Goal: Task Accomplishment & Management: Manage account settings

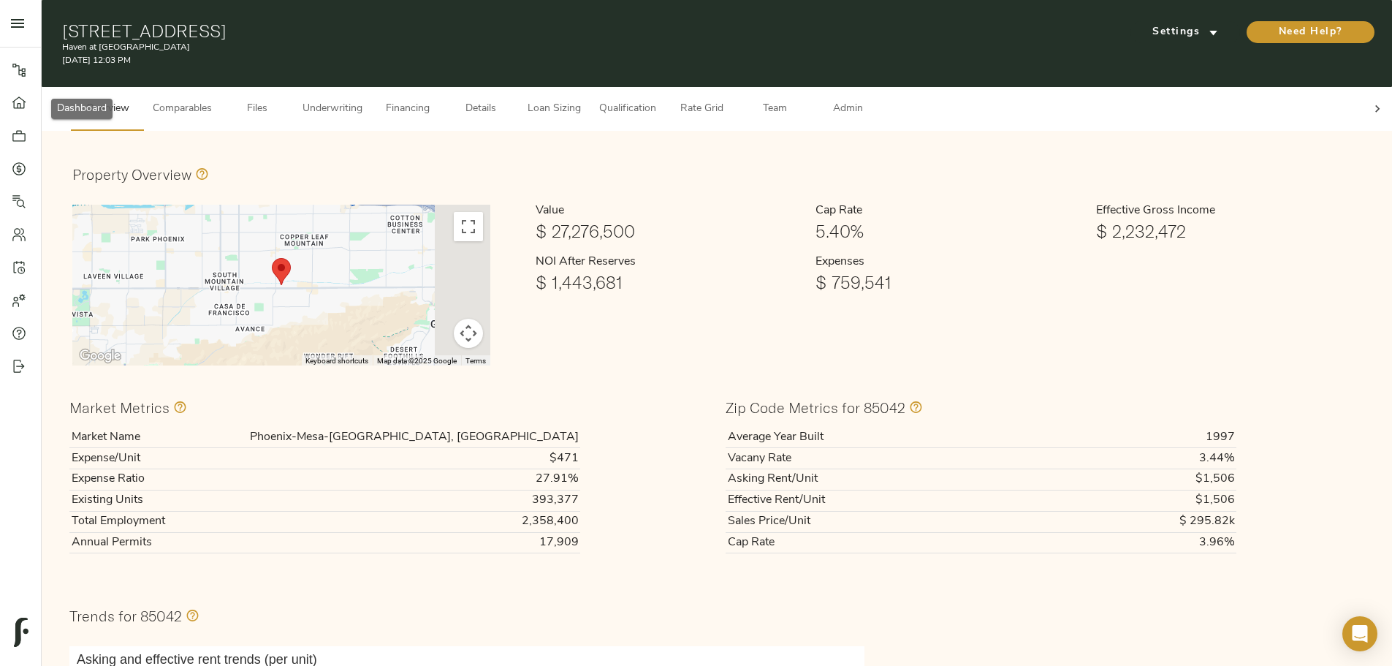
click at [4, 115] on link "Dashboard" at bounding box center [20, 102] width 41 height 33
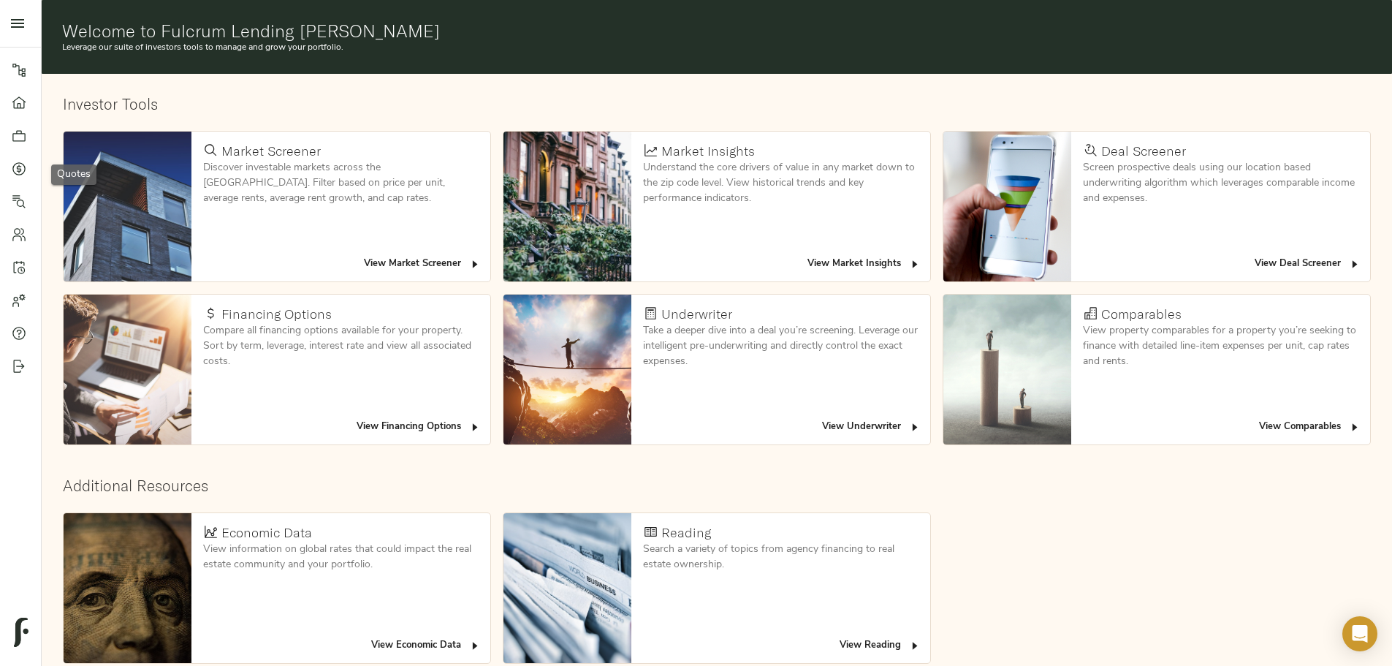
click at [26, 170] on icon at bounding box center [19, 168] width 15 height 15
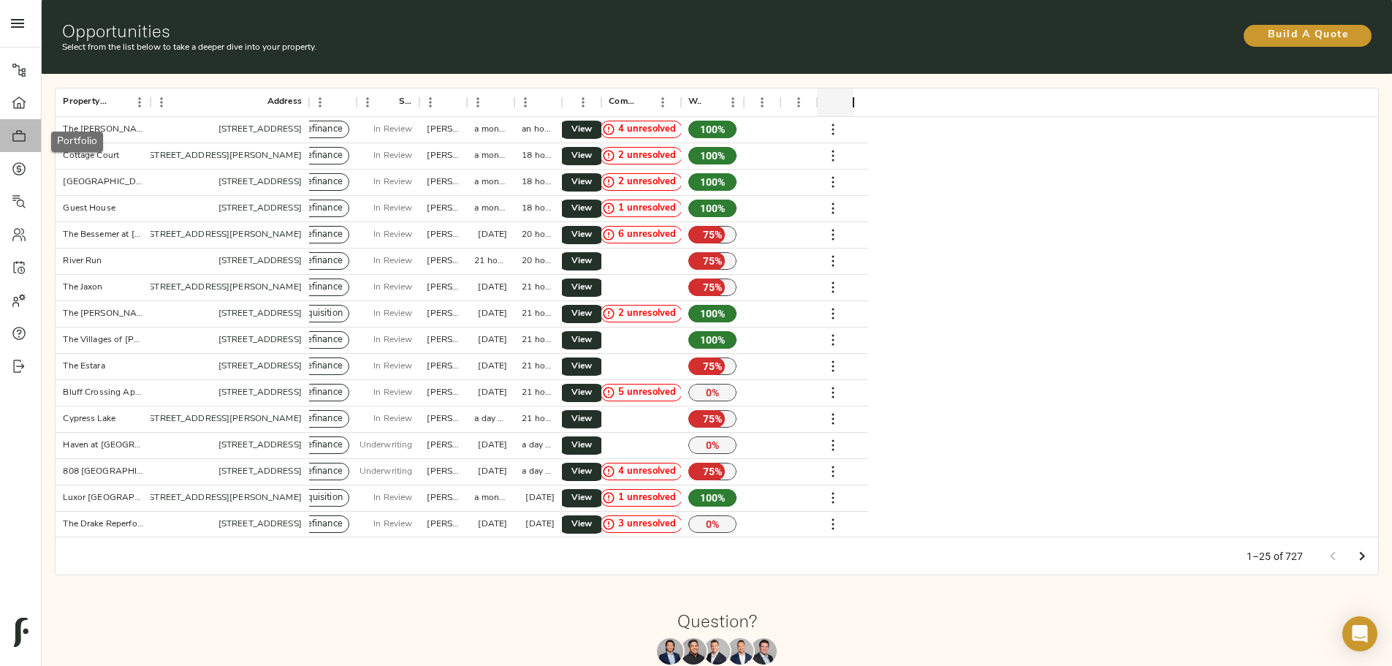
click at [23, 126] on link "Portfolio" at bounding box center [20, 135] width 41 height 33
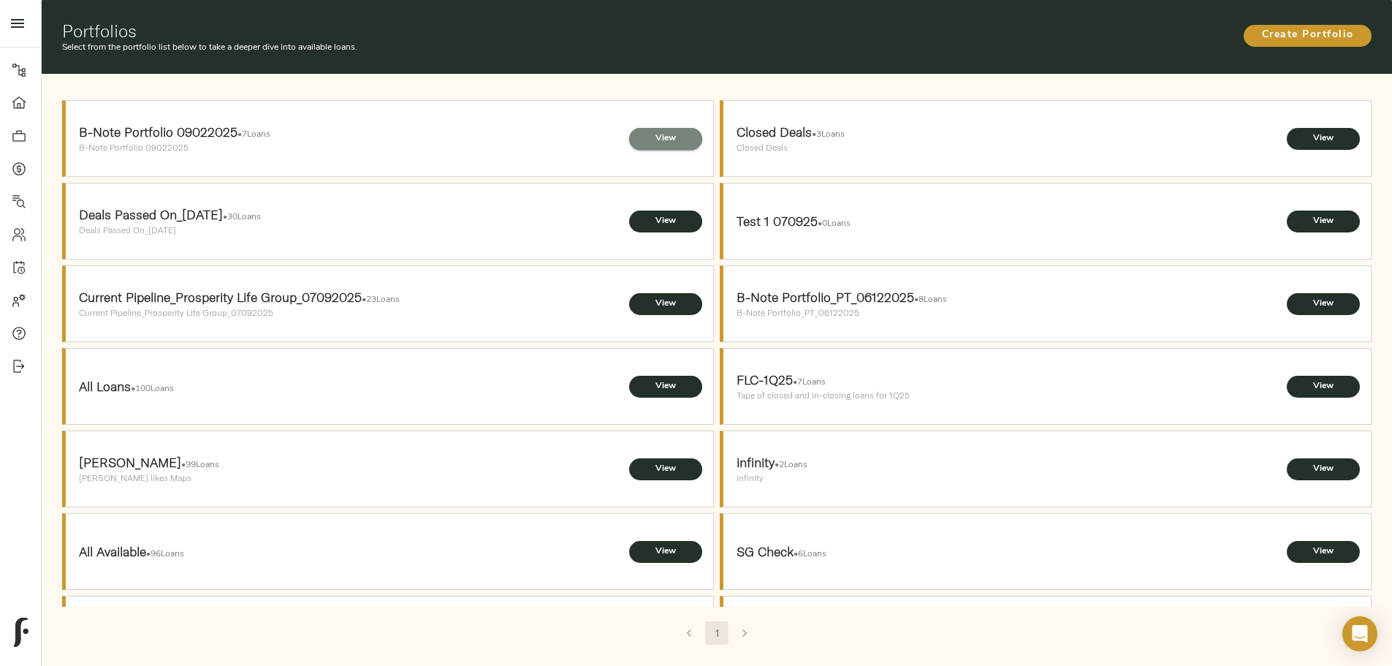
click at [645, 131] on span "View" at bounding box center [666, 138] width 44 height 15
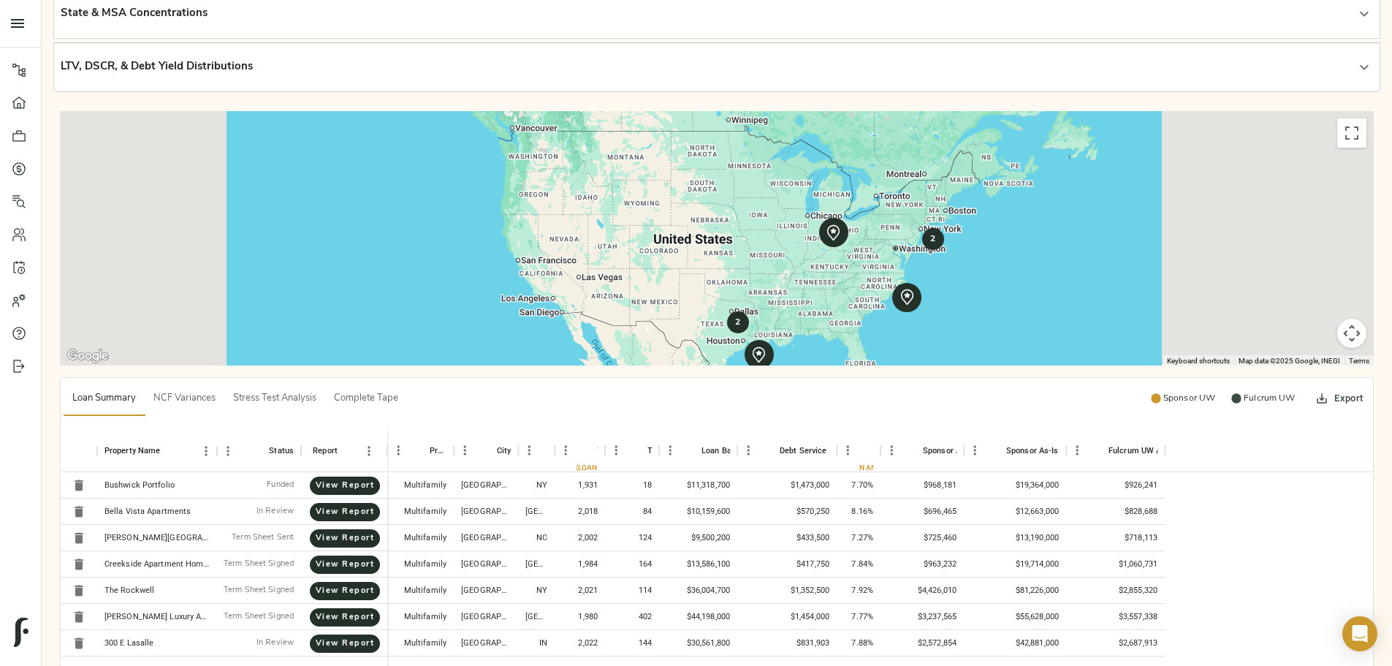
scroll to position [219, 0]
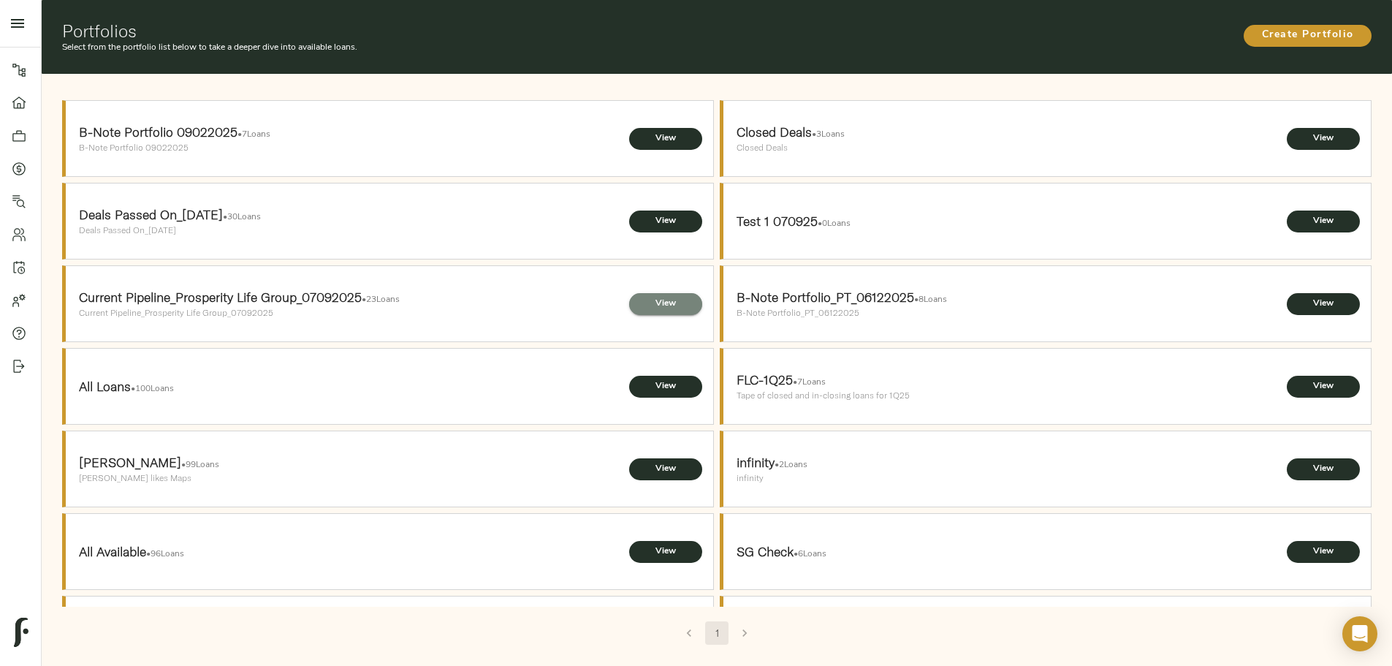
click at [653, 296] on span "View" at bounding box center [666, 303] width 44 height 15
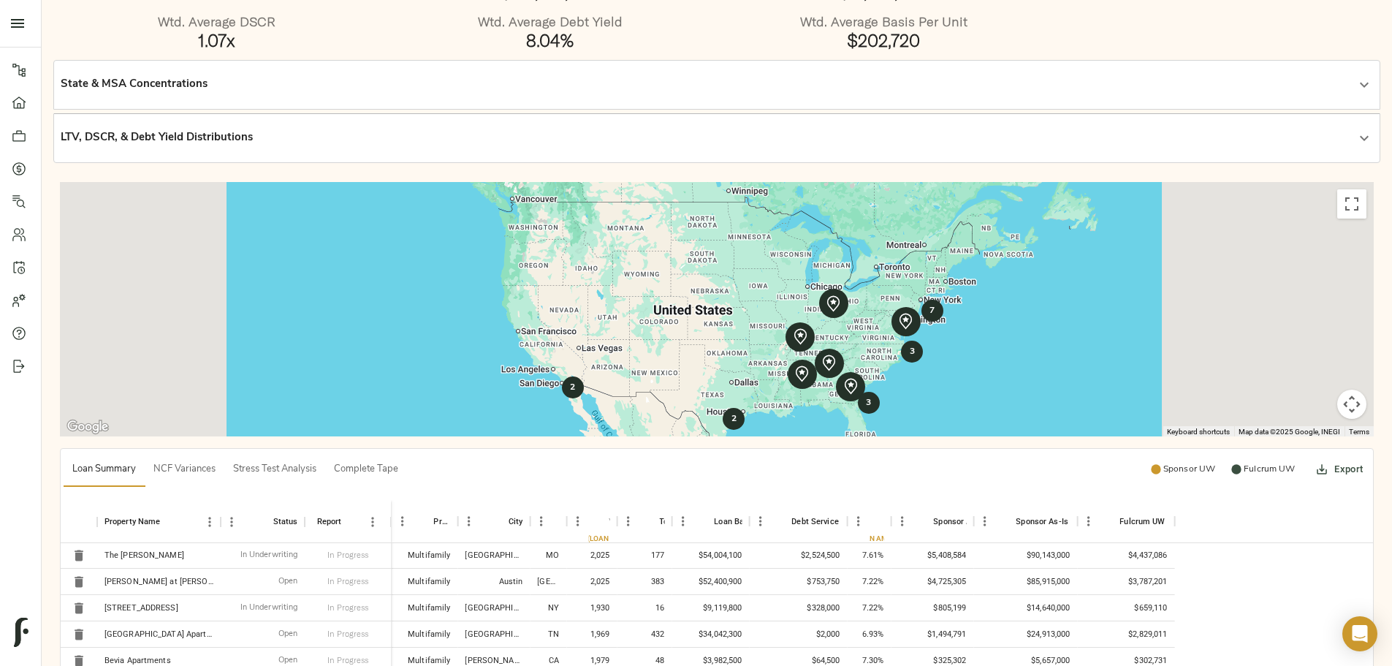
scroll to position [284, 0]
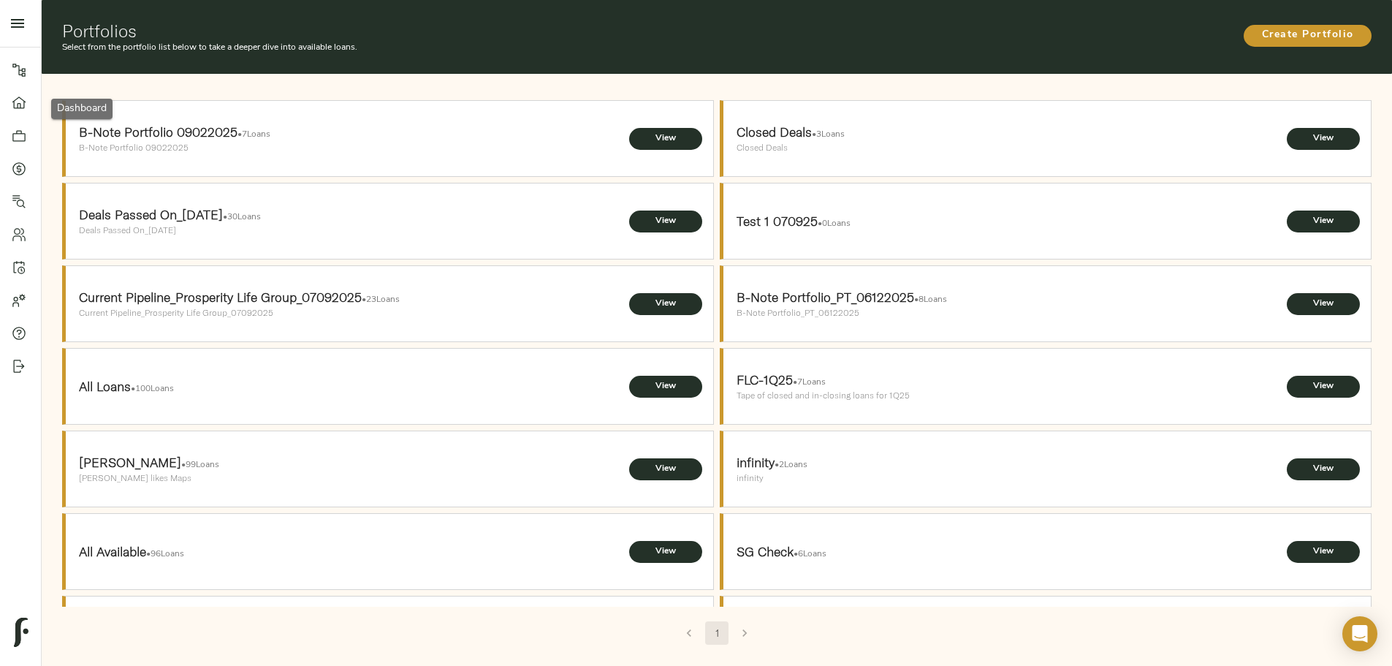
click at [0, 100] on link "Dashboard" at bounding box center [20, 102] width 41 height 33
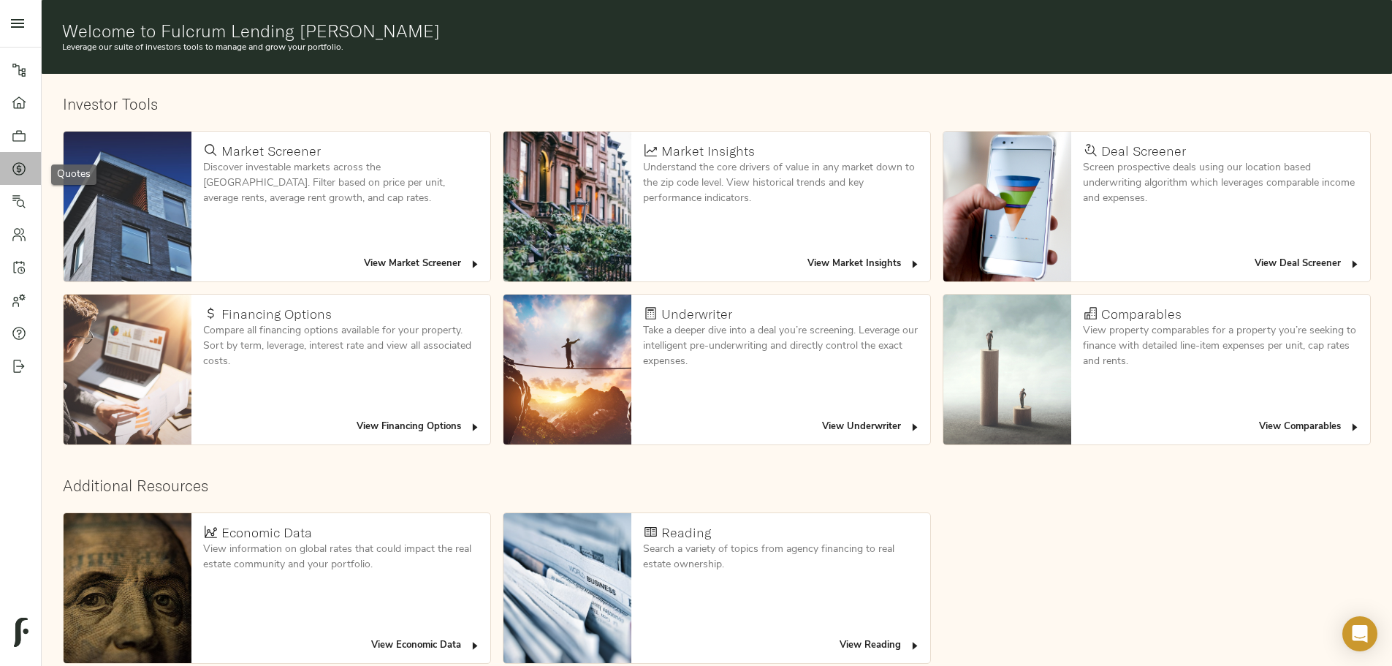
click at [20, 169] on icon at bounding box center [19, 168] width 4 height 8
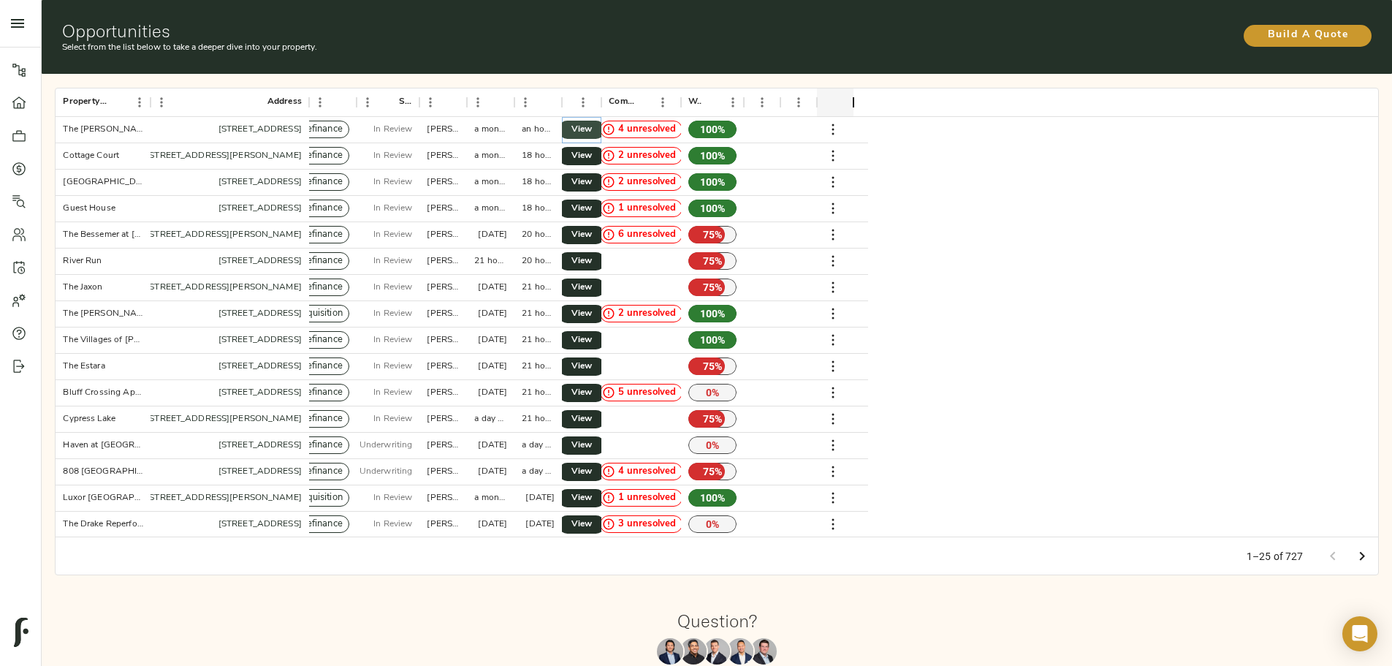
click at [590, 122] on span "View" at bounding box center [582, 129] width 18 height 15
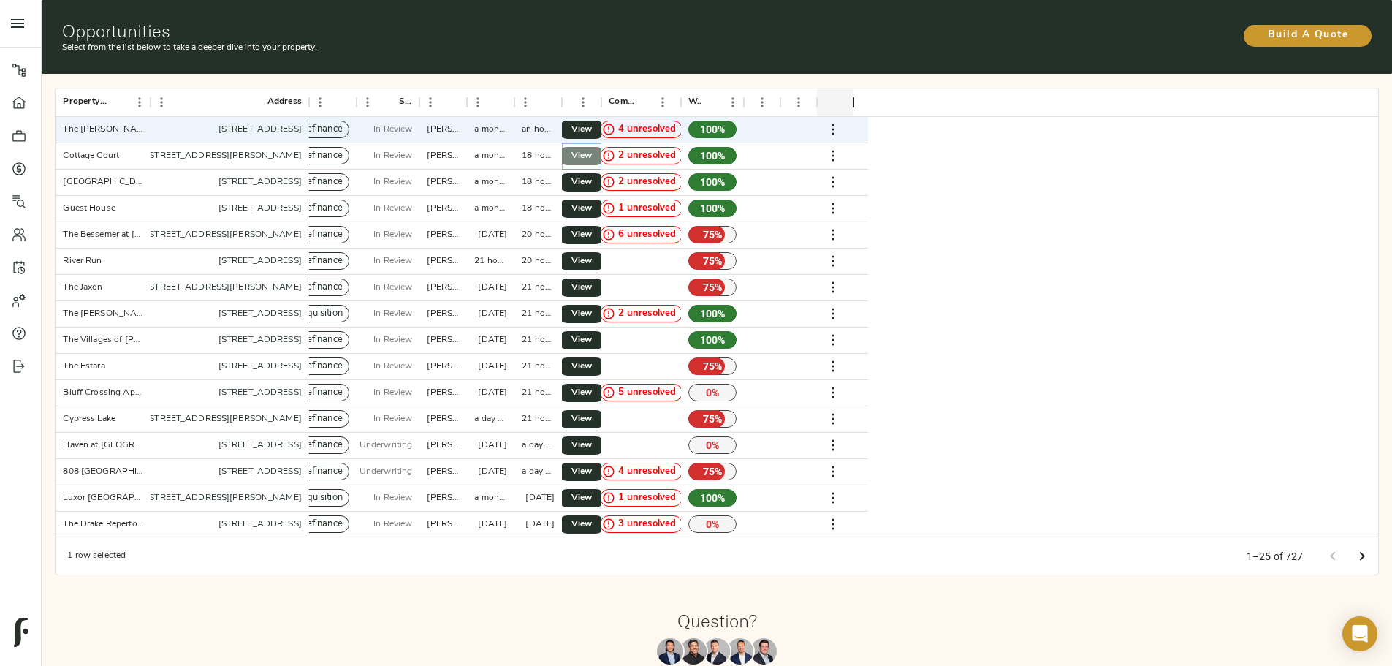
click at [605, 147] on link "View" at bounding box center [581, 156] width 47 height 18
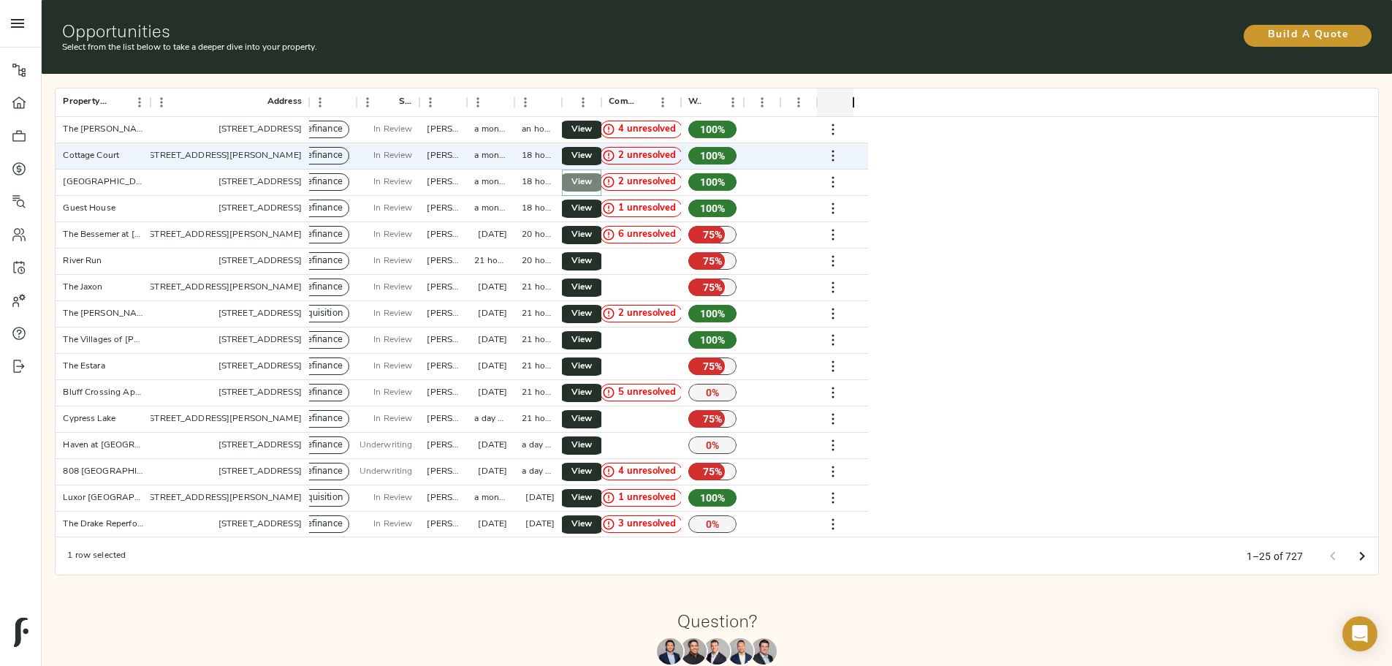
click at [590, 175] on span "View" at bounding box center [582, 182] width 18 height 15
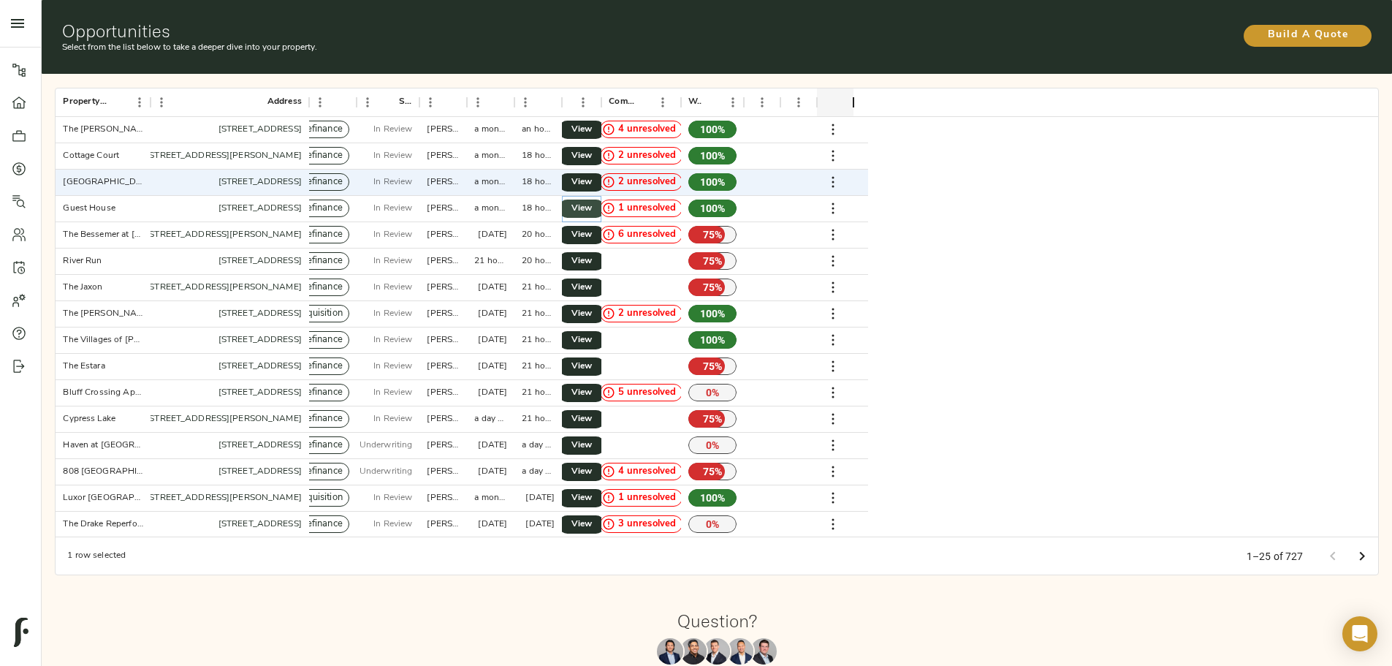
click at [590, 201] on span "View" at bounding box center [582, 208] width 18 height 15
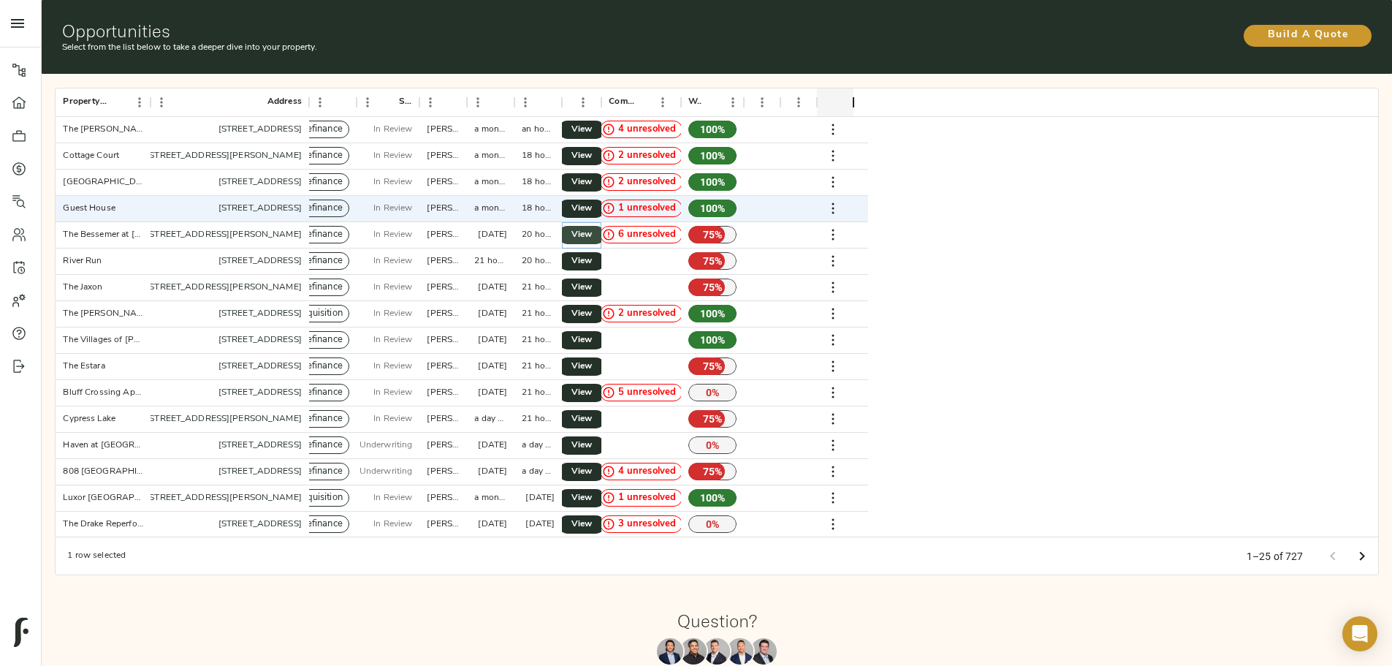
click at [590, 227] on span "View" at bounding box center [582, 234] width 18 height 15
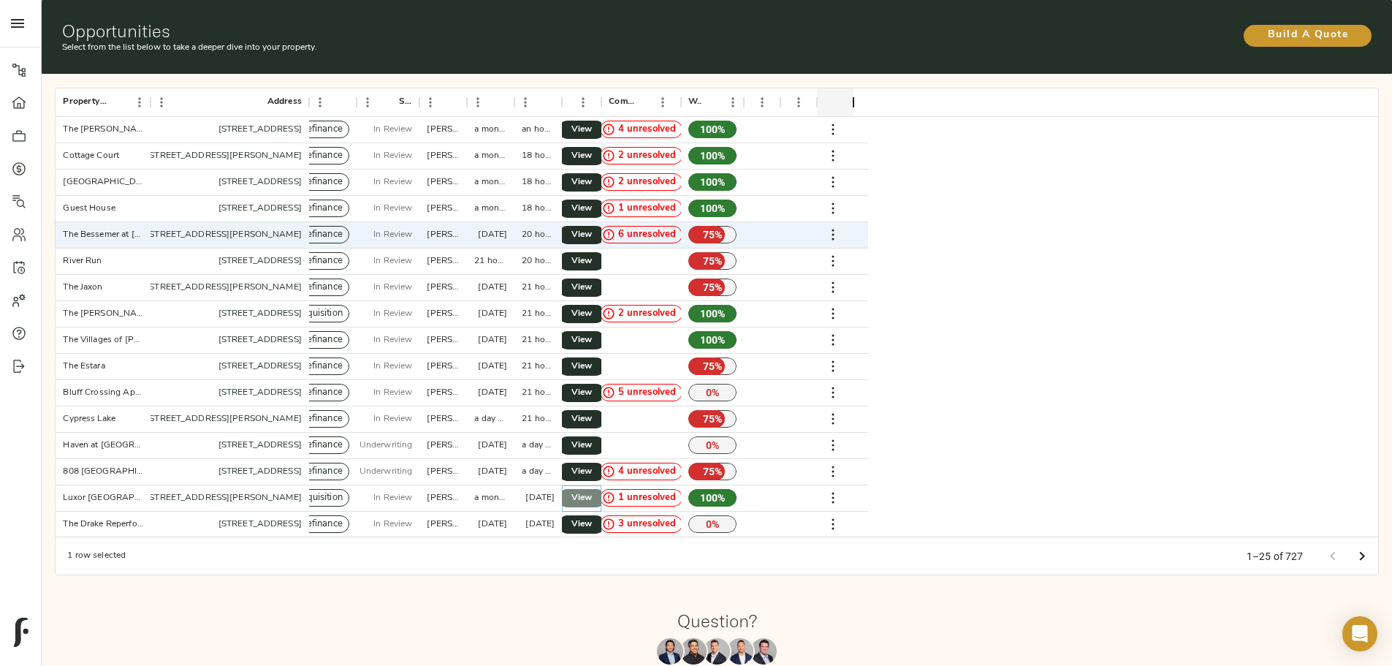
click at [605, 489] on link "View" at bounding box center [581, 498] width 47 height 18
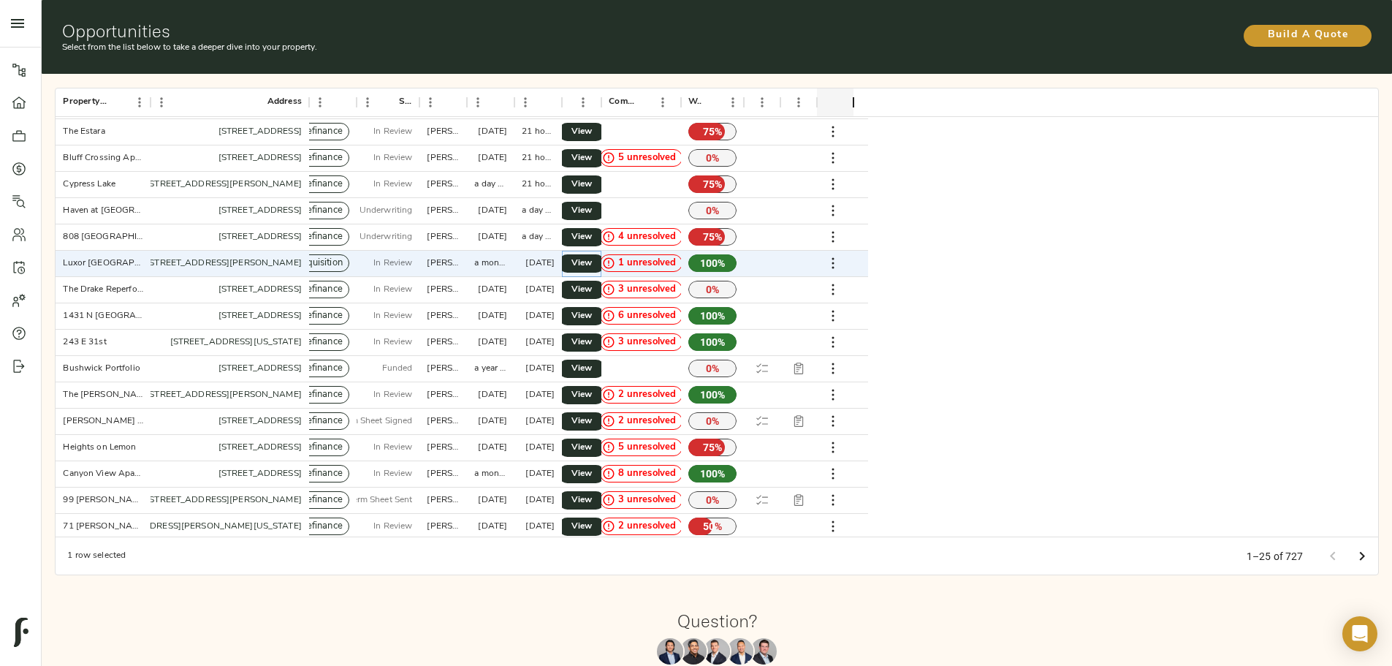
scroll to position [237, 0]
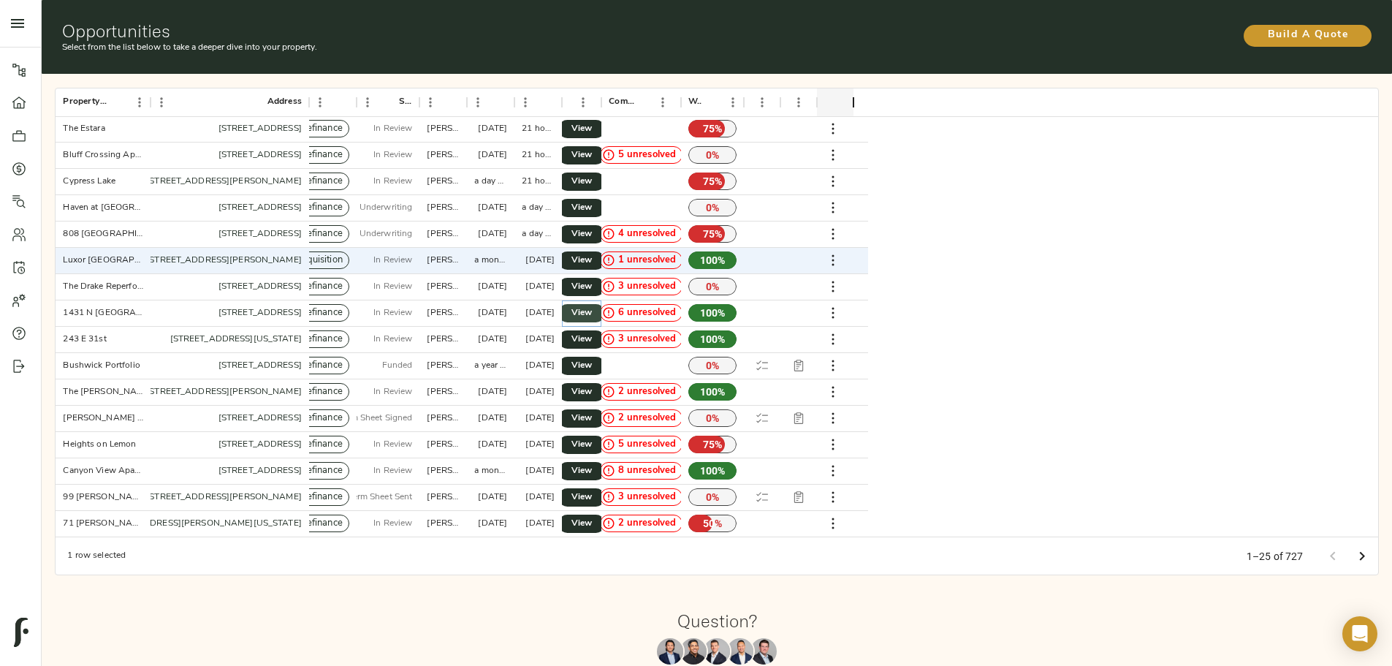
click at [590, 305] on span "View" at bounding box center [582, 312] width 18 height 15
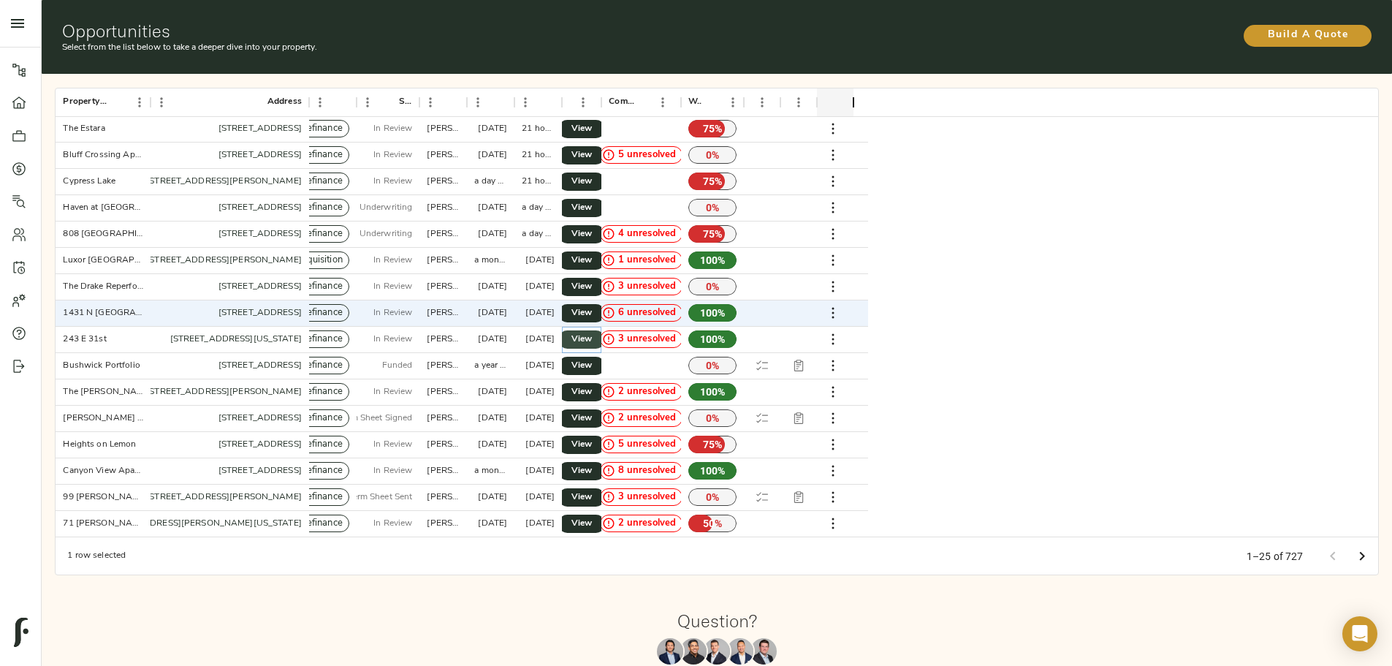
click at [590, 332] on span "View" at bounding box center [582, 339] width 18 height 15
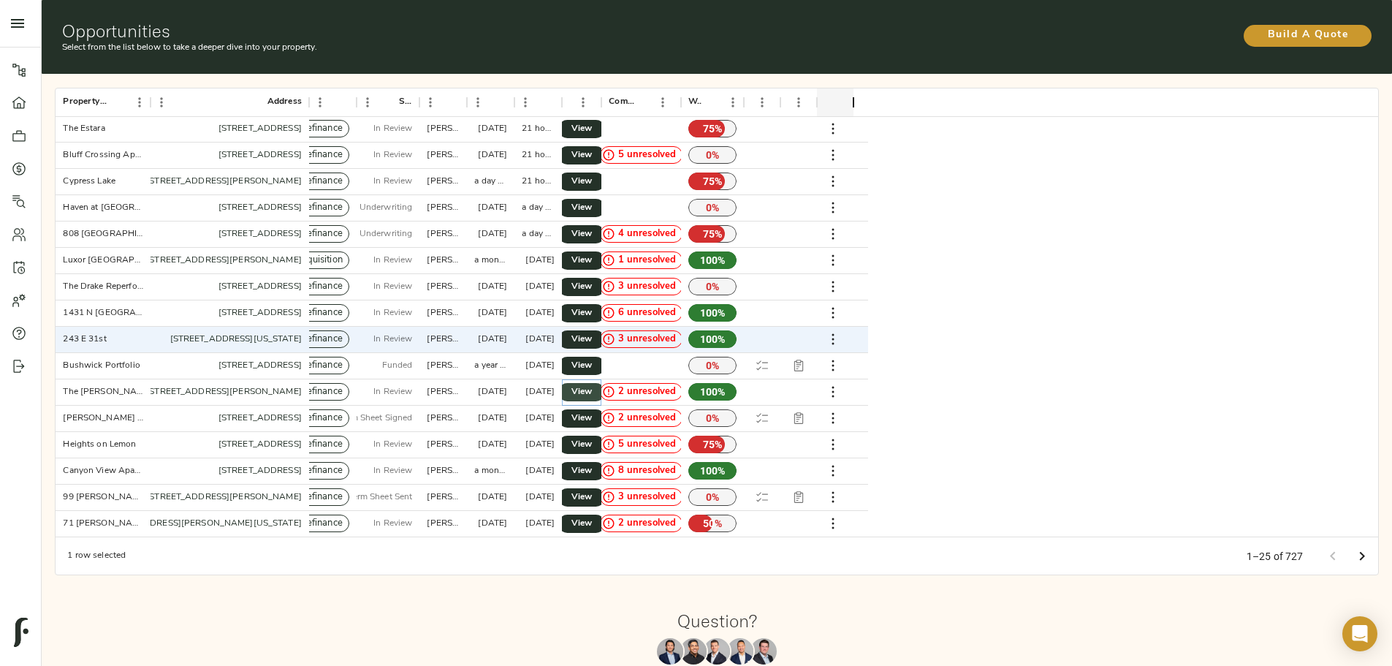
click at [605, 383] on link "View" at bounding box center [581, 392] width 47 height 18
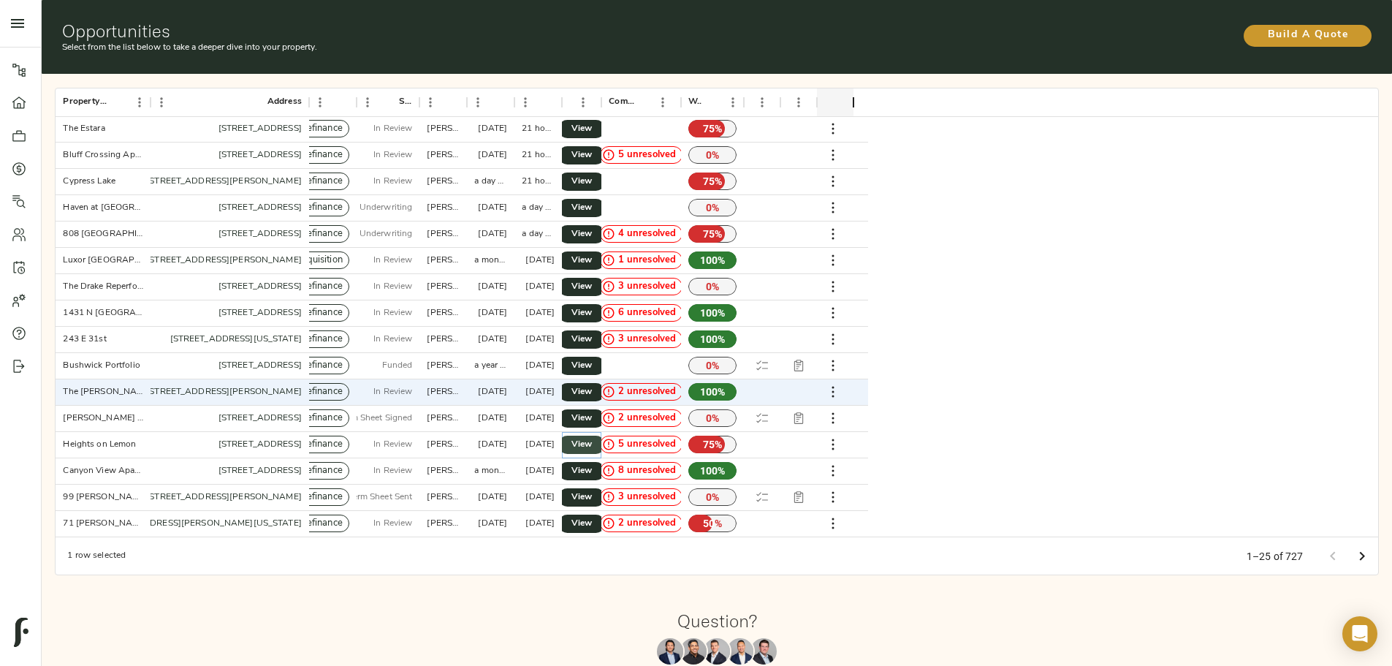
click at [590, 437] on span "View" at bounding box center [582, 444] width 18 height 15
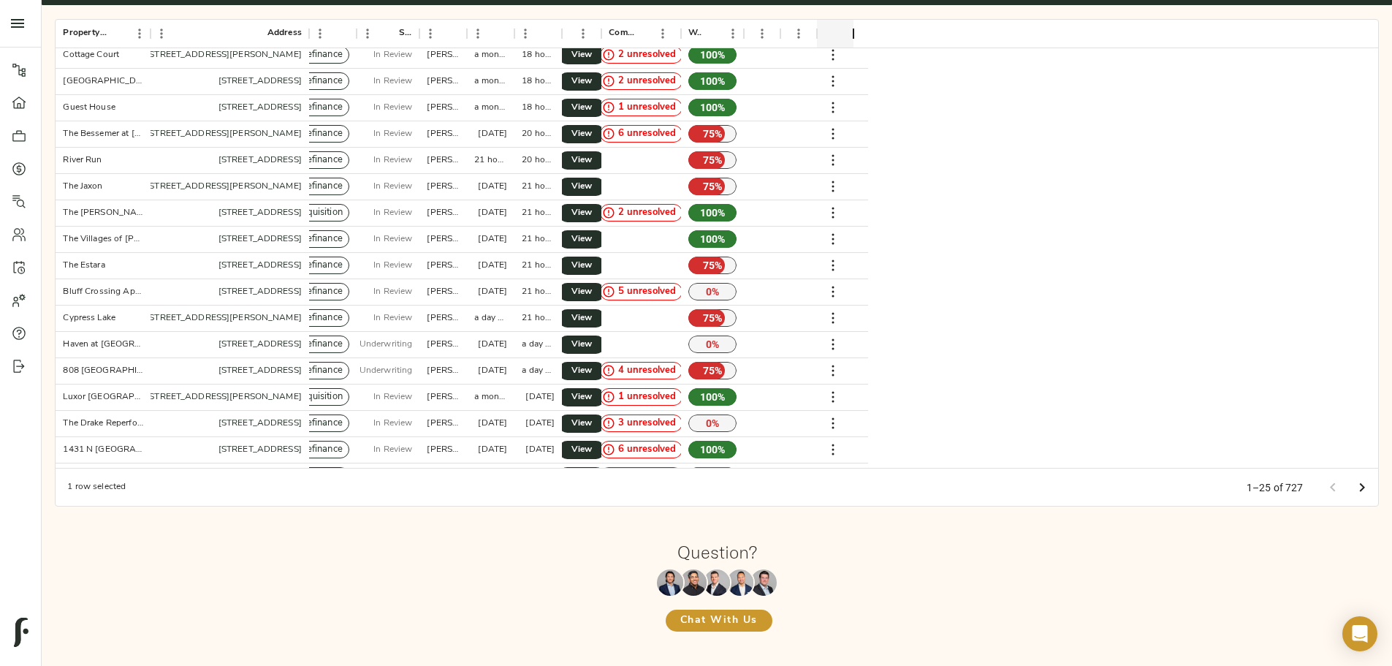
scroll to position [18, 0]
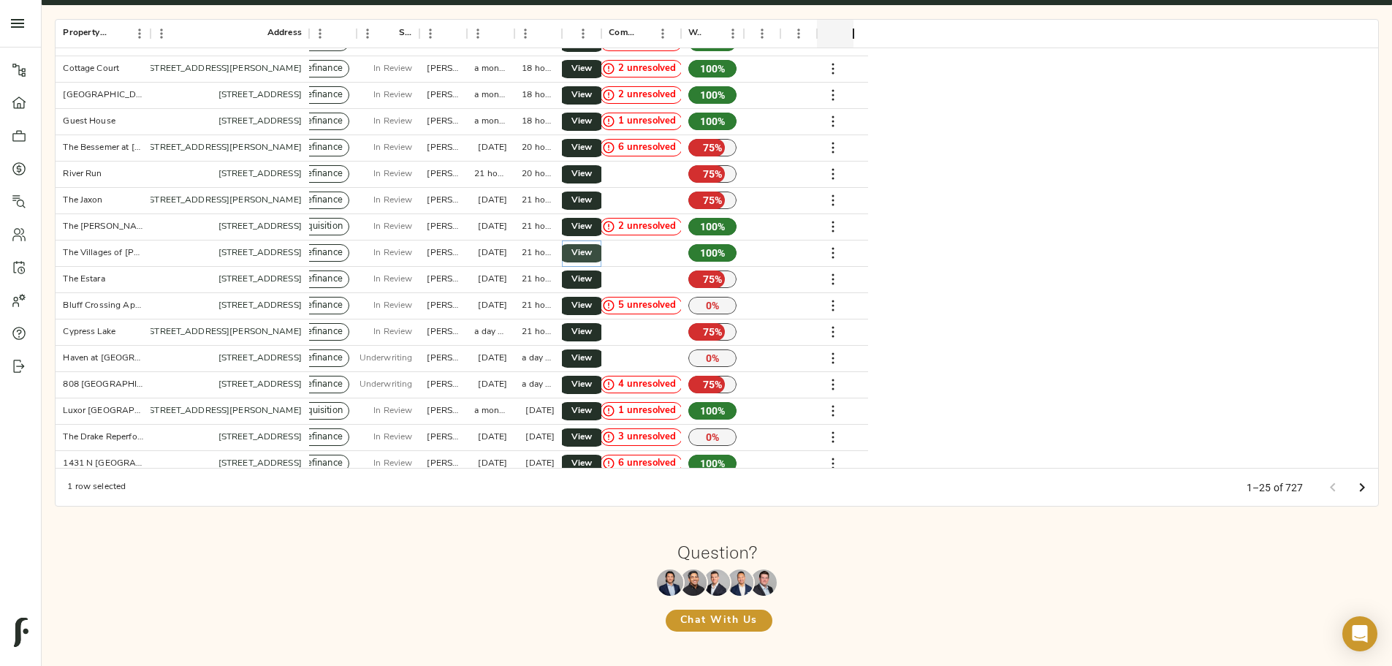
click at [590, 246] on span "View" at bounding box center [582, 253] width 18 height 15
click at [590, 298] on span "View" at bounding box center [582, 305] width 18 height 15
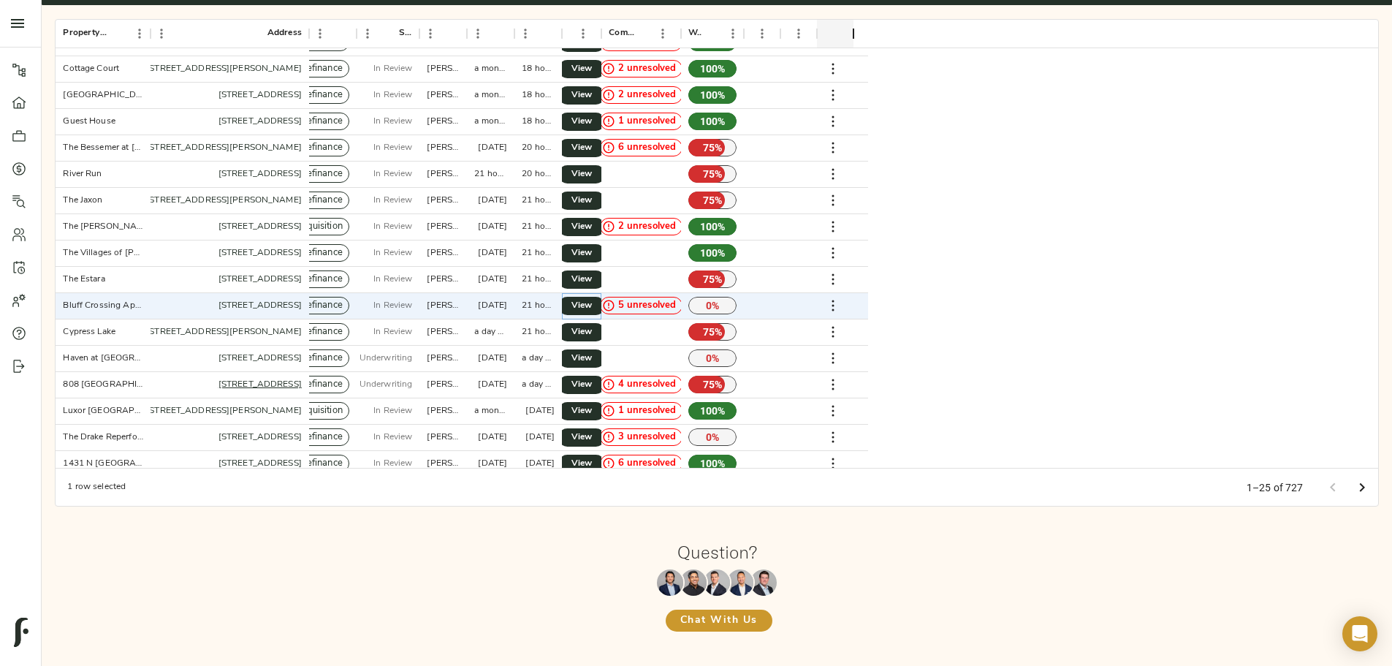
scroll to position [0, 0]
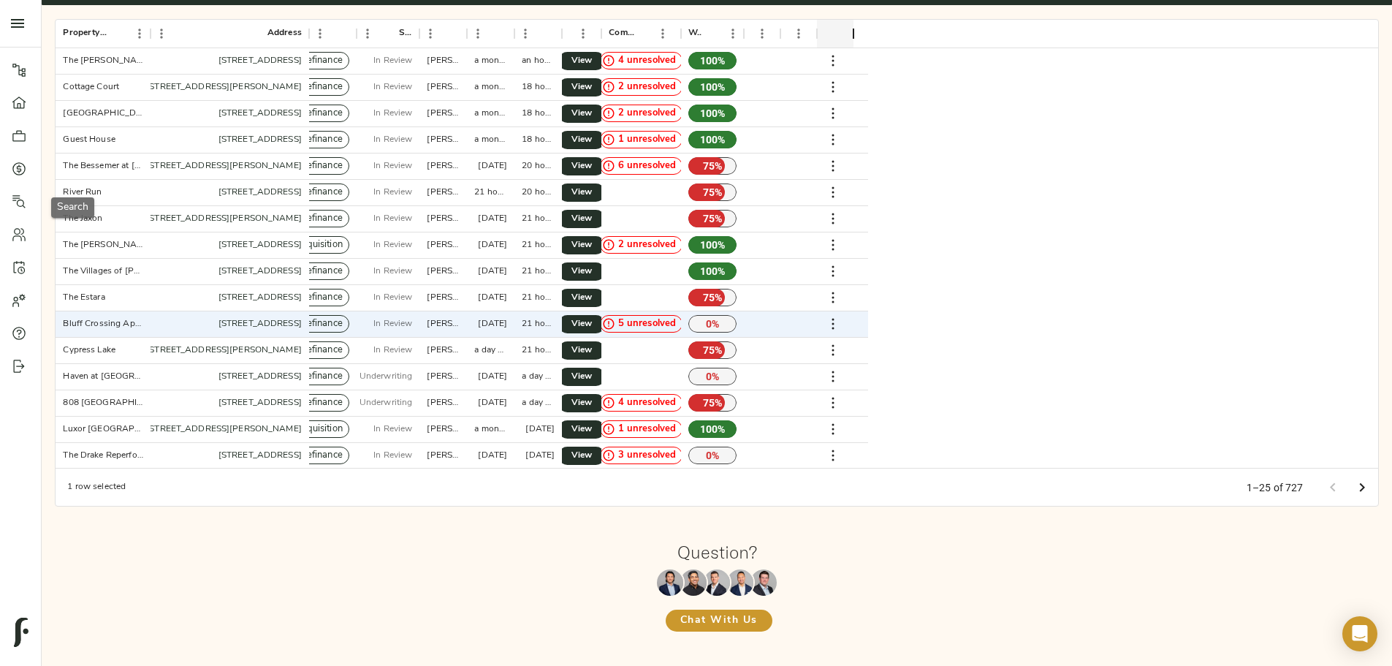
click at [34, 206] on div at bounding box center [26, 201] width 29 height 15
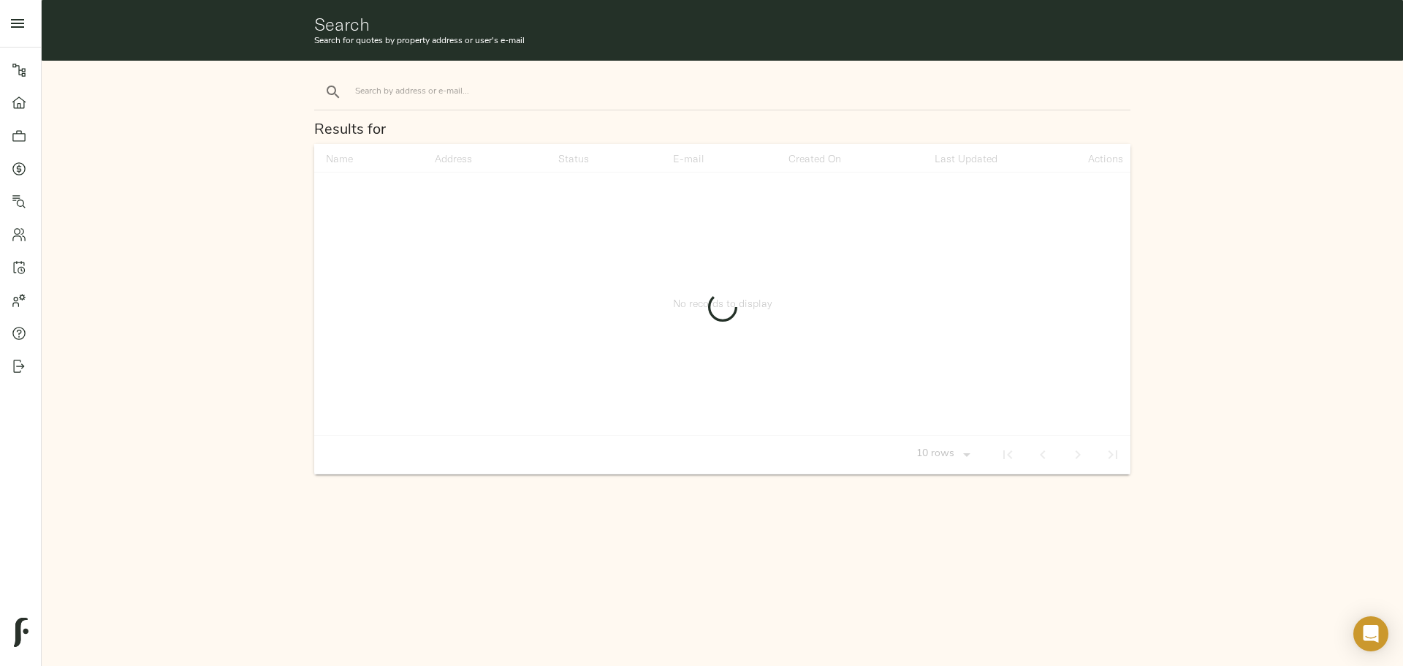
click at [419, 95] on input "search" at bounding box center [479, 92] width 248 height 20
click at [317, 76] on button "search" at bounding box center [333, 92] width 32 height 32
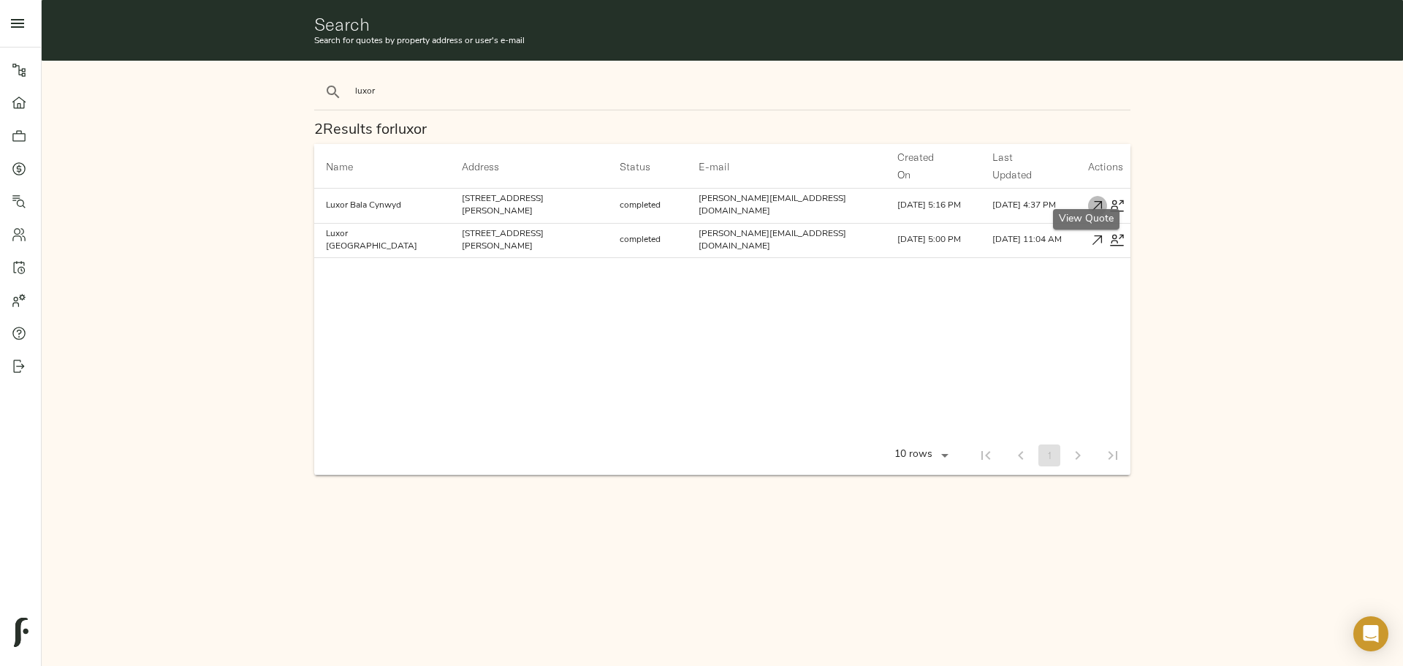
click at [1090, 198] on icon "button" at bounding box center [1097, 205] width 15 height 15
click at [399, 91] on input "luxor" at bounding box center [479, 92] width 248 height 20
click at [317, 76] on button "search" at bounding box center [333, 92] width 32 height 32
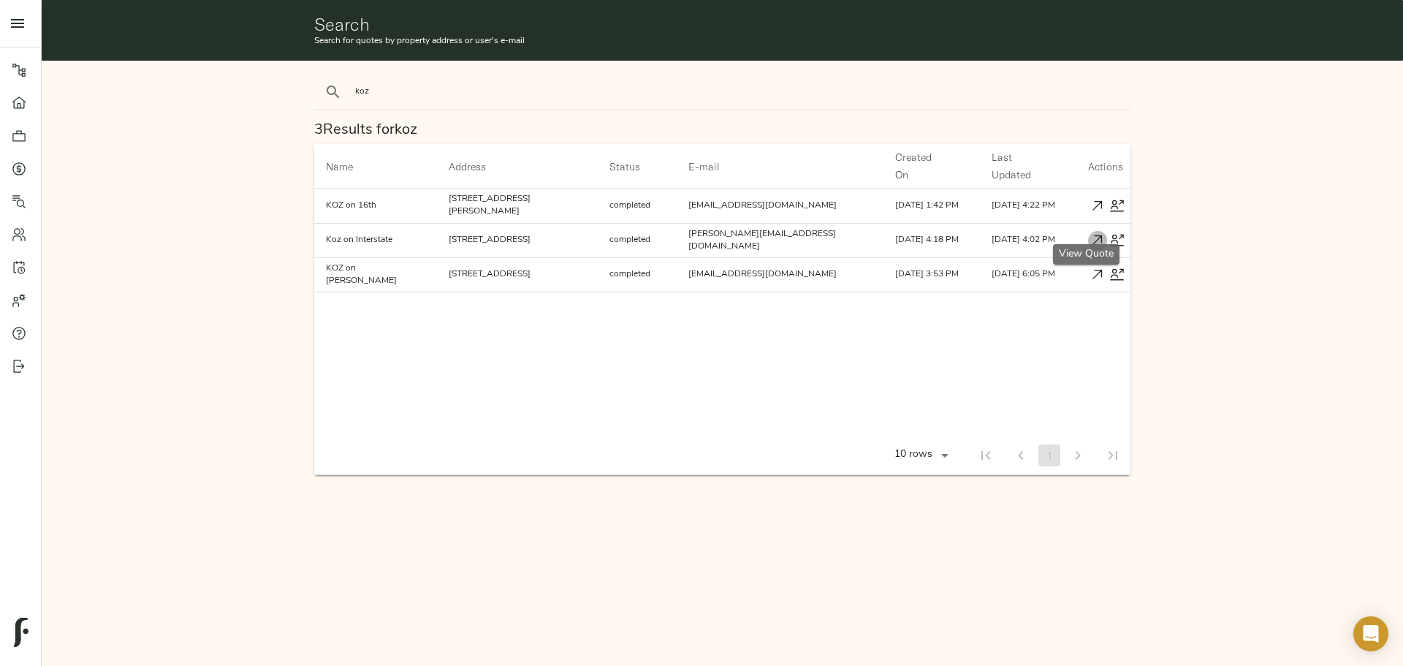
click at [1090, 232] on icon "button" at bounding box center [1097, 239] width 15 height 15
click at [403, 99] on input "koz" at bounding box center [479, 92] width 248 height 20
click at [317, 76] on button "search" at bounding box center [333, 92] width 32 height 32
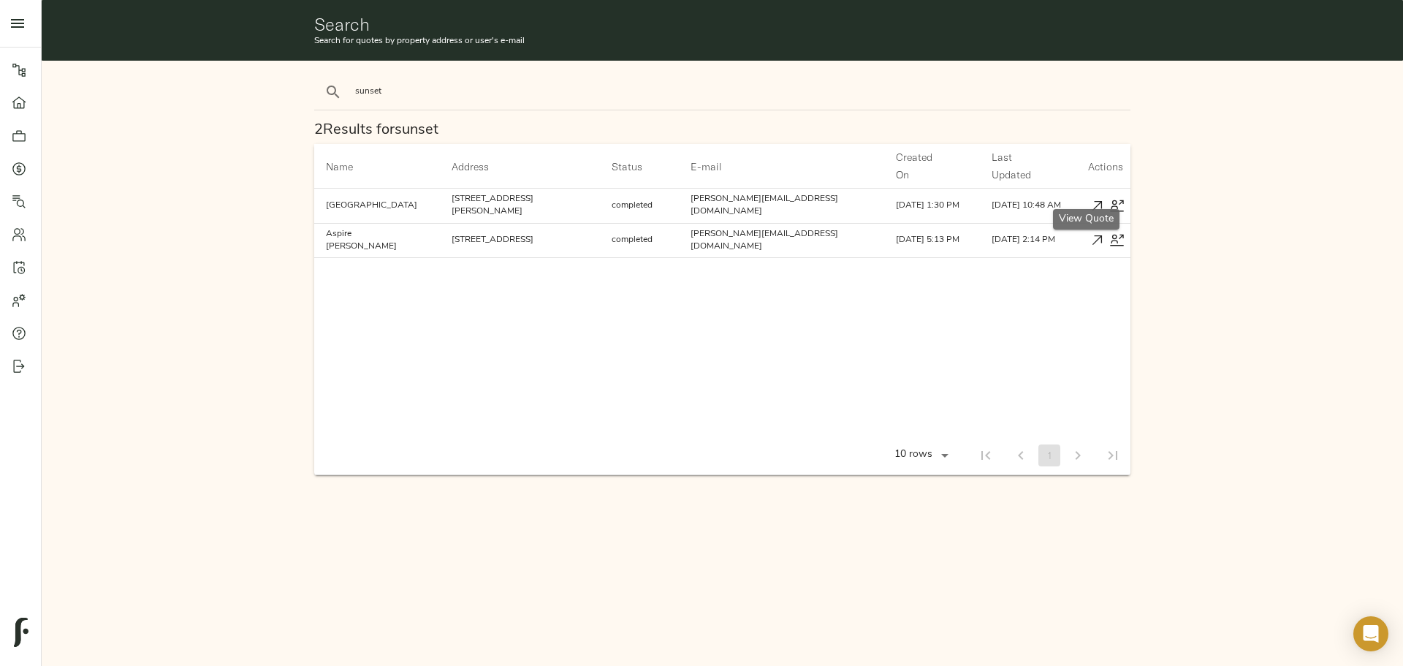
click at [1090, 198] on icon "button" at bounding box center [1097, 205] width 15 height 15
click at [444, 83] on input "sunset" at bounding box center [479, 92] width 248 height 20
type input "153 e 26th"
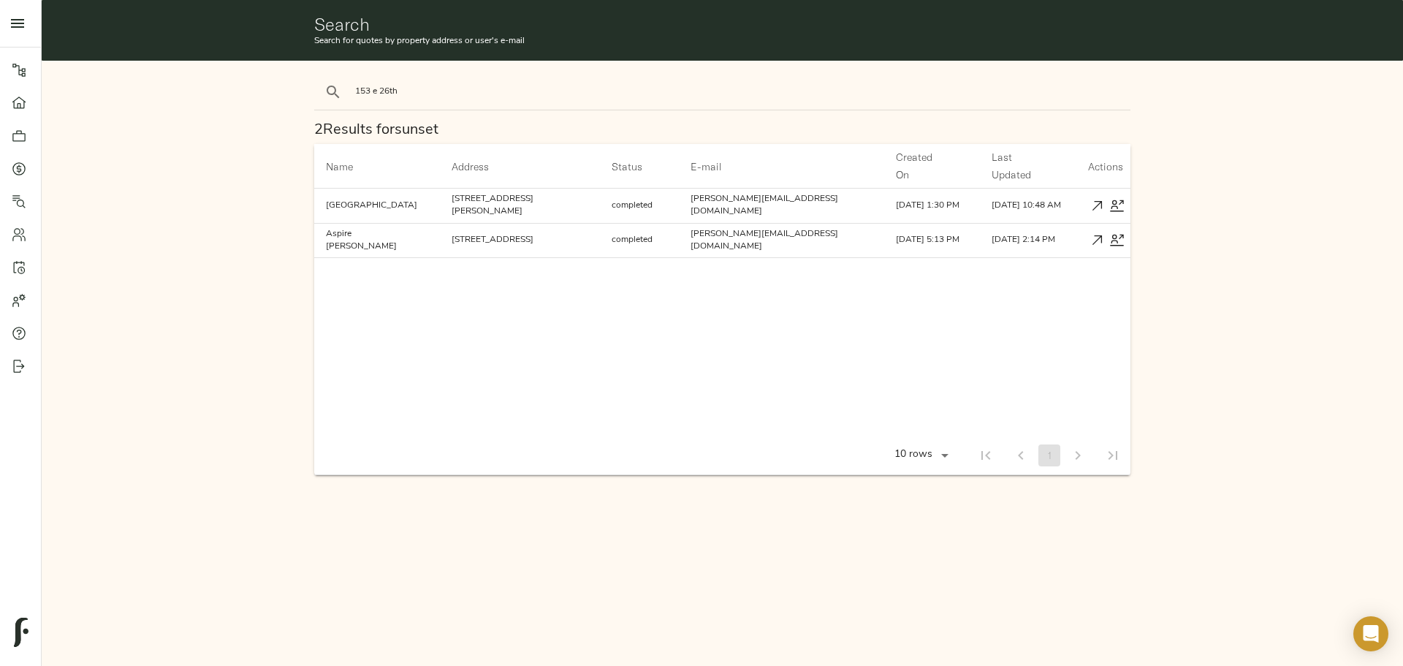
click at [317, 76] on button "search" at bounding box center [333, 92] width 32 height 32
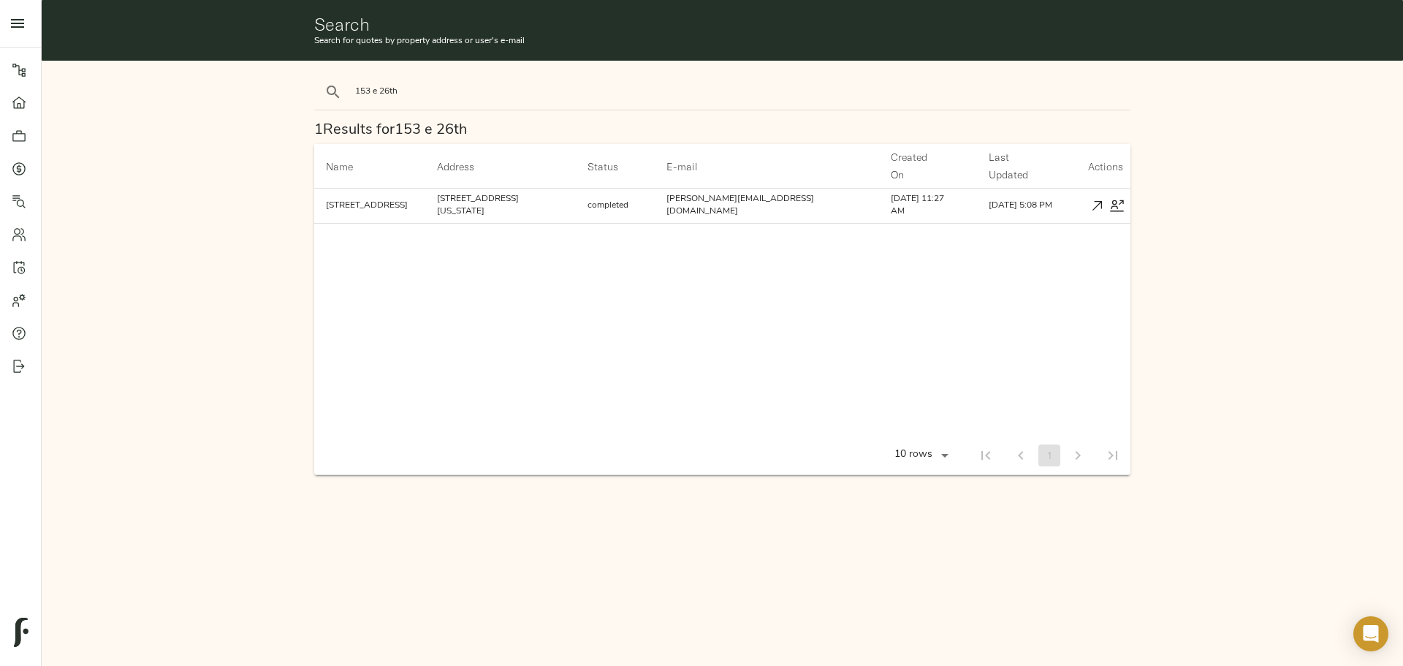
click at [1090, 198] on icon "button" at bounding box center [1097, 205] width 15 height 15
click at [16, 137] on icon at bounding box center [19, 136] width 15 height 15
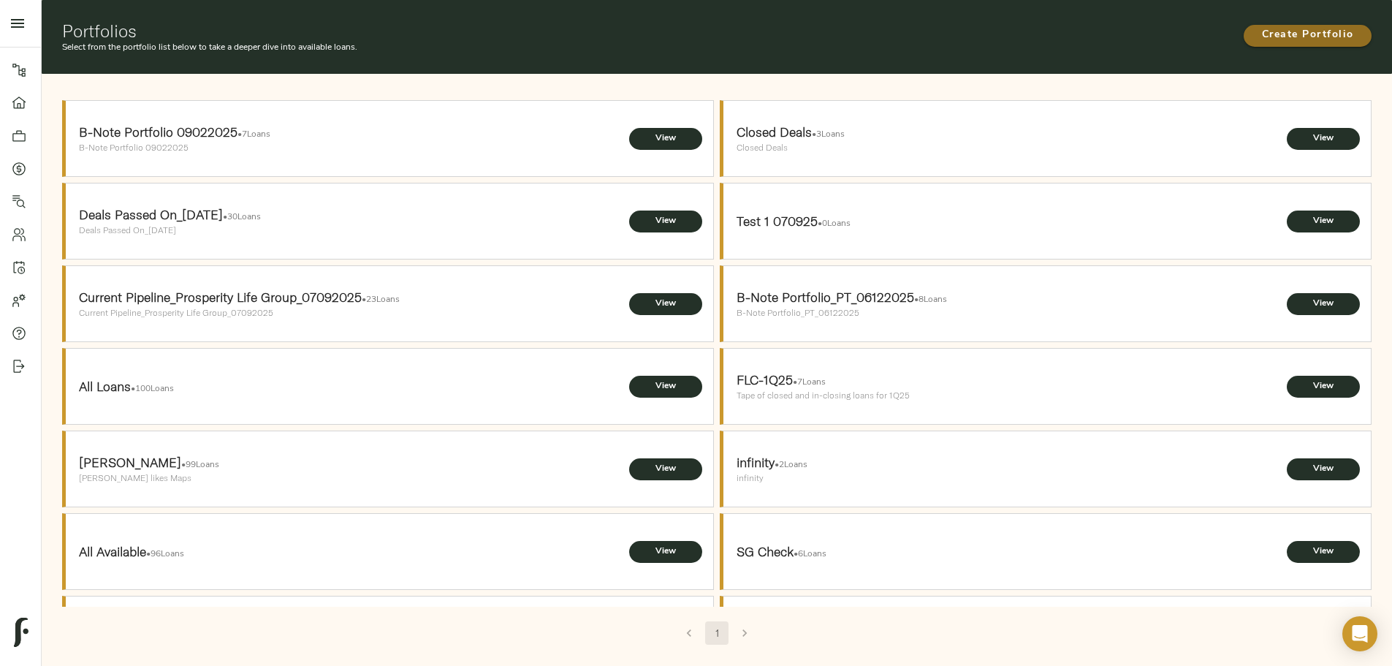
click at [1244, 37] on button "Create Portfolio" at bounding box center [1308, 36] width 128 height 22
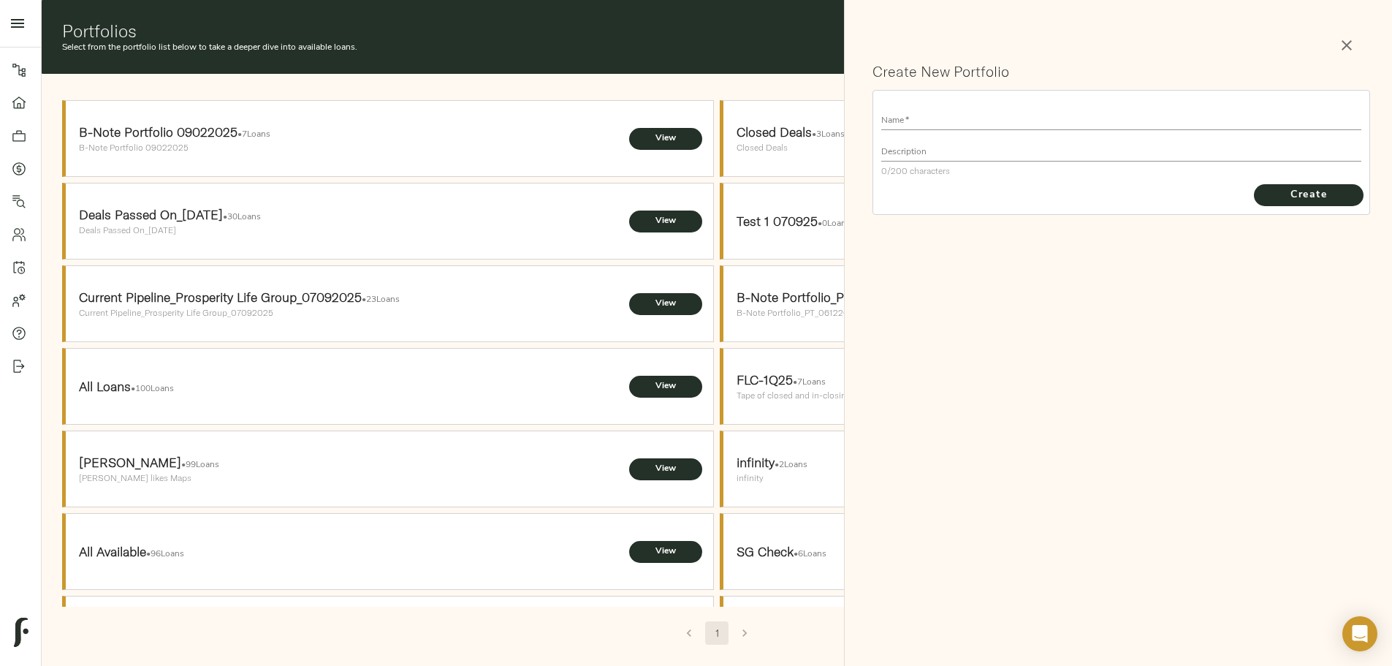
click at [1043, 116] on input "text" at bounding box center [1121, 120] width 480 height 20
type input "Active Pipeline_09162025"
click at [952, 150] on textarea at bounding box center [1121, 151] width 480 height 10
type textarea "Green and Yellow Tier"
click at [1282, 196] on span "Create" at bounding box center [1309, 195] width 80 height 18
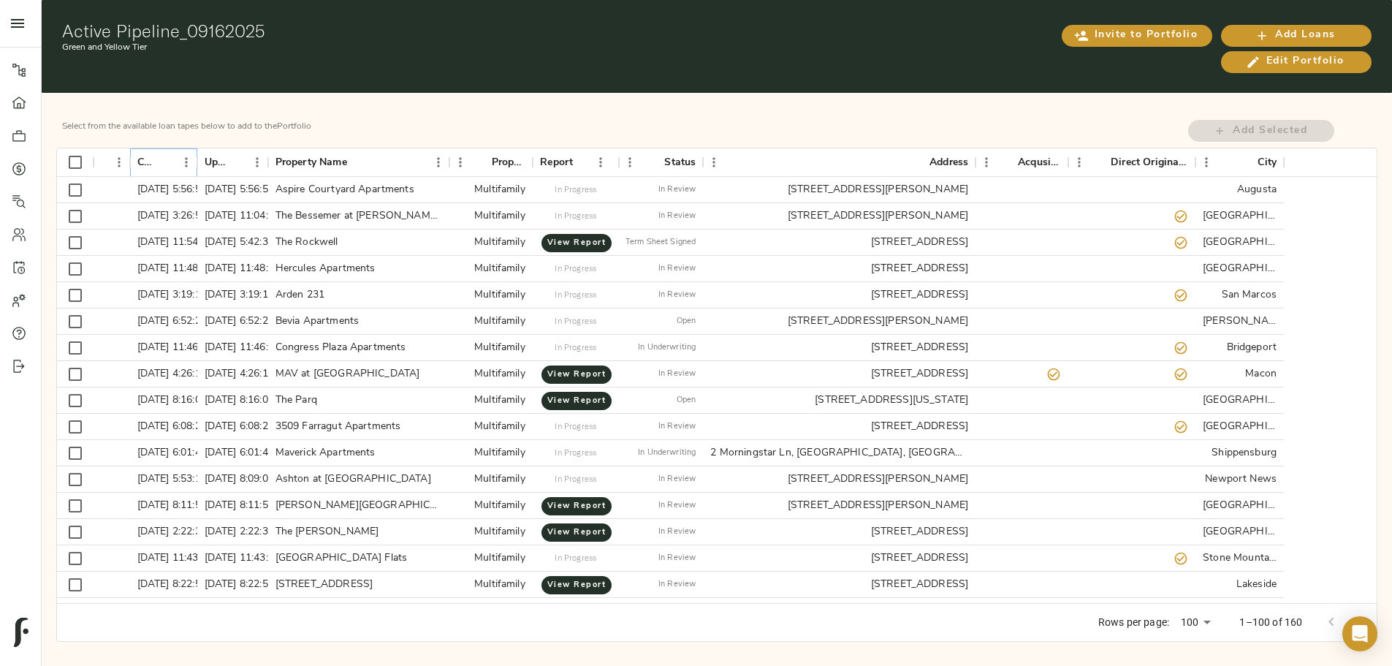
click at [172, 156] on icon "Sort" at bounding box center [165, 162] width 13 height 13
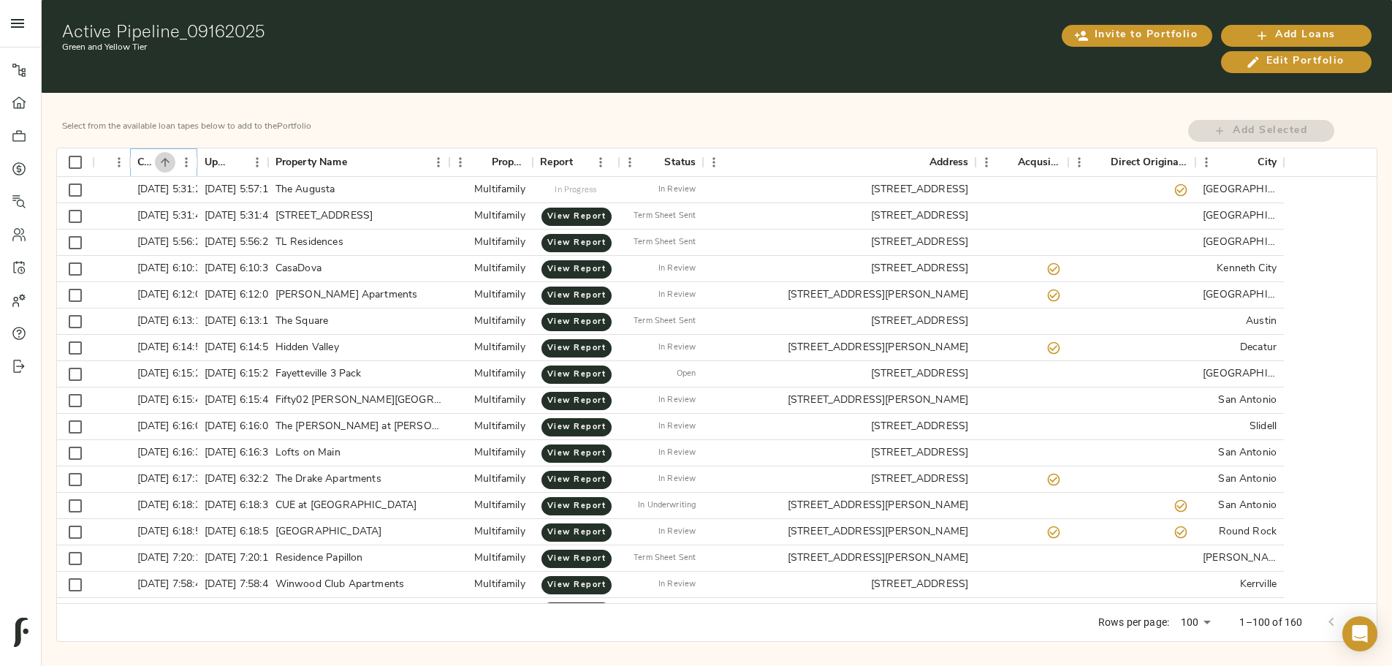
click at [172, 156] on icon "Sort" at bounding box center [165, 162] width 13 height 13
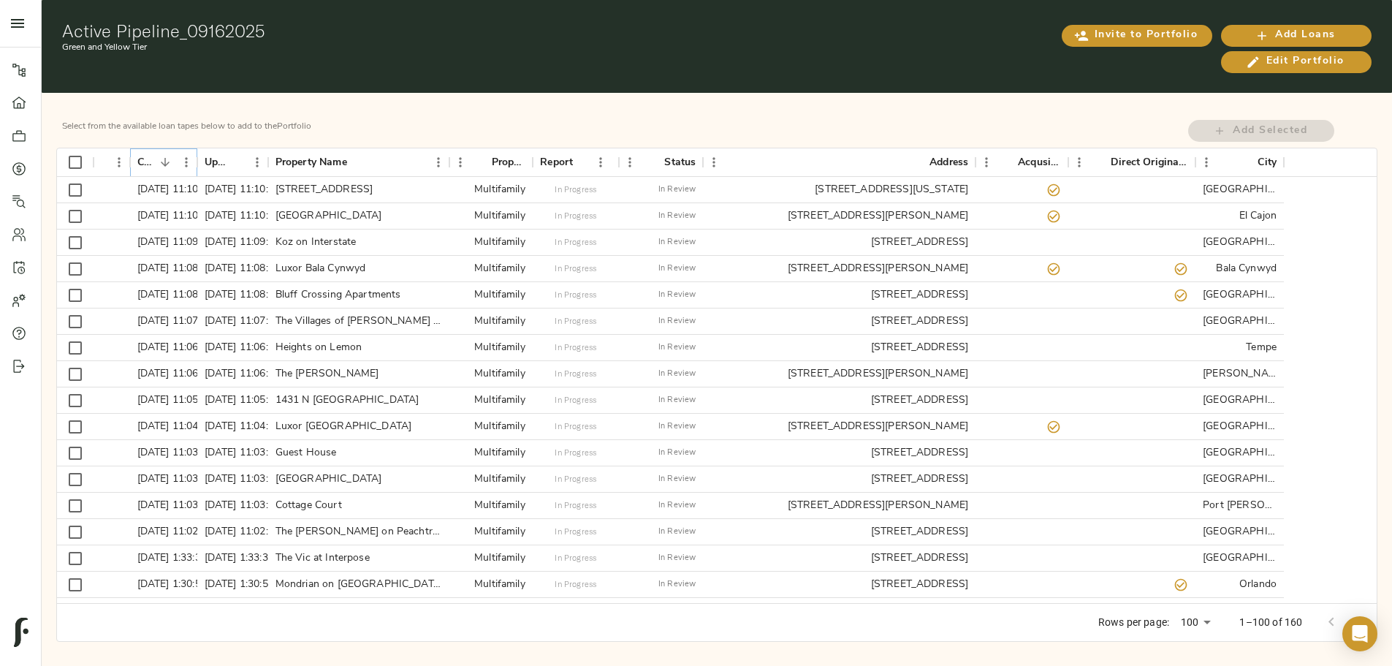
click at [206, 152] on div "Created At" at bounding box center [198, 162] width 18 height 28
click at [206, 155] on div "Created At" at bounding box center [198, 162] width 18 height 28
click at [246, 162] on button "Sort" at bounding box center [236, 162] width 20 height 20
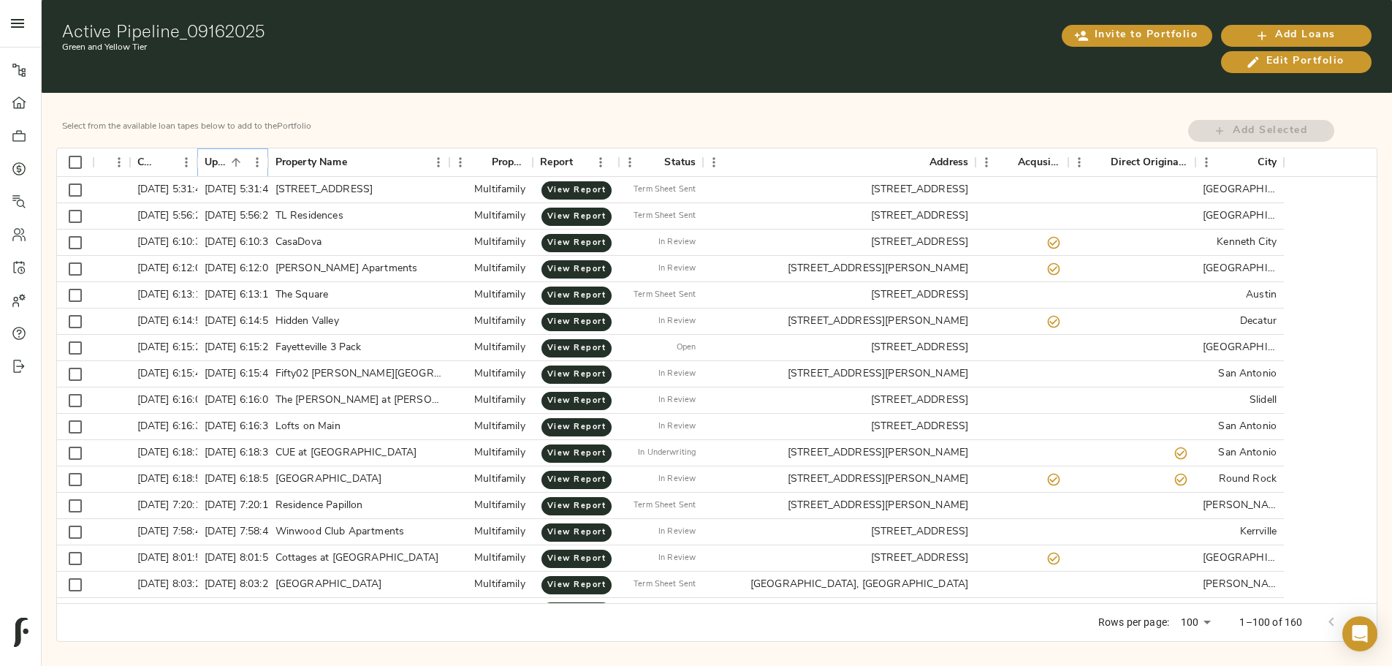
click at [246, 162] on button "Sort" at bounding box center [236, 162] width 20 height 20
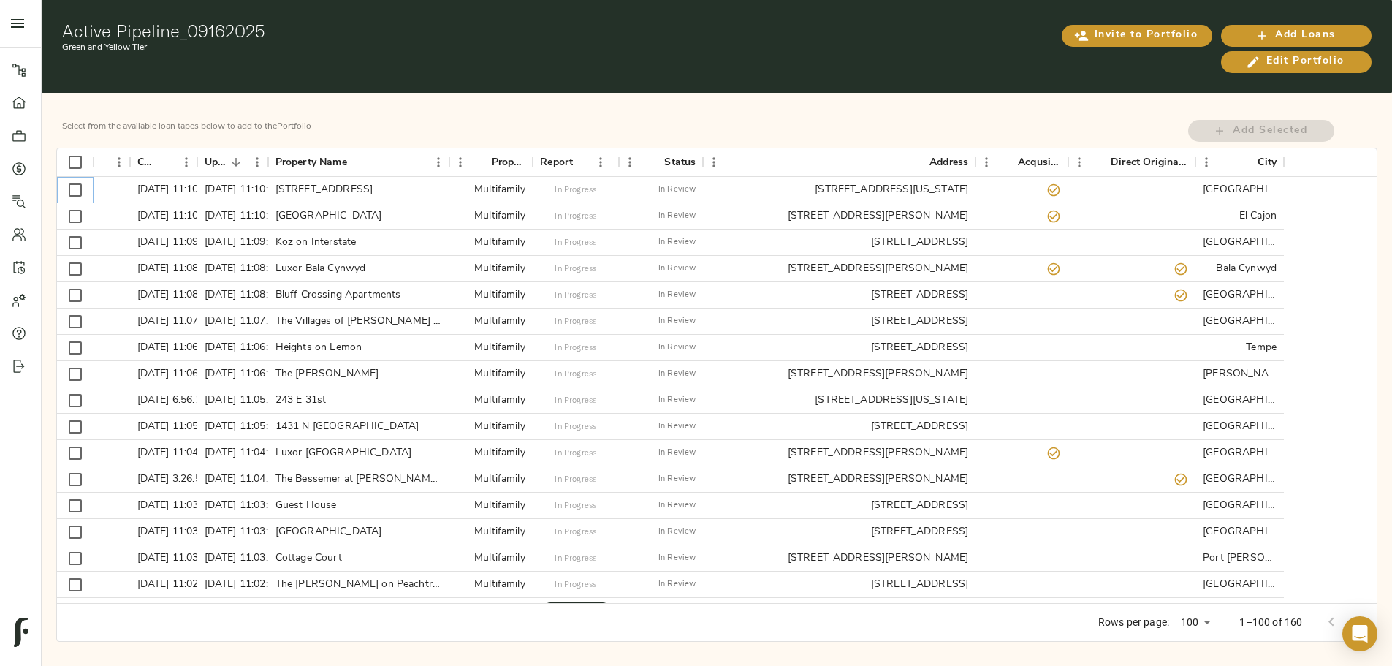
click at [91, 180] on input "Select row" at bounding box center [75, 190] width 31 height 31
checkbox input "true"
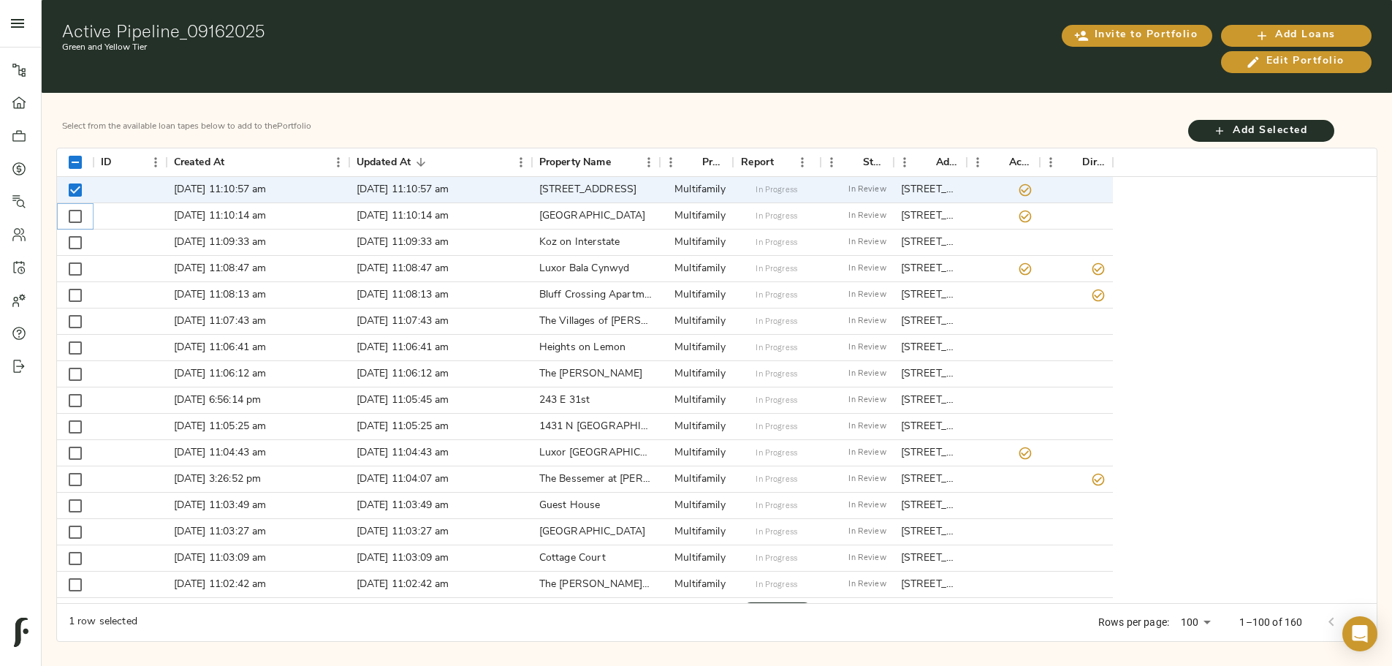
checkbox input "true"
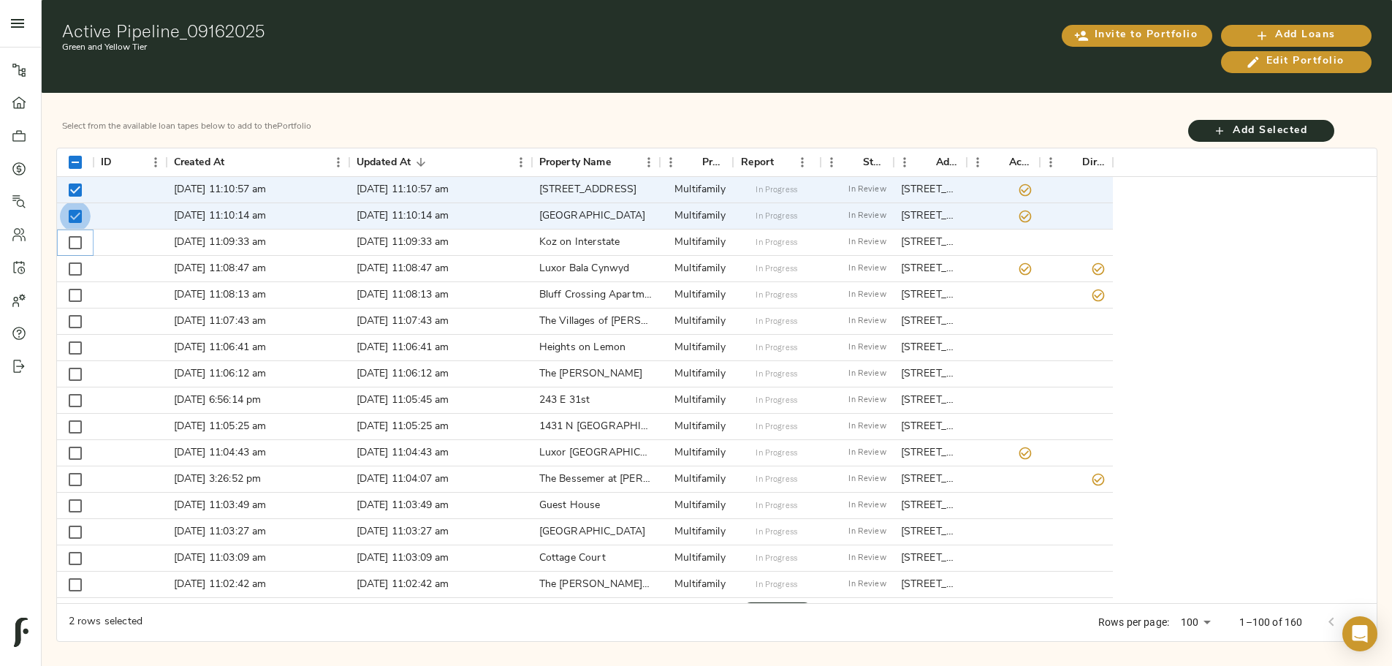
checkbox input "true"
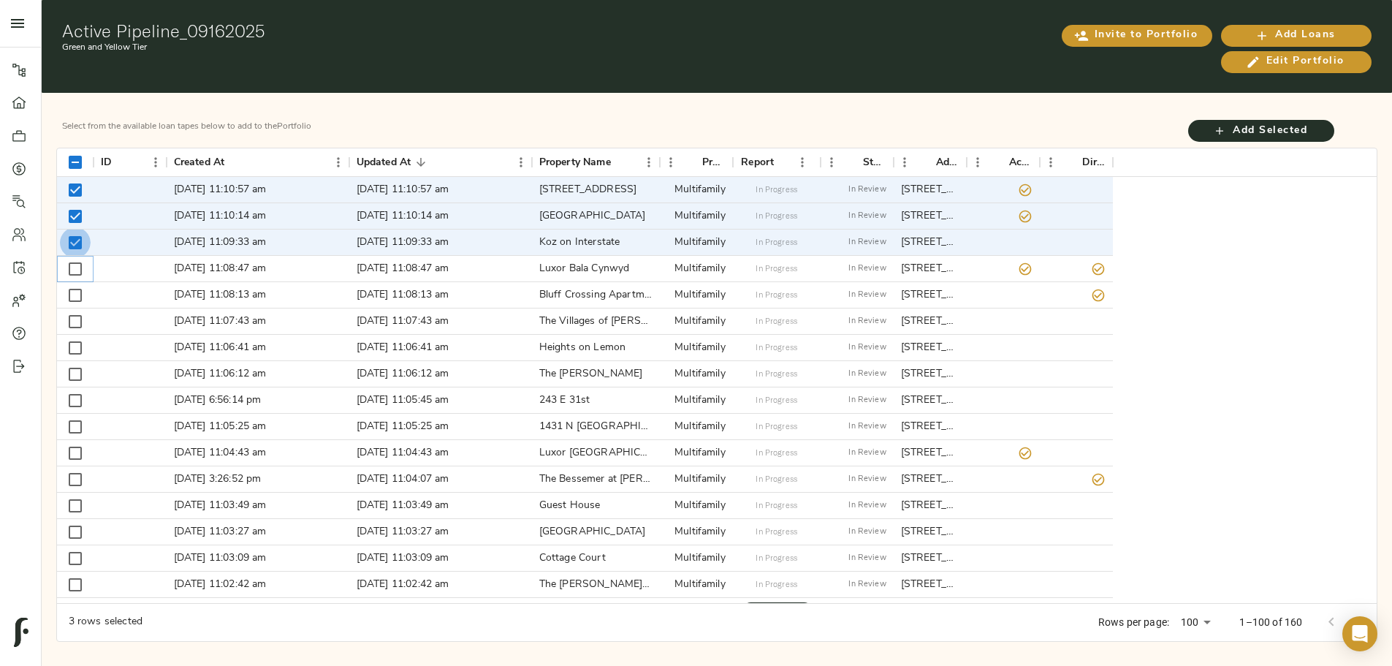
checkbox input "true"
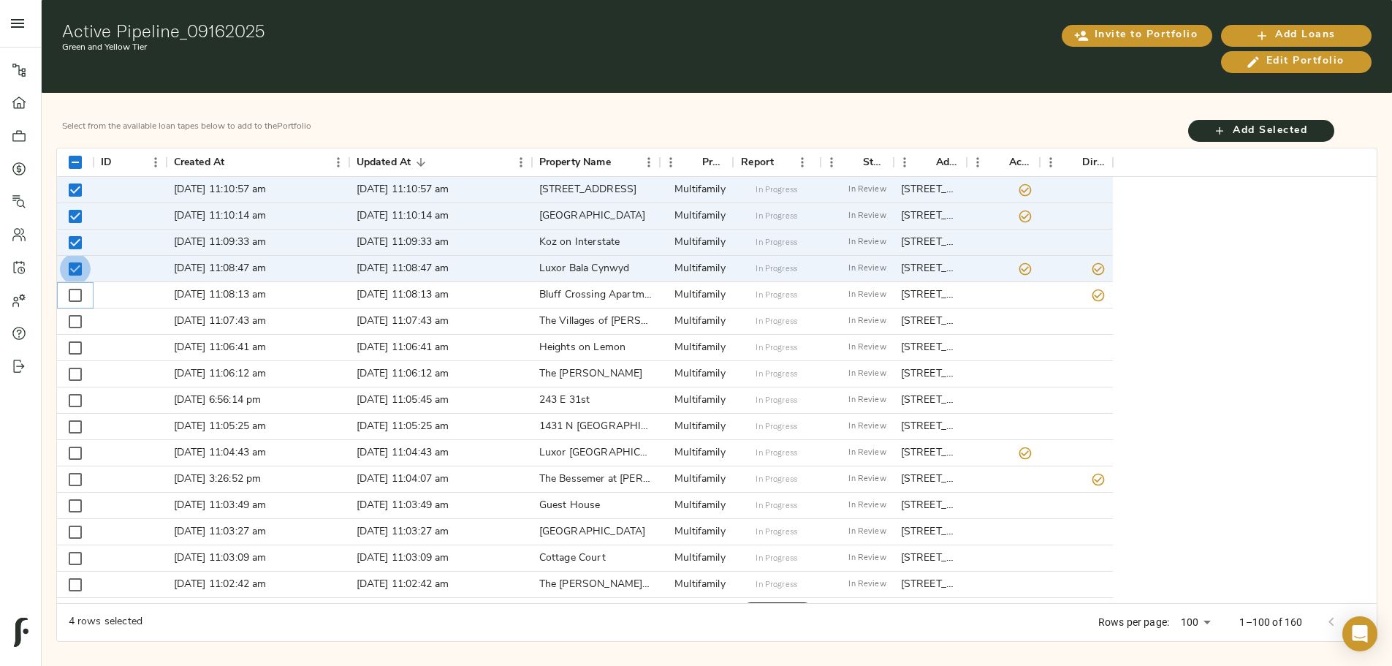
checkbox input "true"
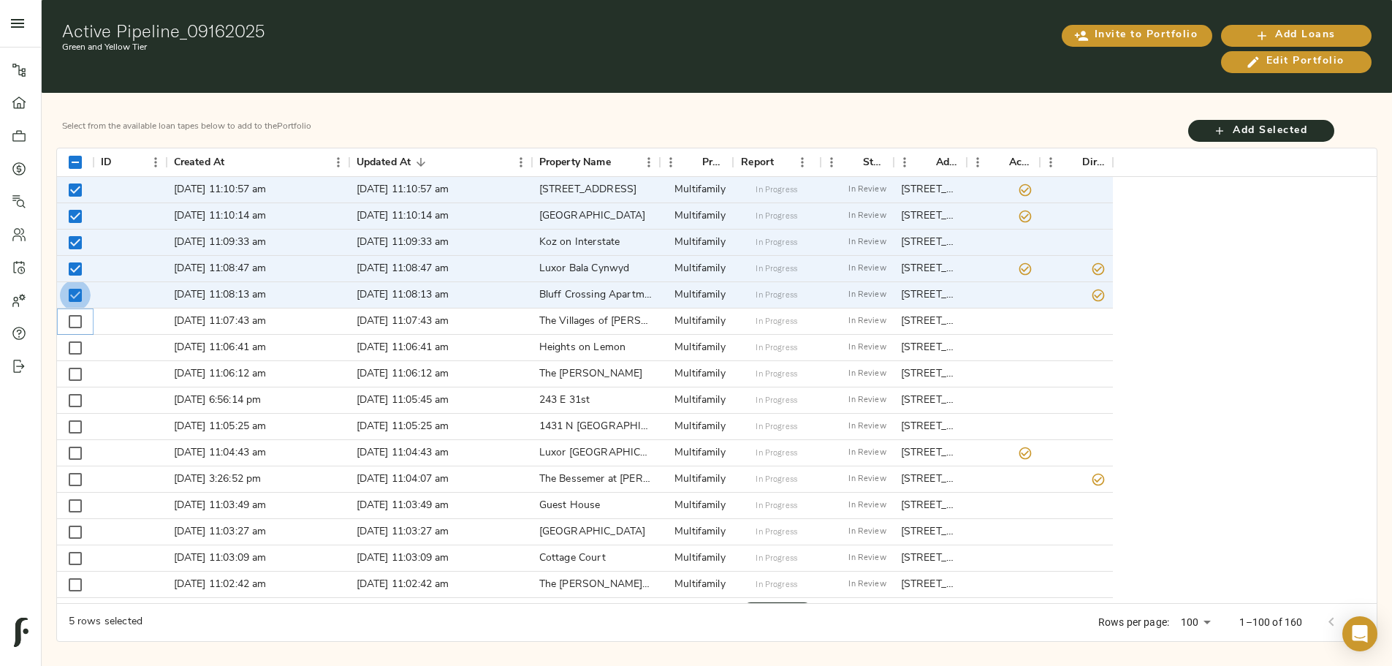
checkbox input "true"
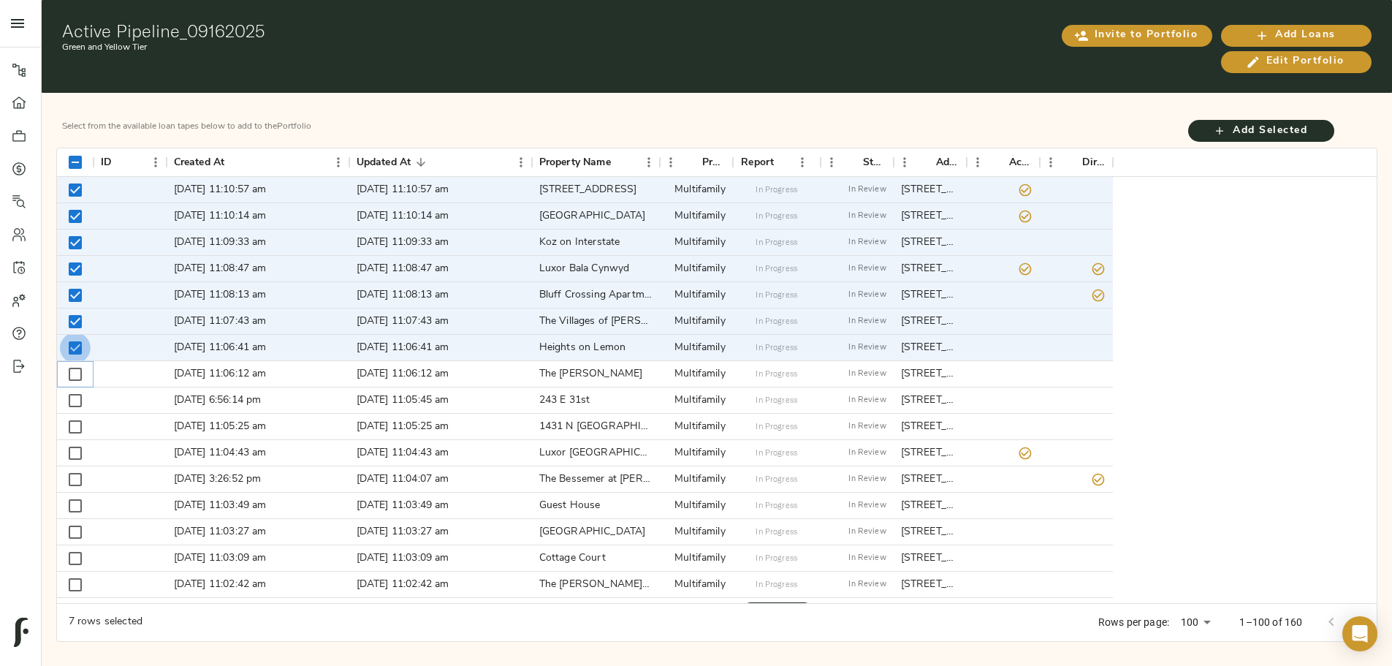
checkbox input "true"
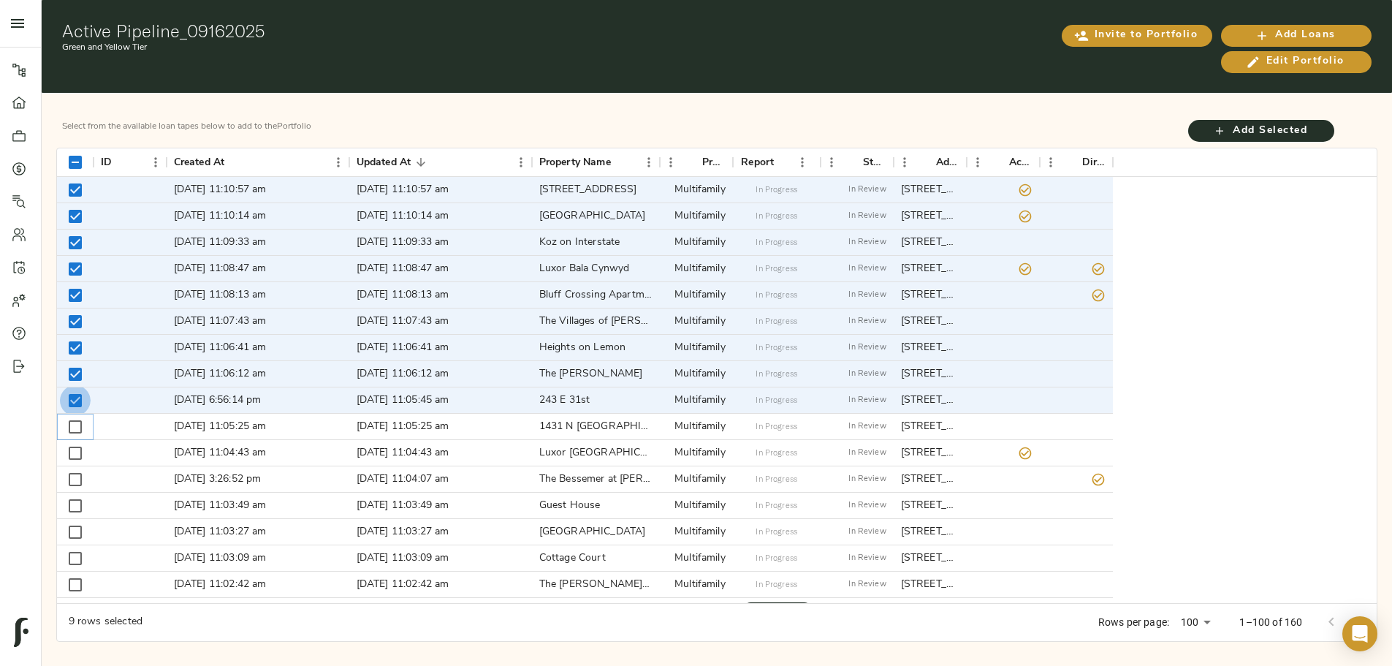
checkbox input "true"
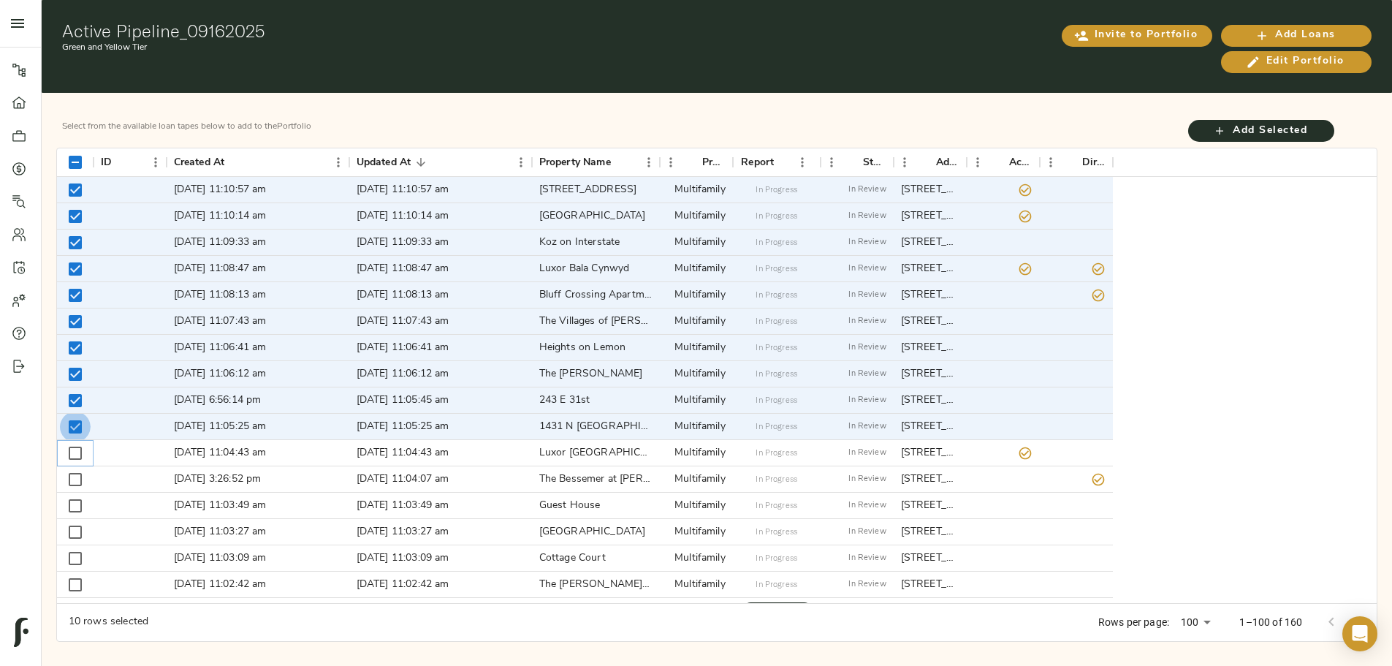
checkbox input "true"
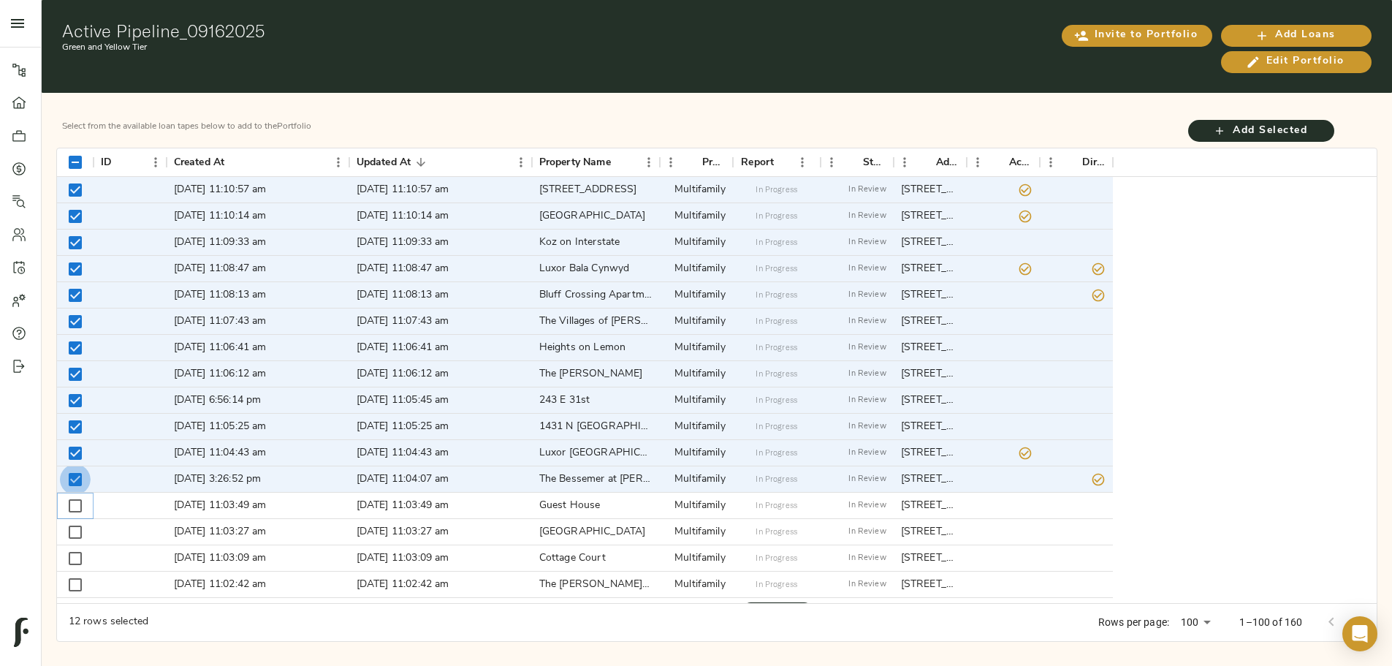
checkbox input "true"
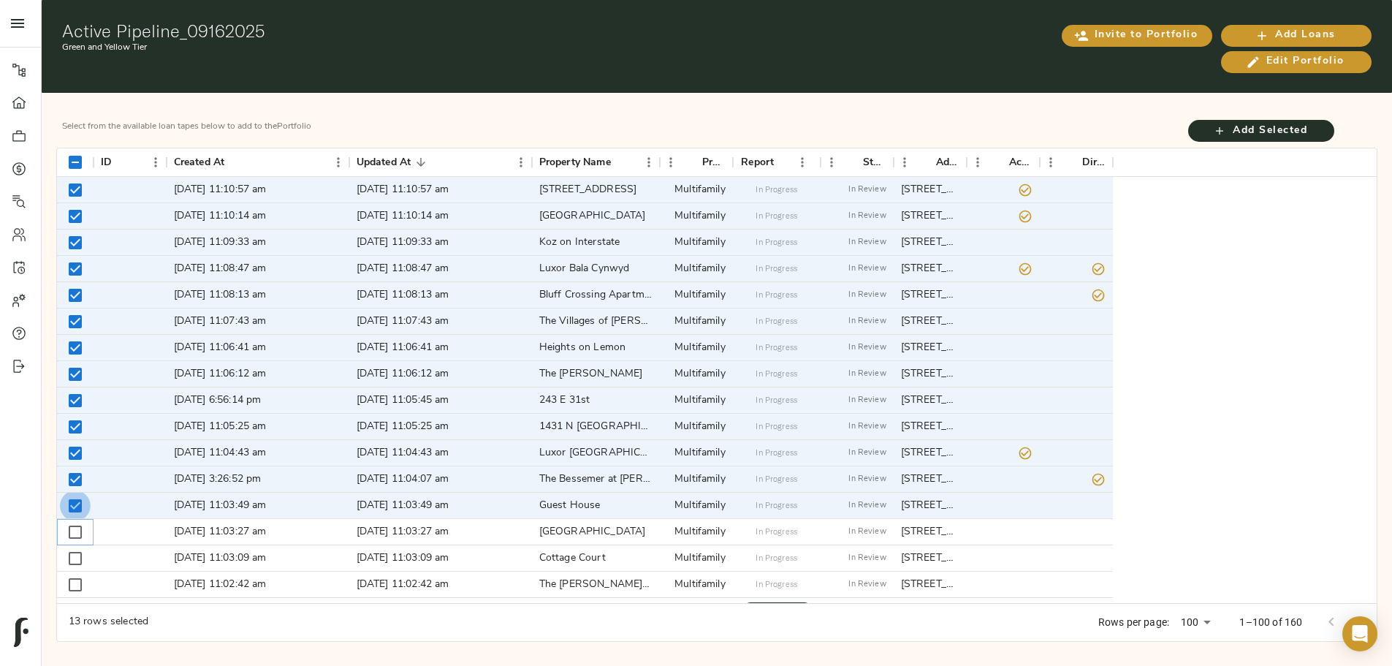
checkbox input "true"
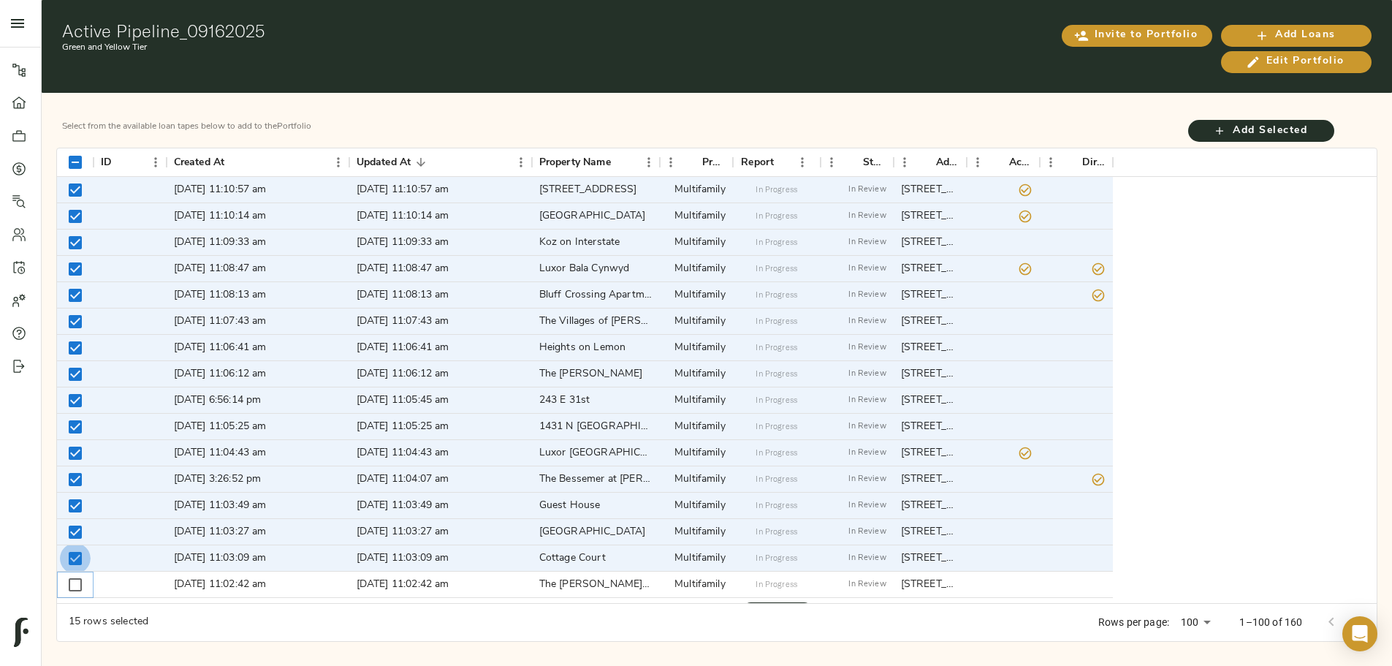
checkbox input "true"
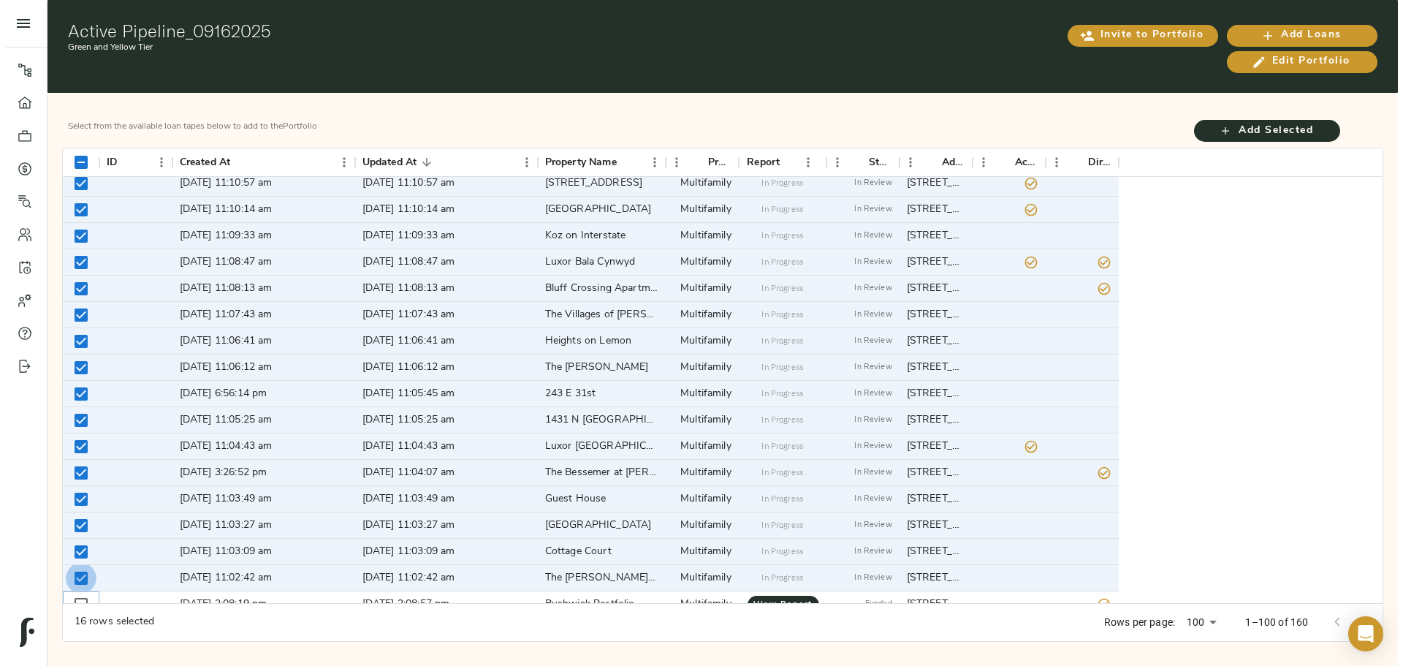
scroll to position [33, 0]
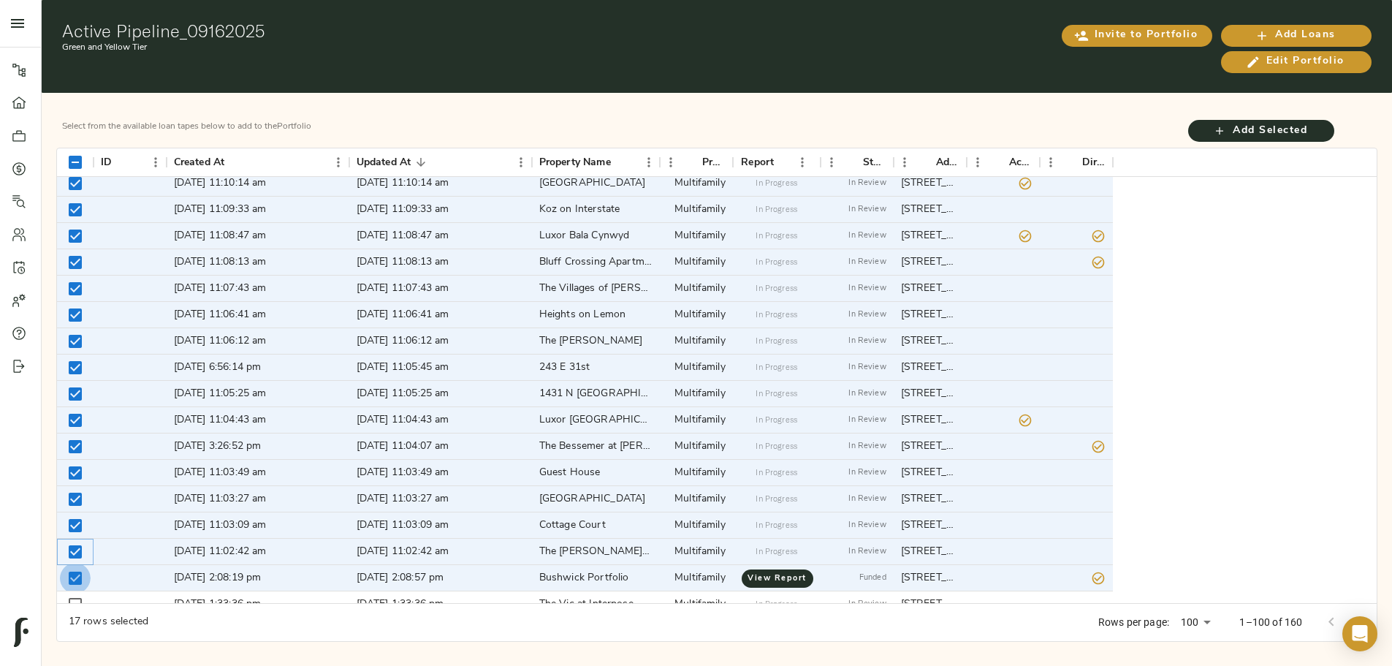
checkbox input "false"
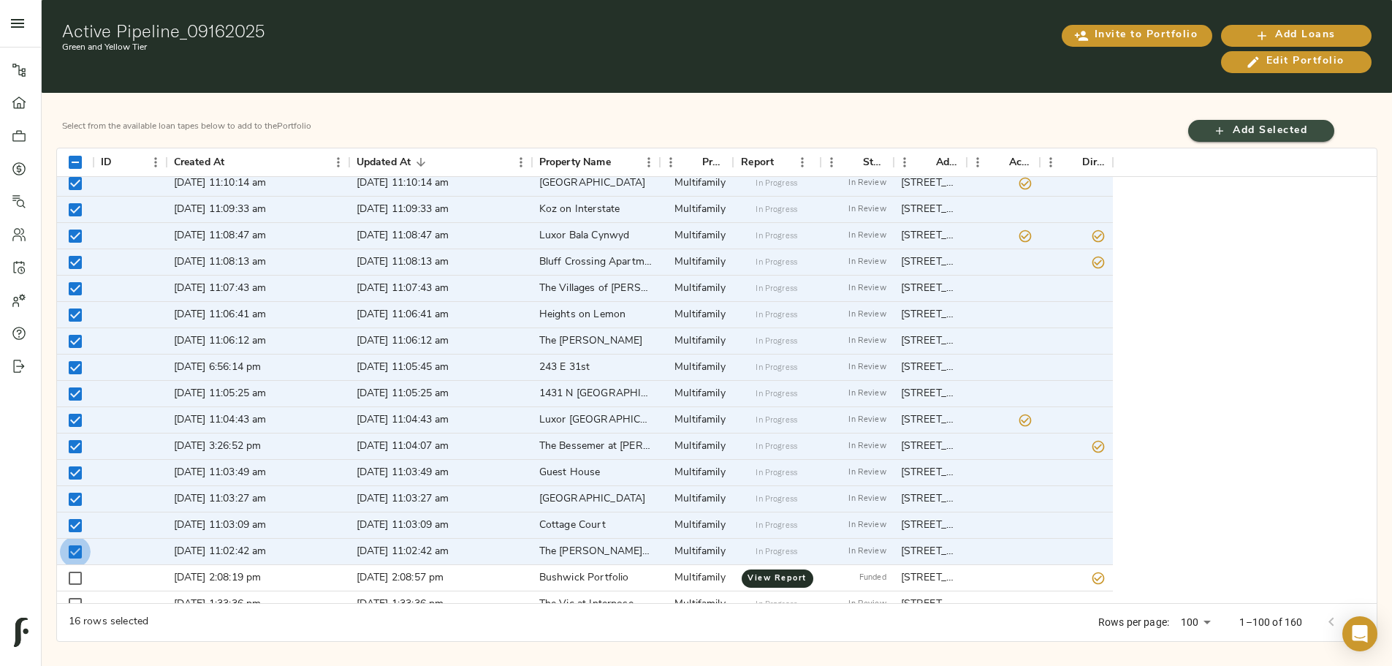
click at [1203, 122] on span "Add Selected" at bounding box center [1261, 131] width 117 height 18
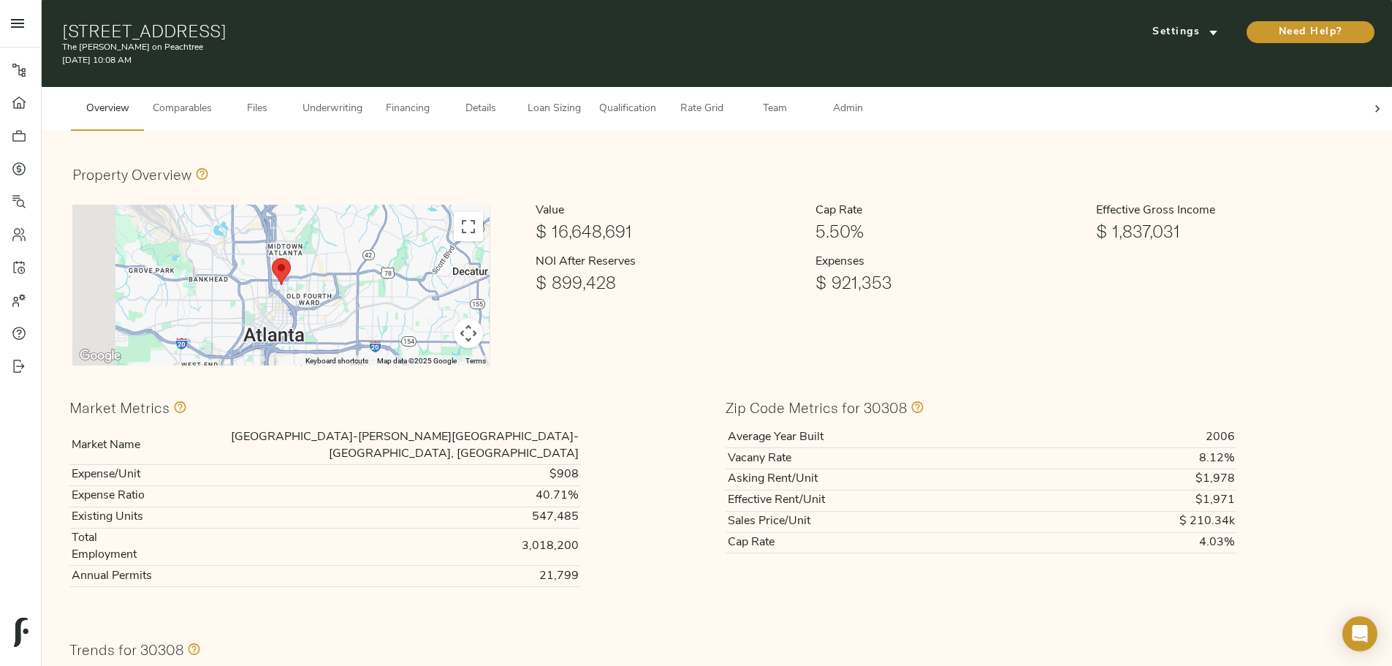
click at [1363, 97] on div at bounding box center [1377, 109] width 29 height 44
click at [875, 100] on span "Admin" at bounding box center [848, 109] width 56 height 18
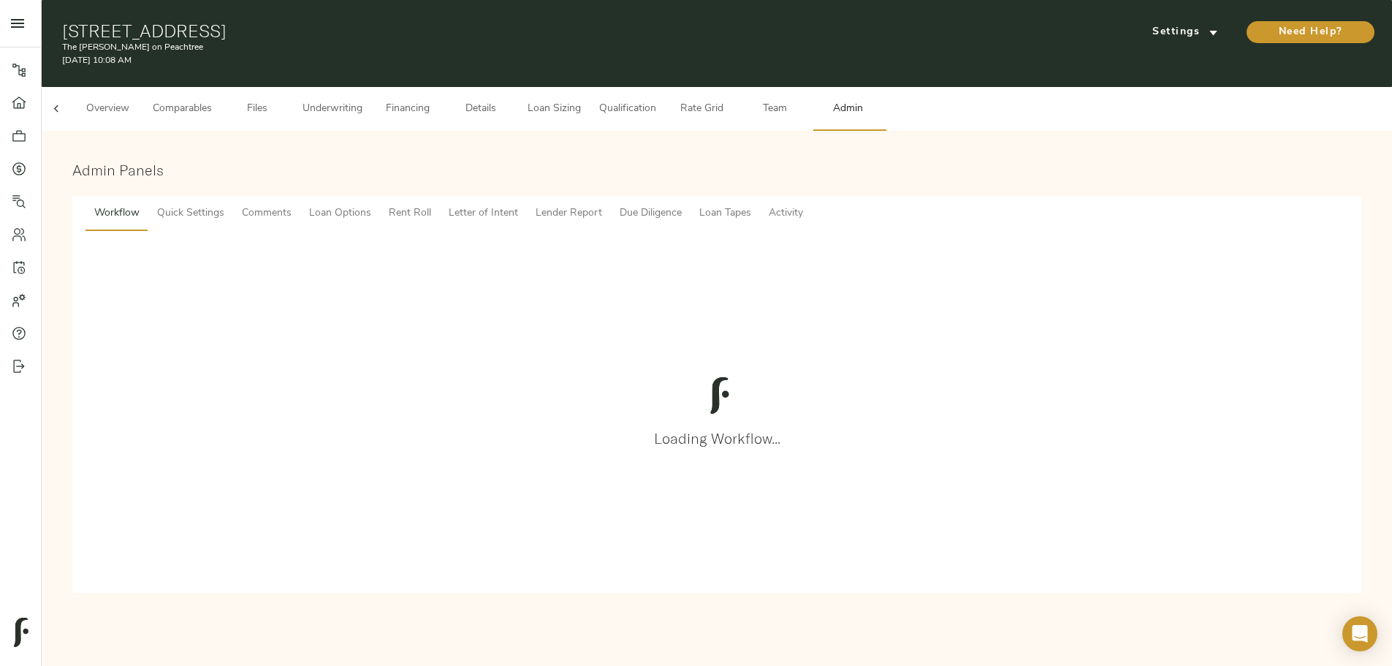
scroll to position [0, 57]
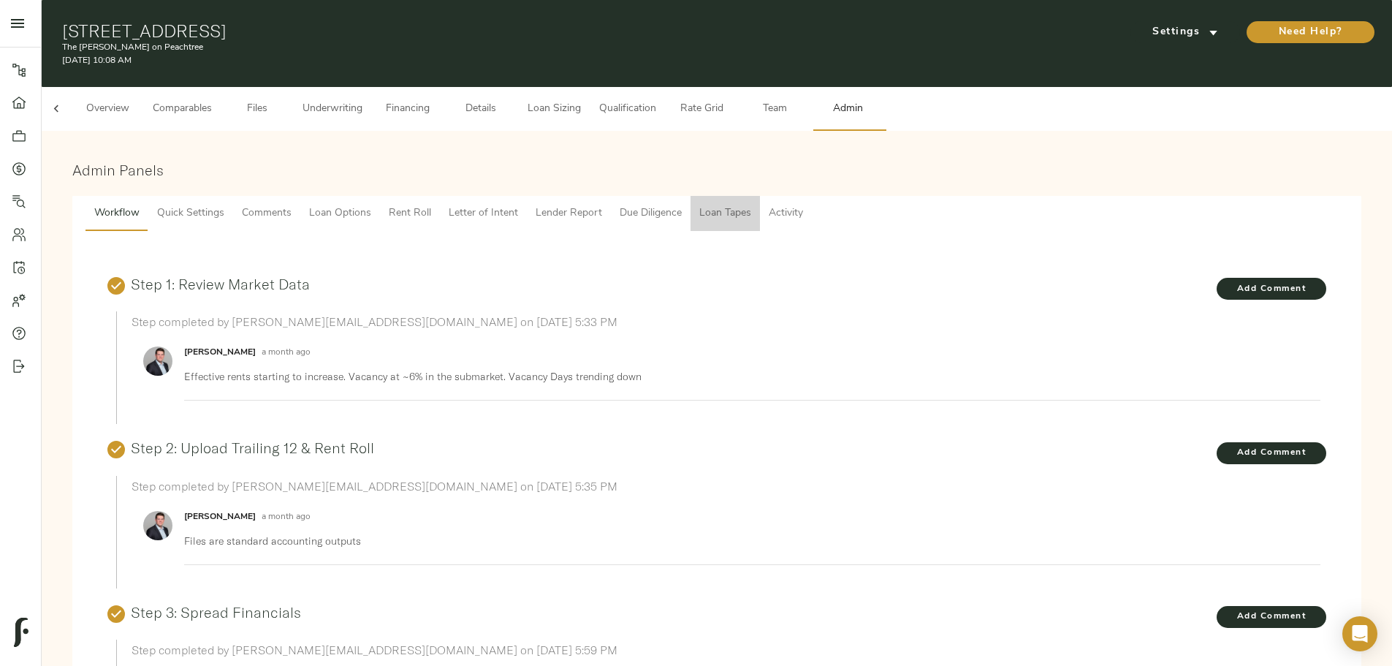
click at [751, 205] on span "Loan Tapes" at bounding box center [725, 214] width 52 height 18
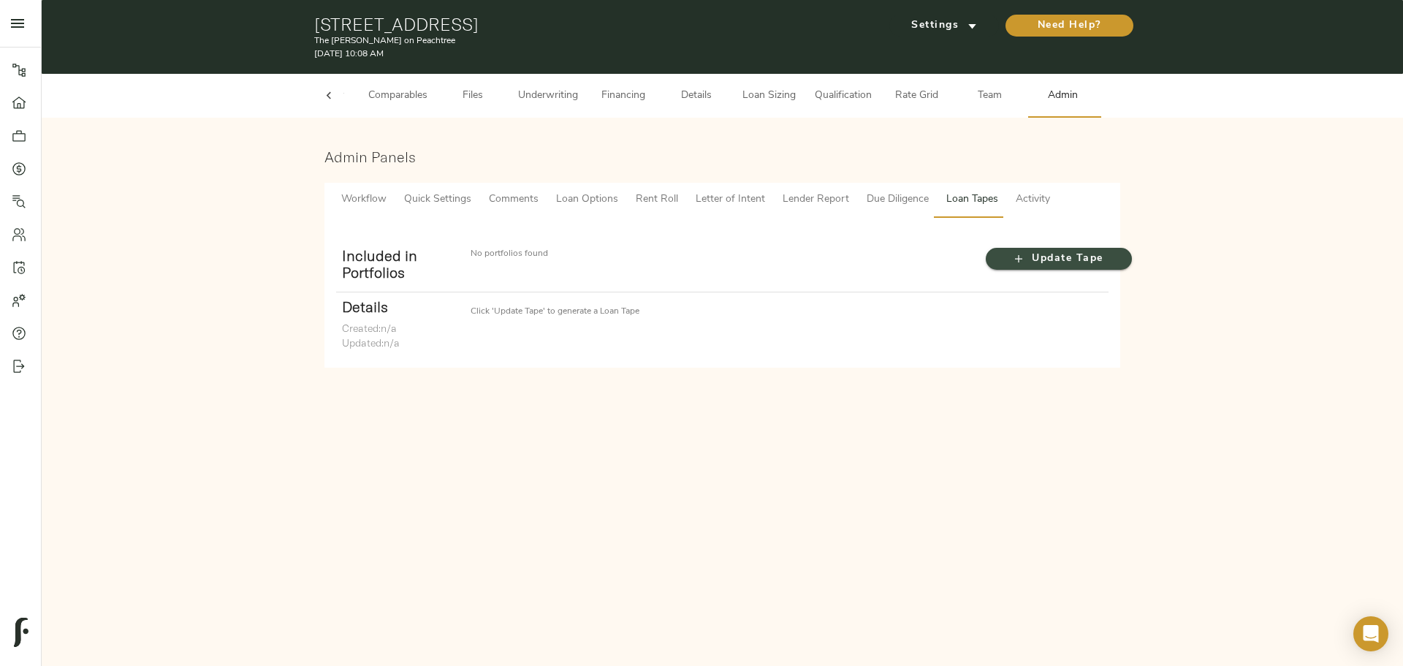
click at [1035, 255] on span "Update Tape" at bounding box center [1058, 259] width 117 height 18
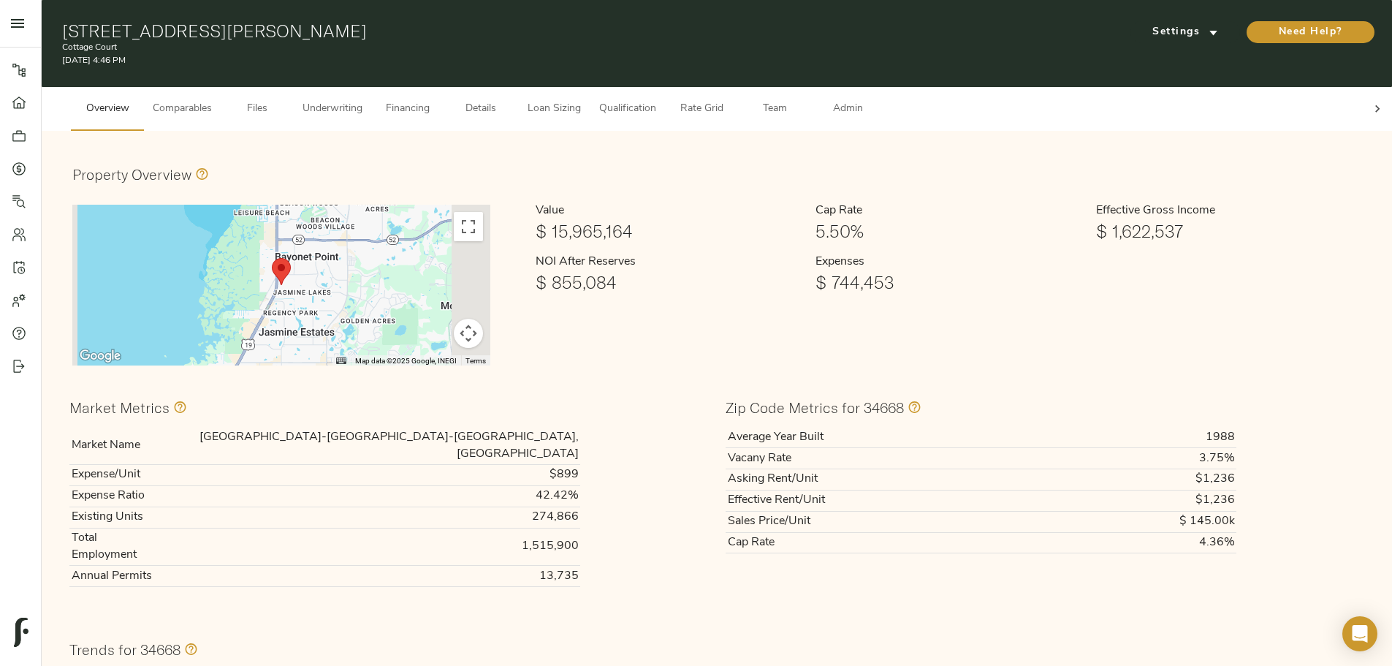
click at [802, 104] on span "Team" at bounding box center [775, 109] width 56 height 18
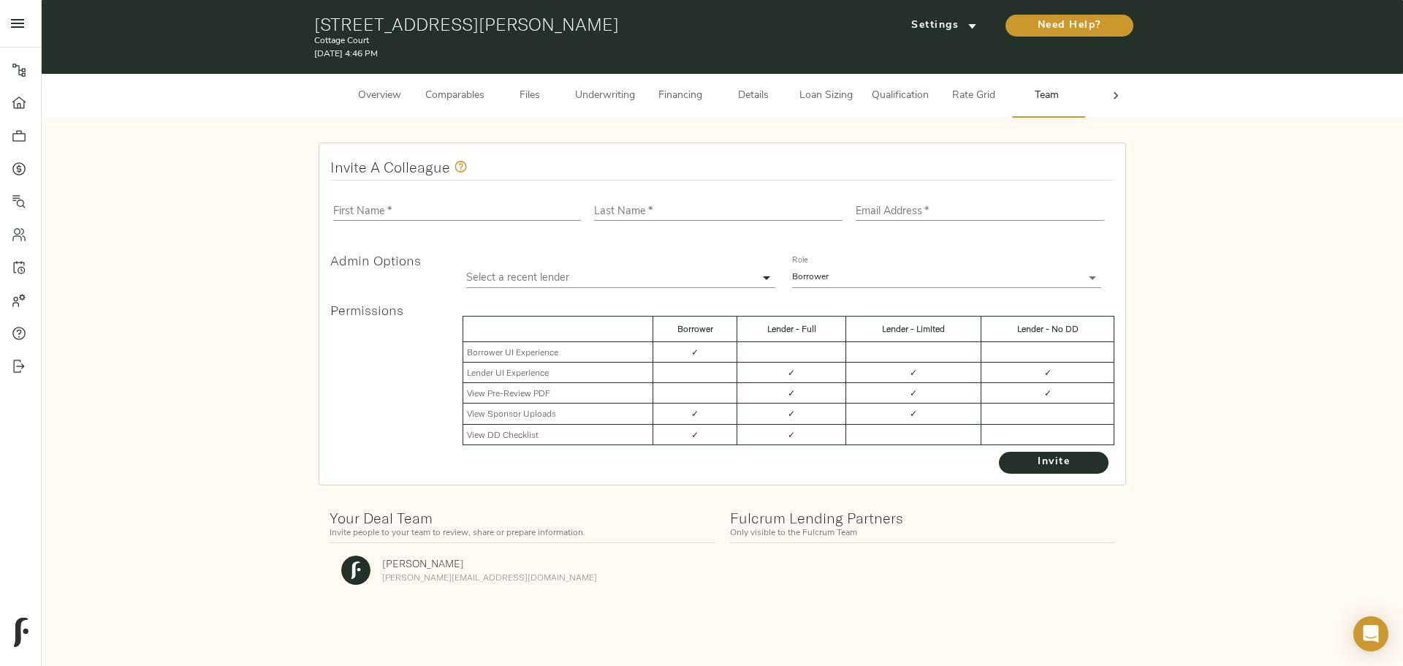
click at [576, 100] on span "Underwriting" at bounding box center [605, 96] width 60 height 18
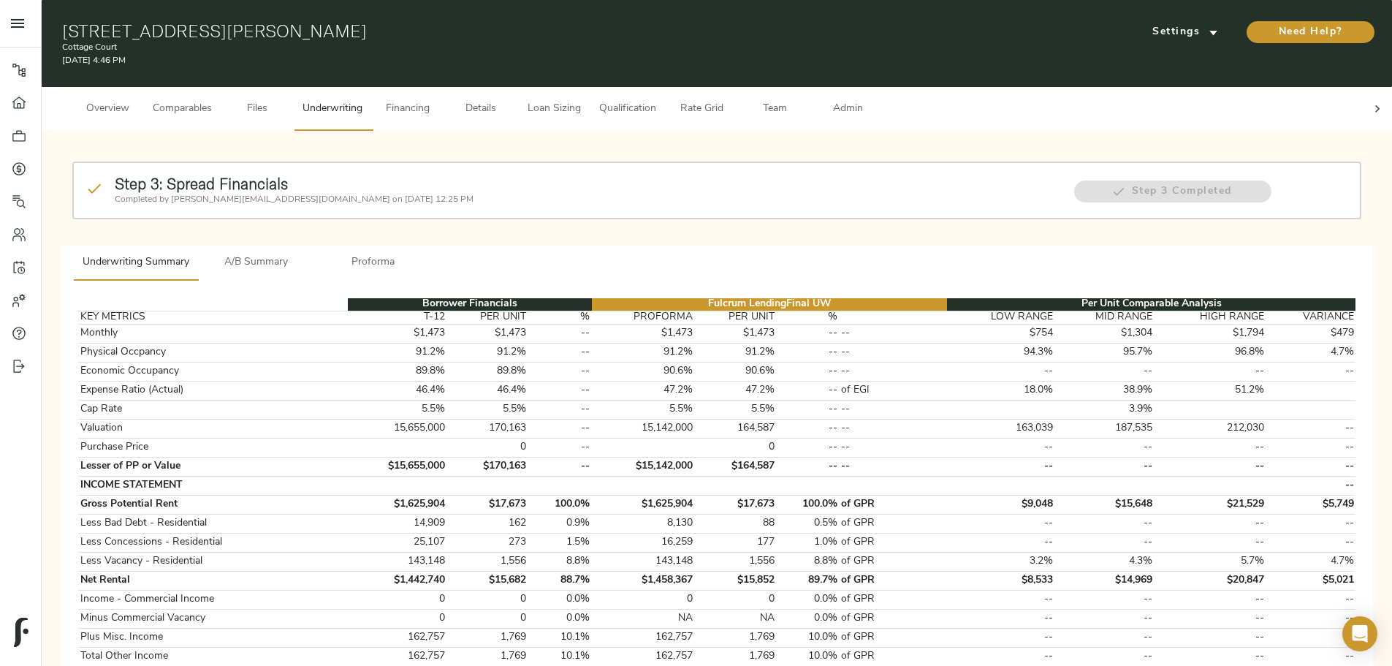
click at [521, 193] on div "Step 3: Spread Financials Completed by justin@fulcrumlendingcorp.com on August …" at bounding box center [587, 190] width 956 height 43
click at [306, 254] on span "A/B Summary" at bounding box center [256, 263] width 99 height 18
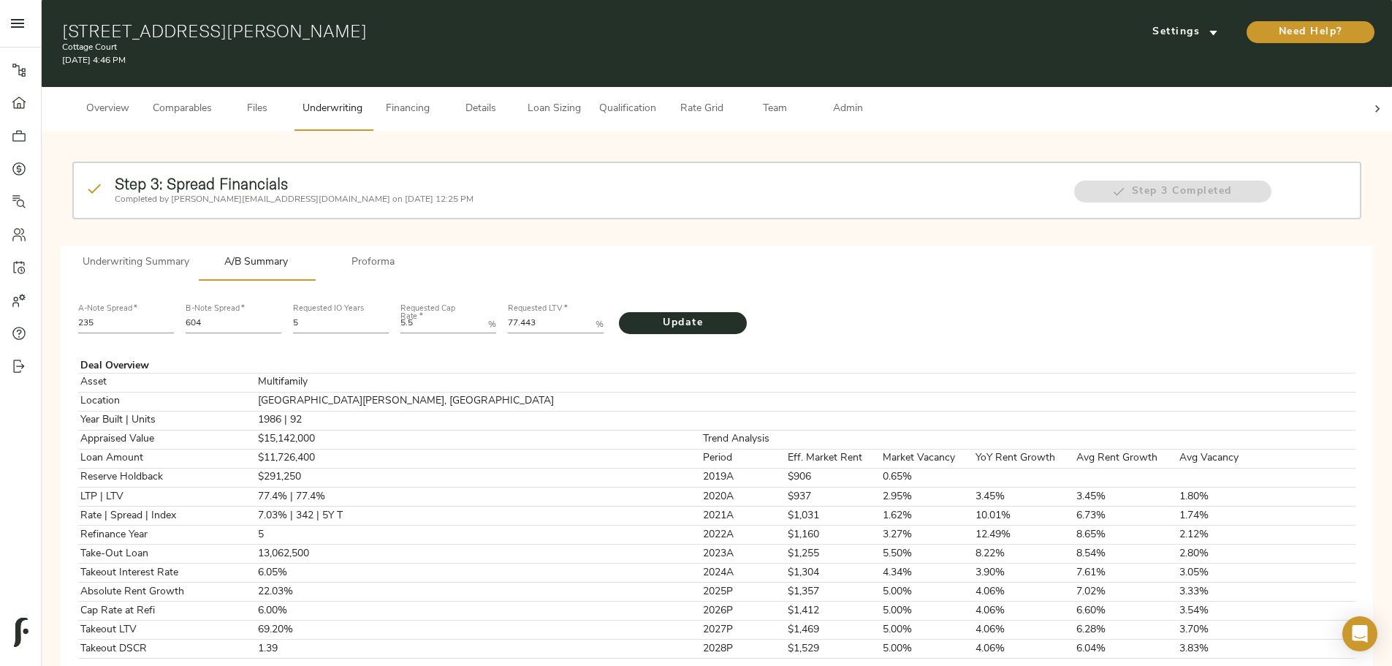
click at [1370, 102] on icon at bounding box center [1377, 109] width 15 height 15
click at [875, 100] on span "Admin" at bounding box center [848, 109] width 56 height 18
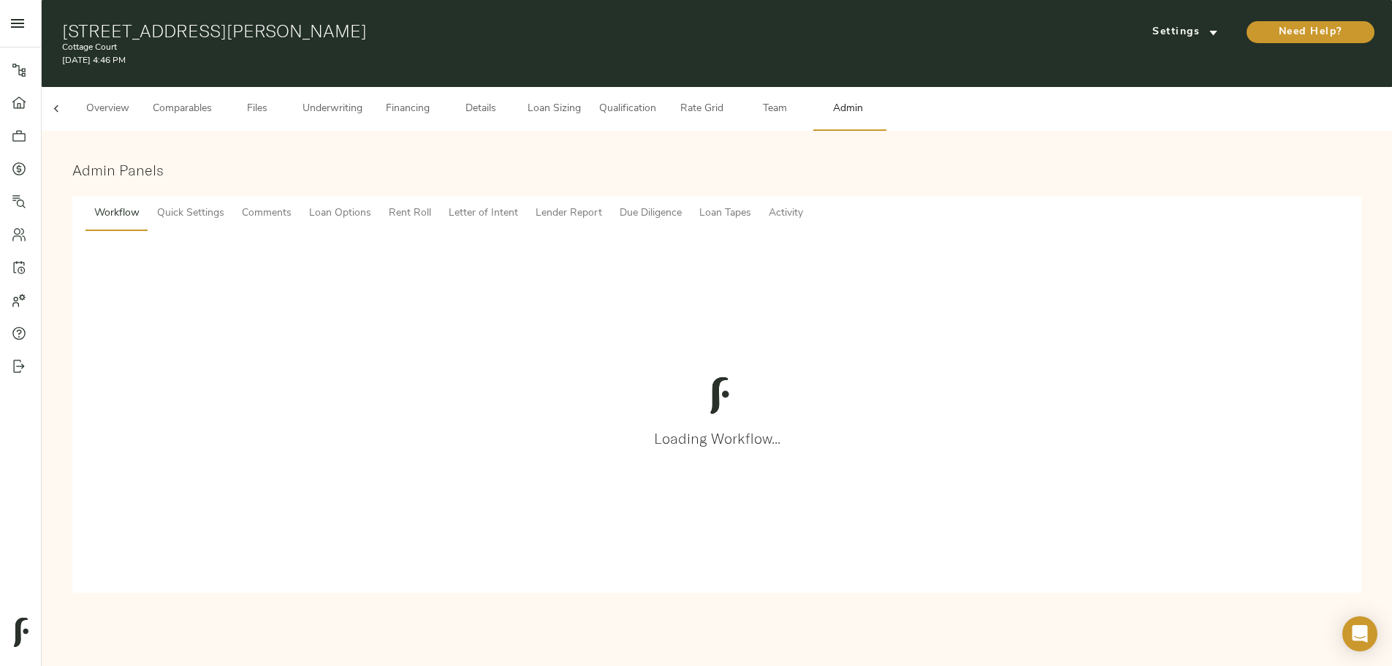
scroll to position [0, 57]
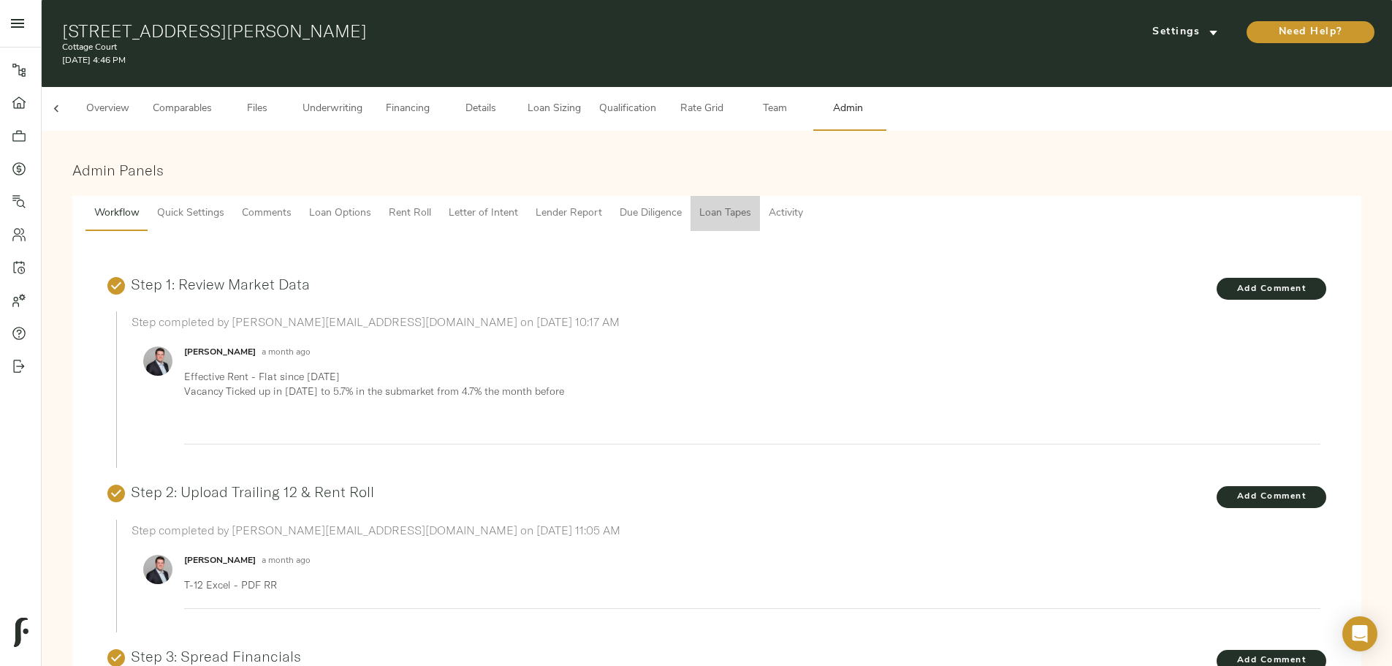
click at [751, 205] on span "Loan Tapes" at bounding box center [725, 214] width 52 height 18
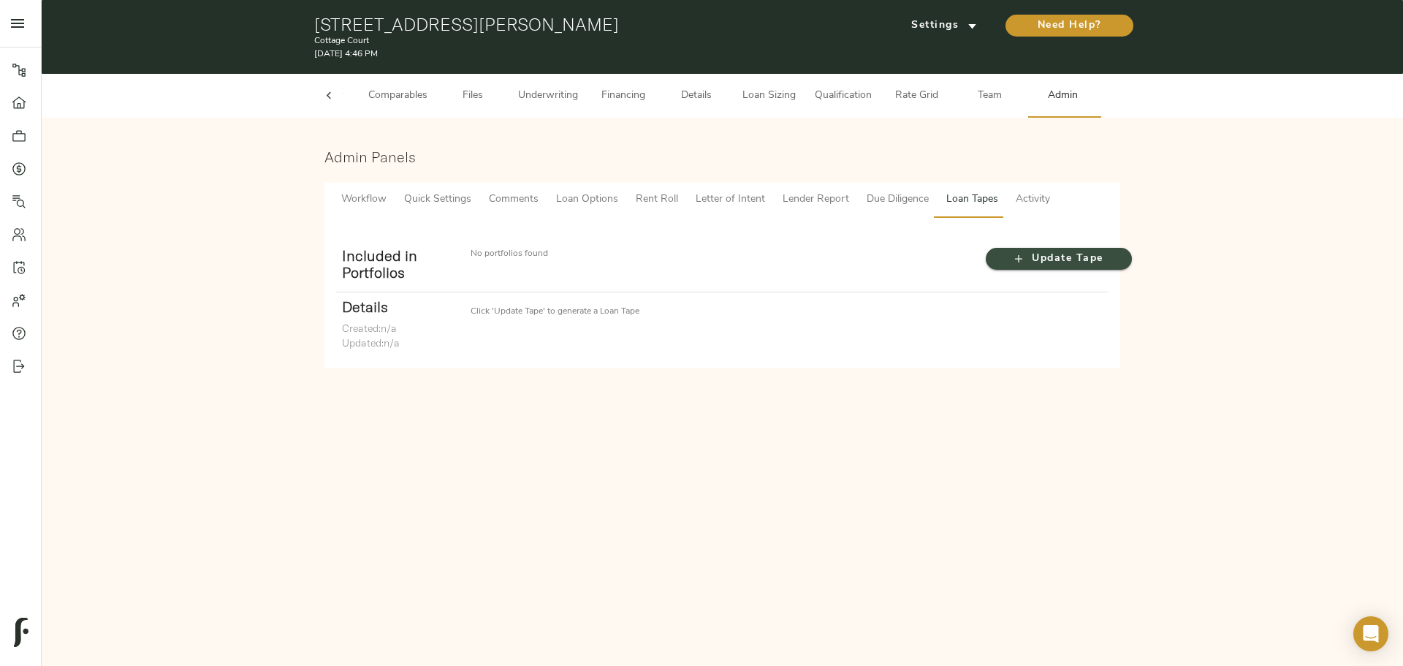
click at [1049, 264] on span "Update Tape" at bounding box center [1058, 259] width 117 height 18
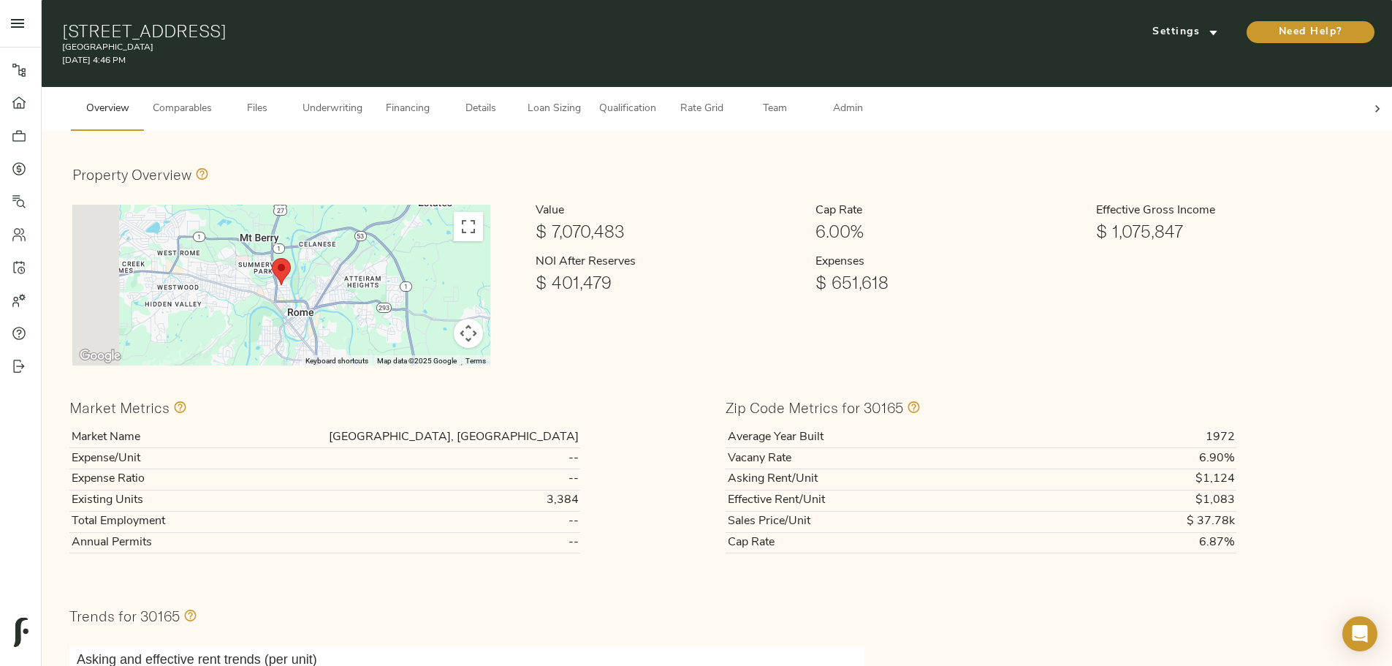
click at [1363, 104] on div at bounding box center [1377, 109] width 29 height 44
click at [875, 100] on span "Admin" at bounding box center [848, 109] width 56 height 18
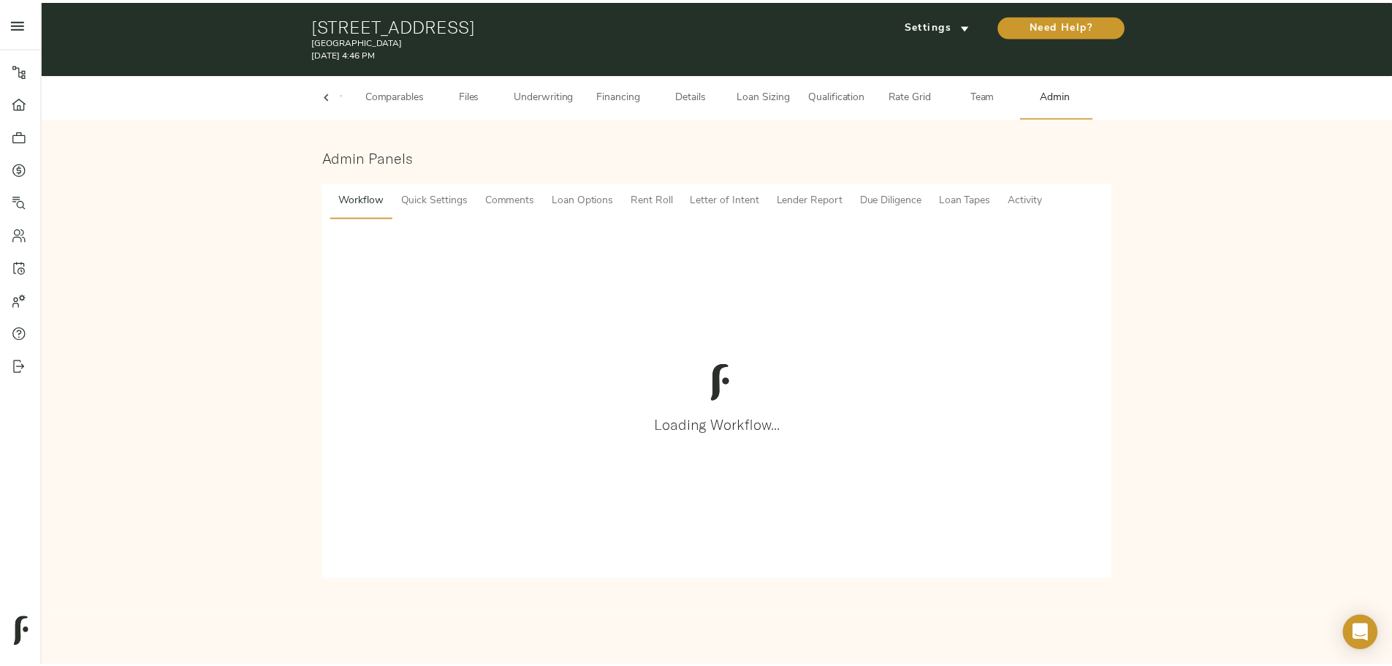
scroll to position [0, 57]
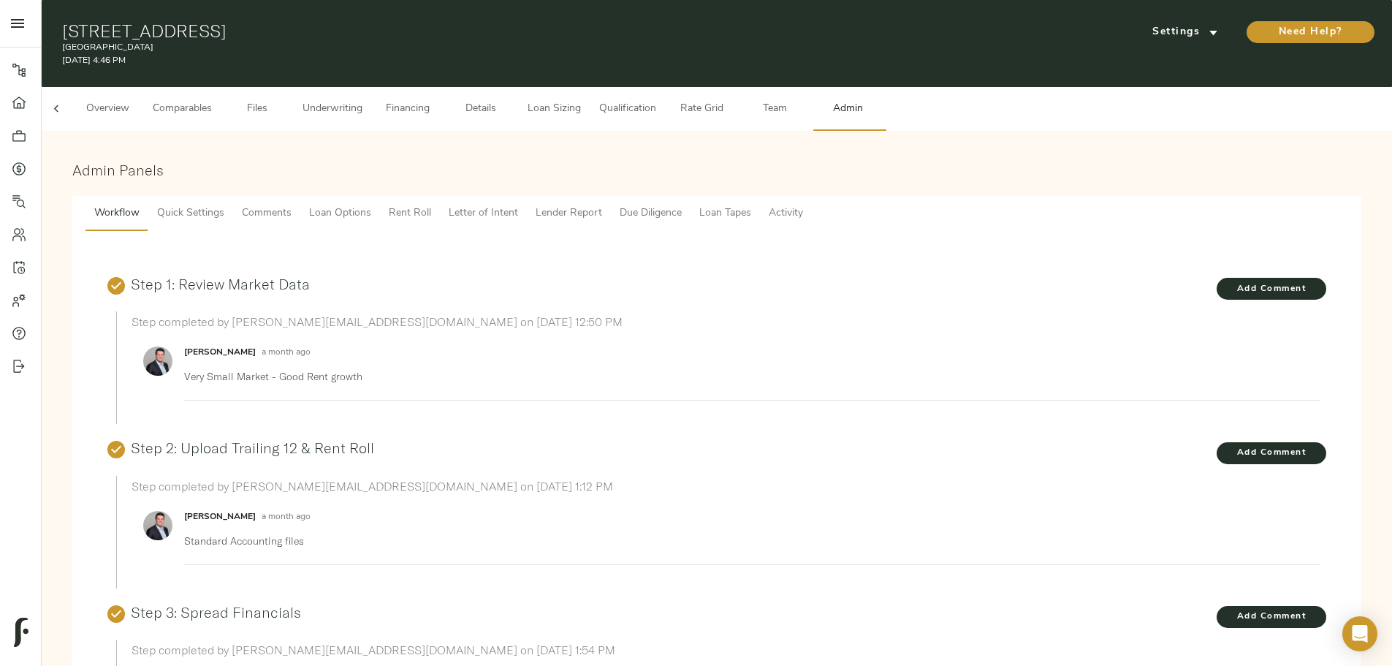
click at [751, 205] on span "Loan Tapes" at bounding box center [725, 214] width 52 height 18
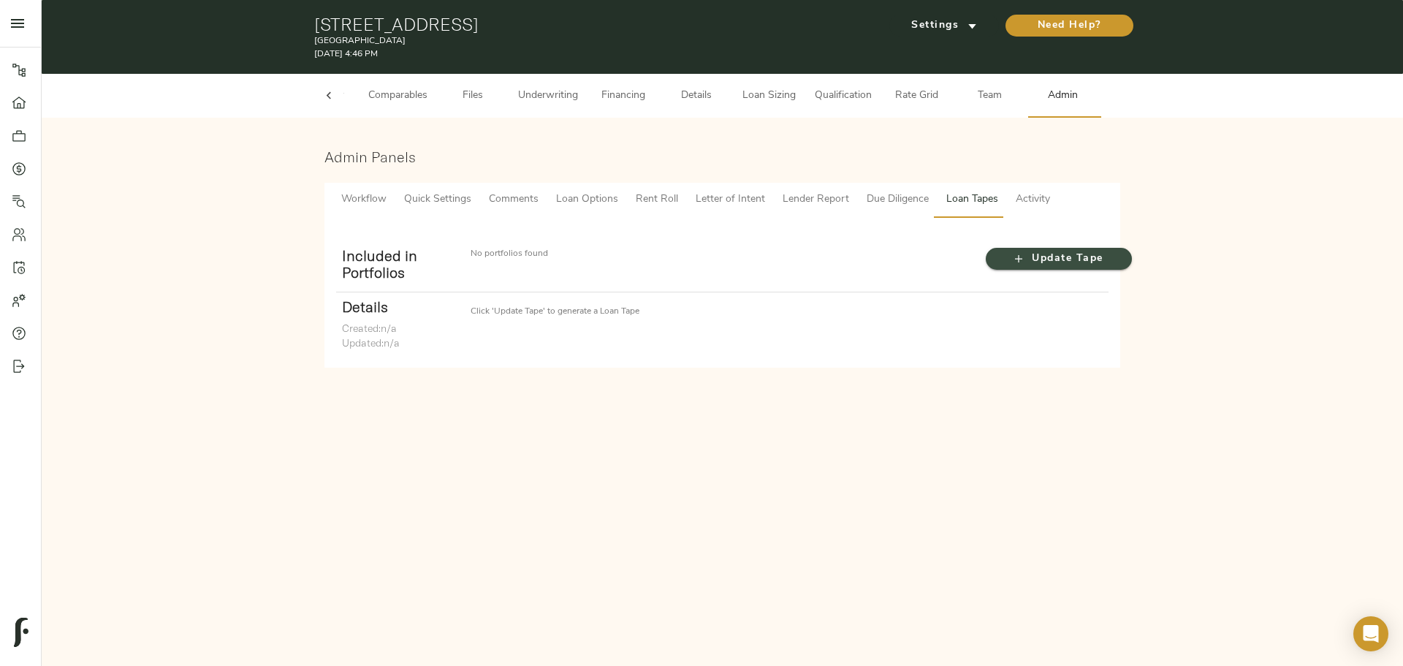
click at [1049, 263] on span "Update Tape" at bounding box center [1058, 259] width 117 height 18
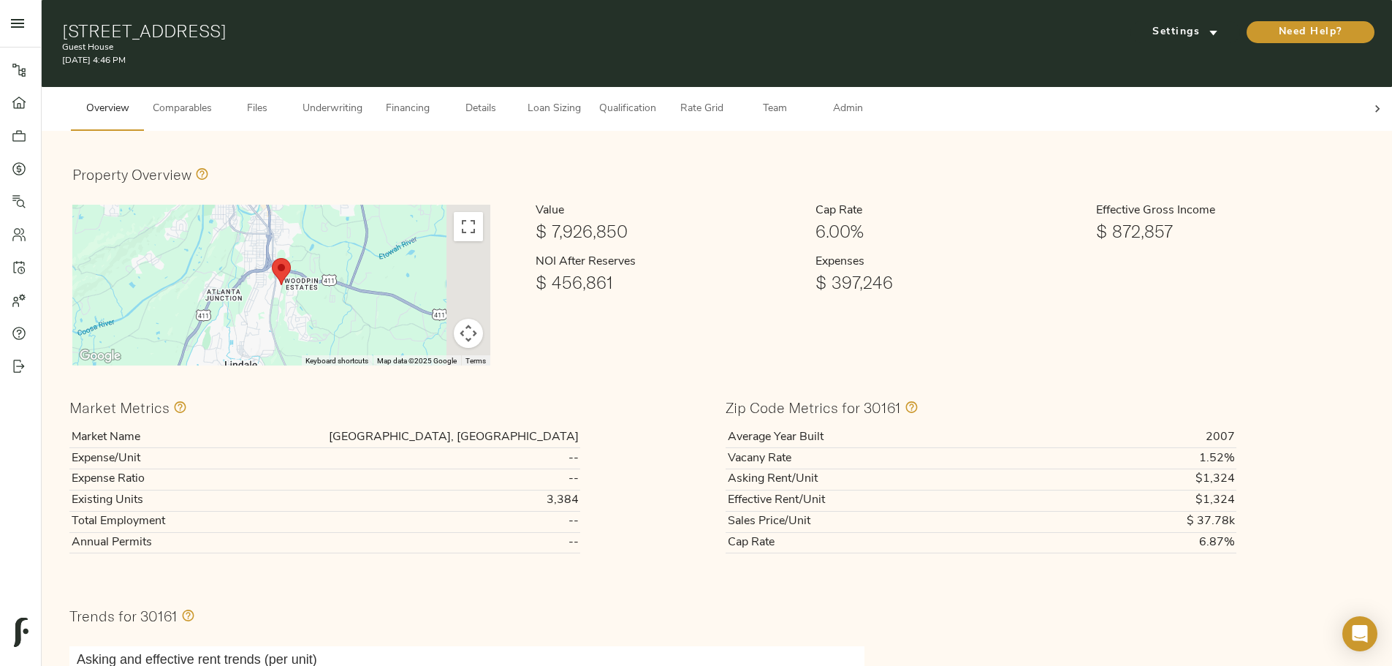
click at [1363, 103] on div at bounding box center [1377, 109] width 29 height 44
click at [875, 100] on span "Admin" at bounding box center [848, 109] width 56 height 18
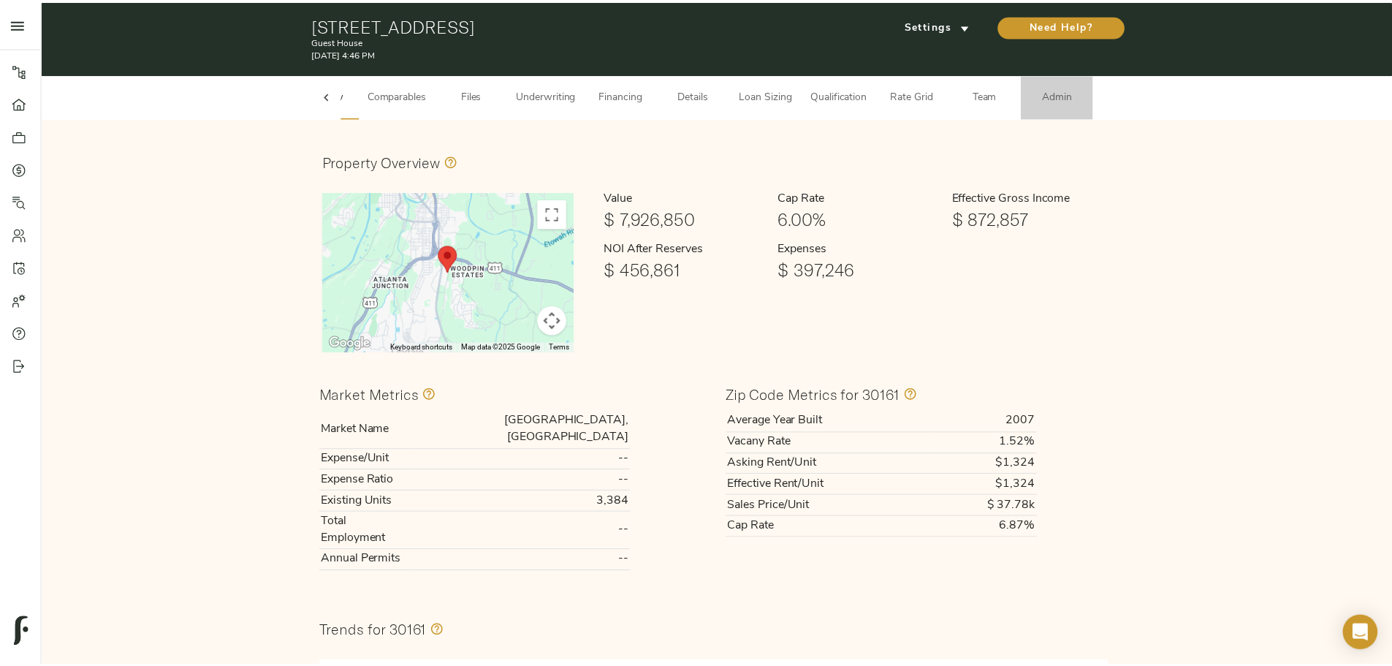
scroll to position [0, 57]
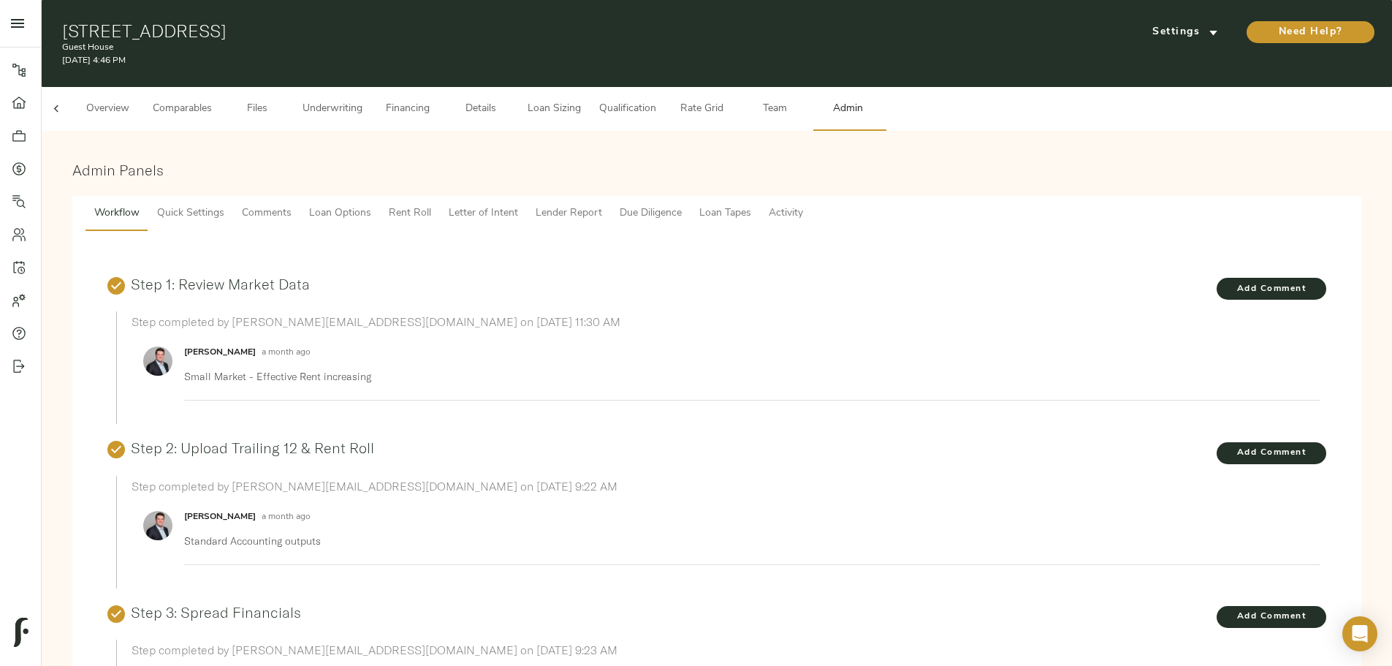
click at [751, 205] on span "Loan Tapes" at bounding box center [725, 214] width 52 height 18
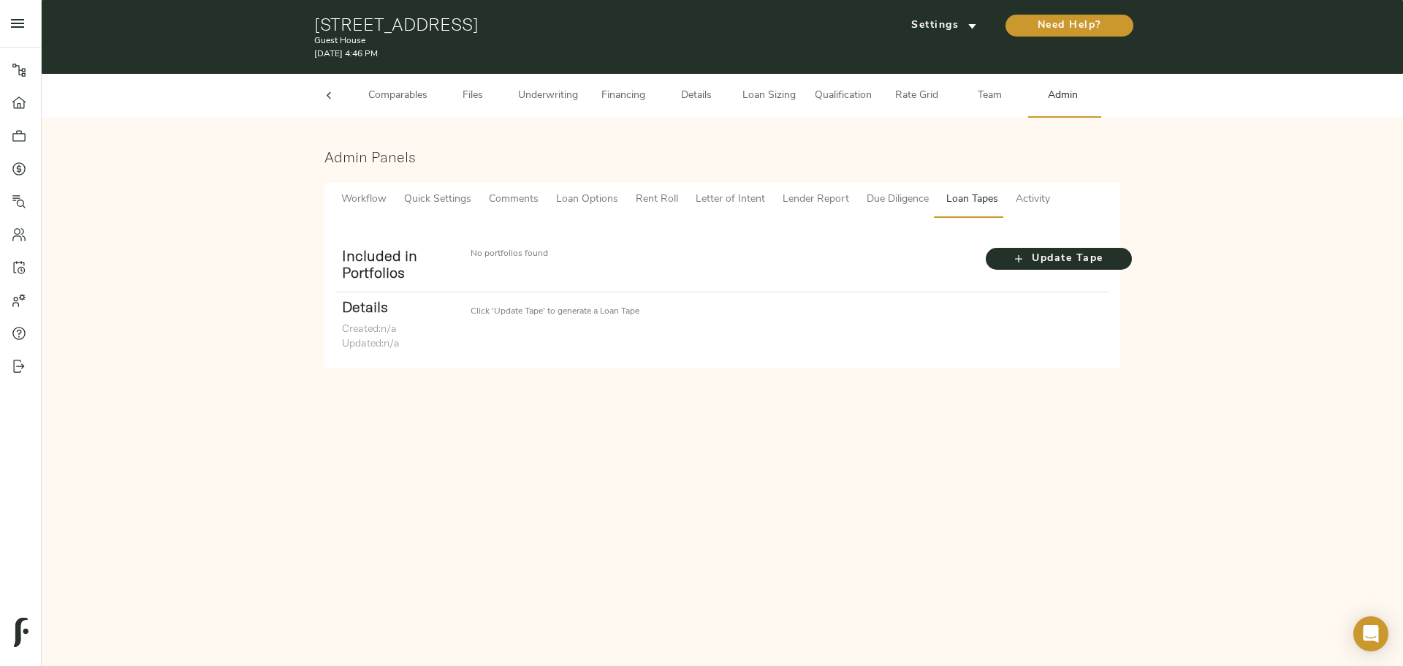
click at [1034, 240] on div at bounding box center [722, 235] width 772 height 12
click at [1032, 246] on div "Update Tape" at bounding box center [1044, 266] width 129 height 51
click at [1033, 252] on span "Update Tape" at bounding box center [1058, 259] width 117 height 18
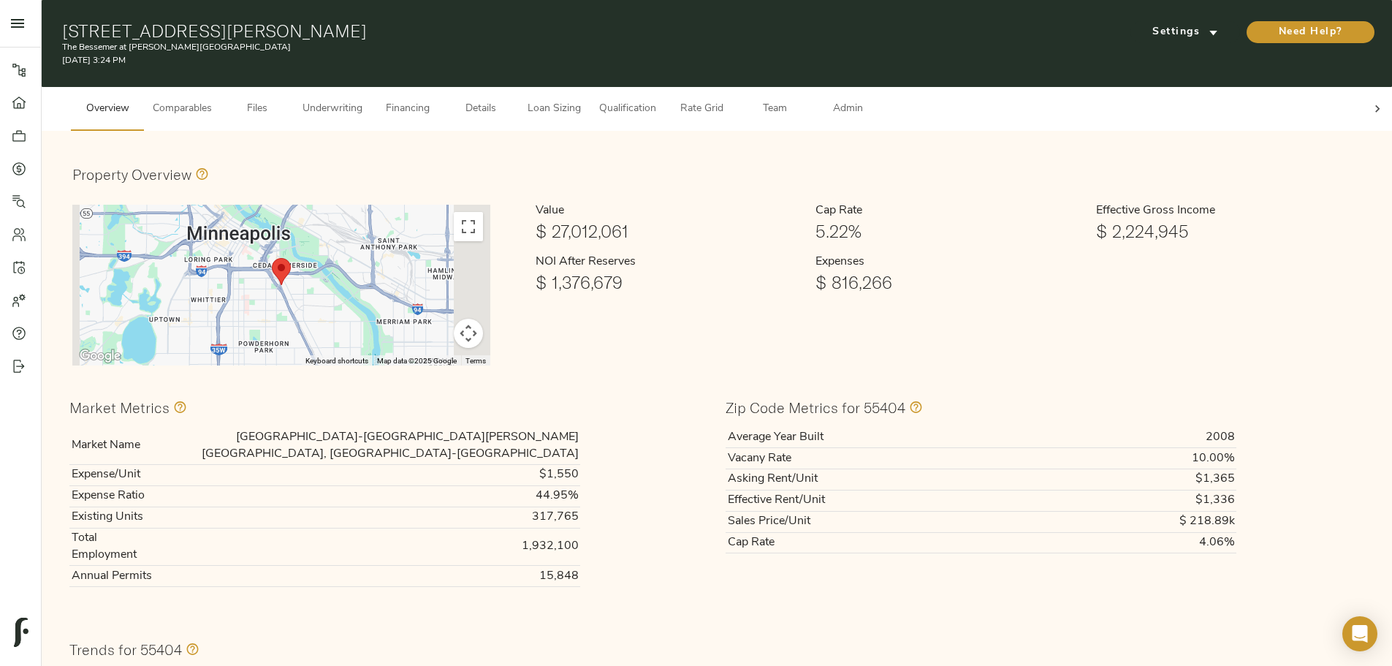
click at [802, 100] on span "Team" at bounding box center [775, 109] width 56 height 18
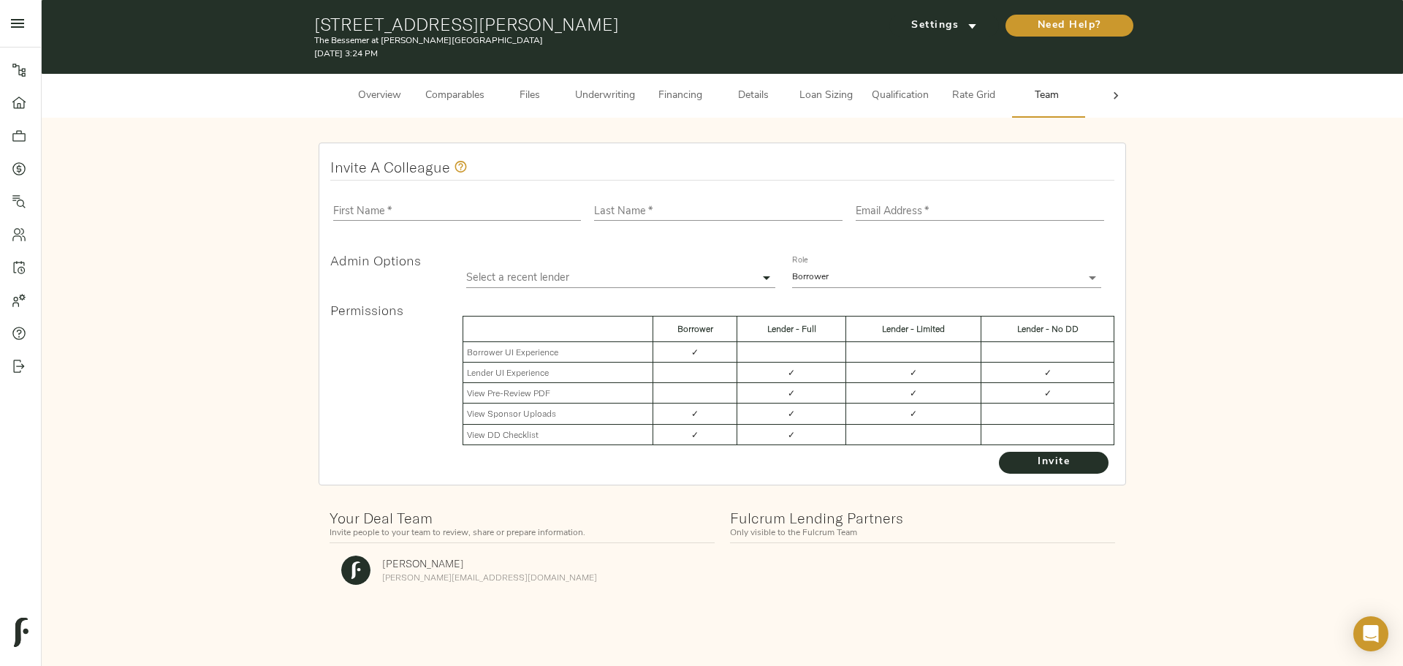
click at [1102, 98] on div at bounding box center [1115, 96] width 29 height 44
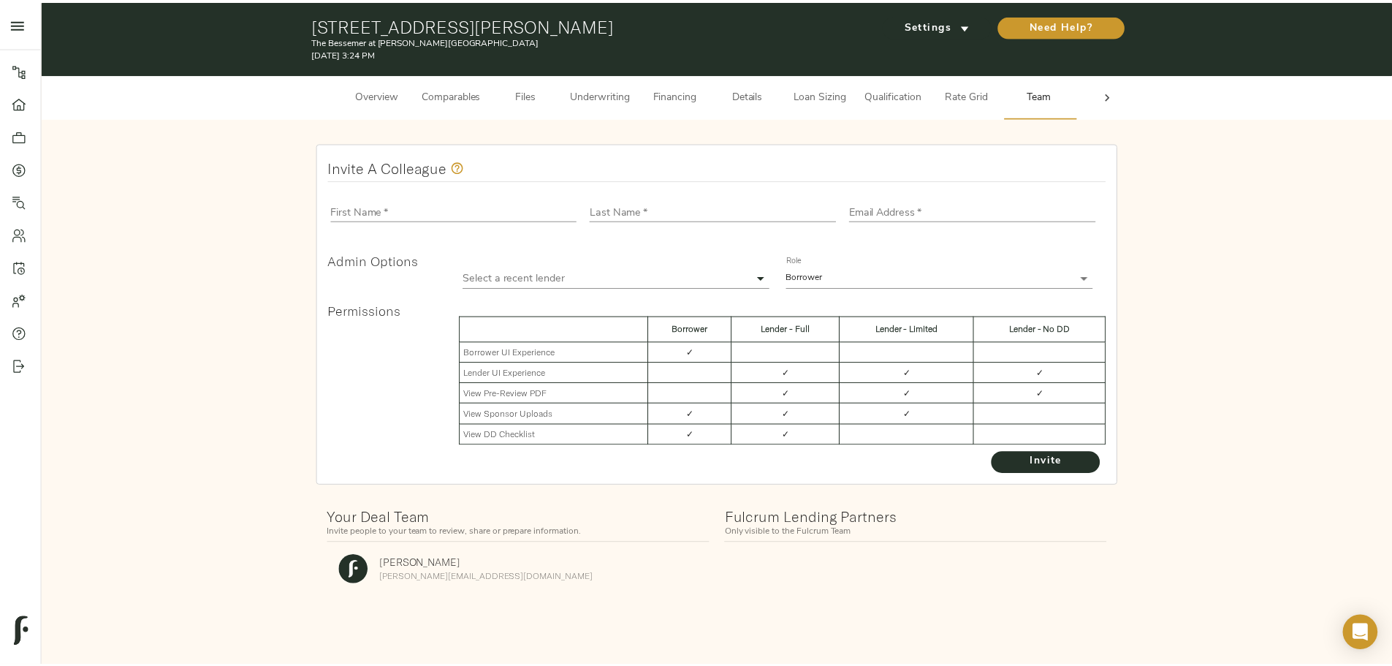
scroll to position [0, 57]
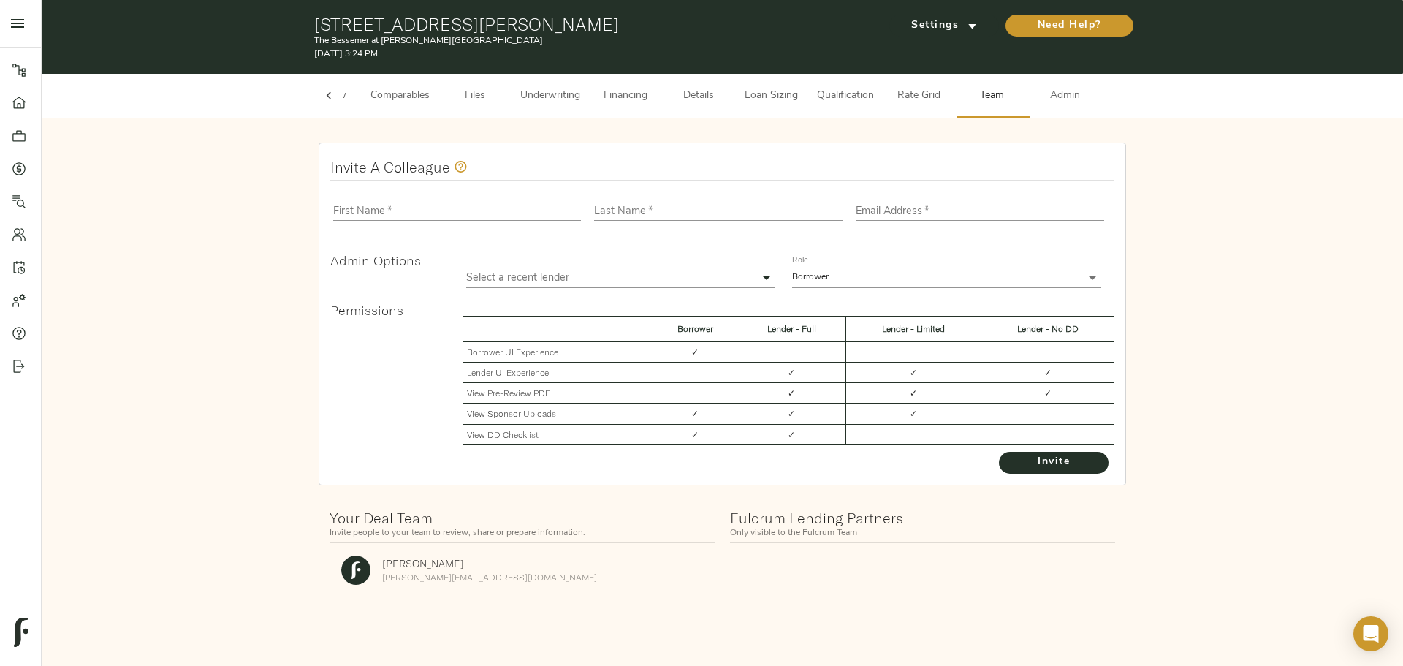
click at [1086, 98] on span "Admin" at bounding box center [1066, 96] width 56 height 18
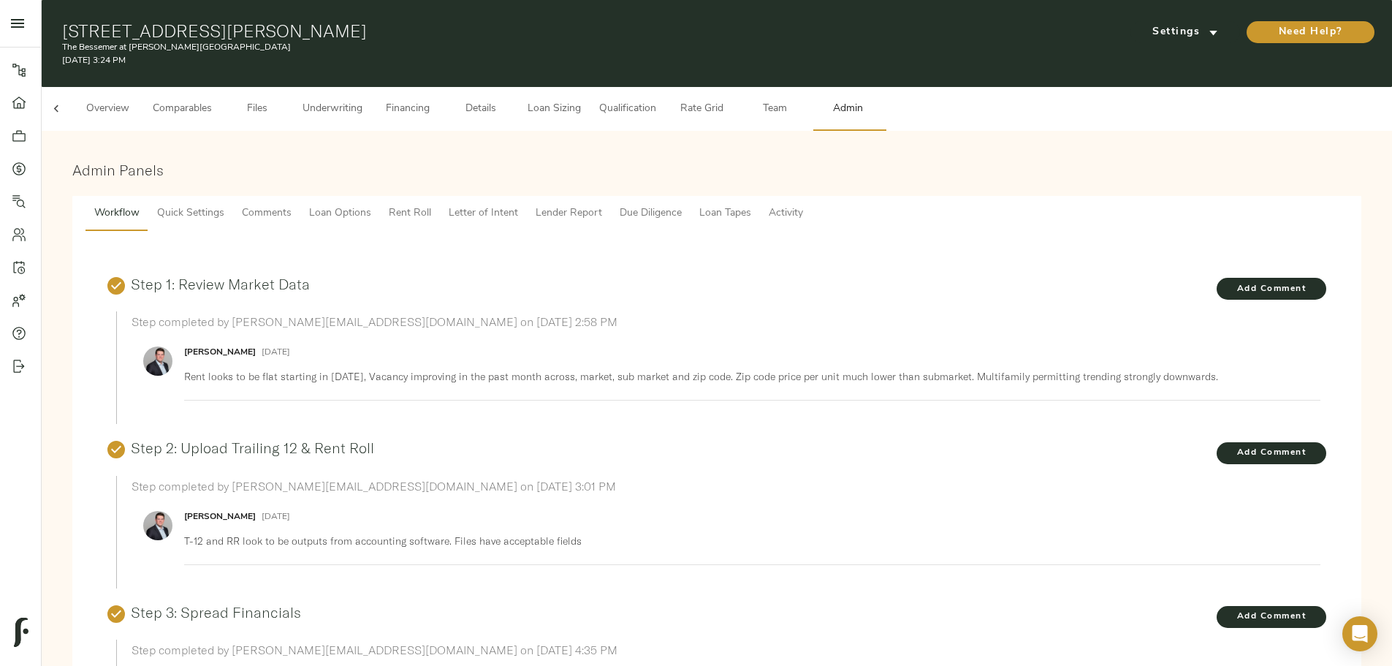
click at [751, 205] on span "Loan Tapes" at bounding box center [725, 214] width 52 height 18
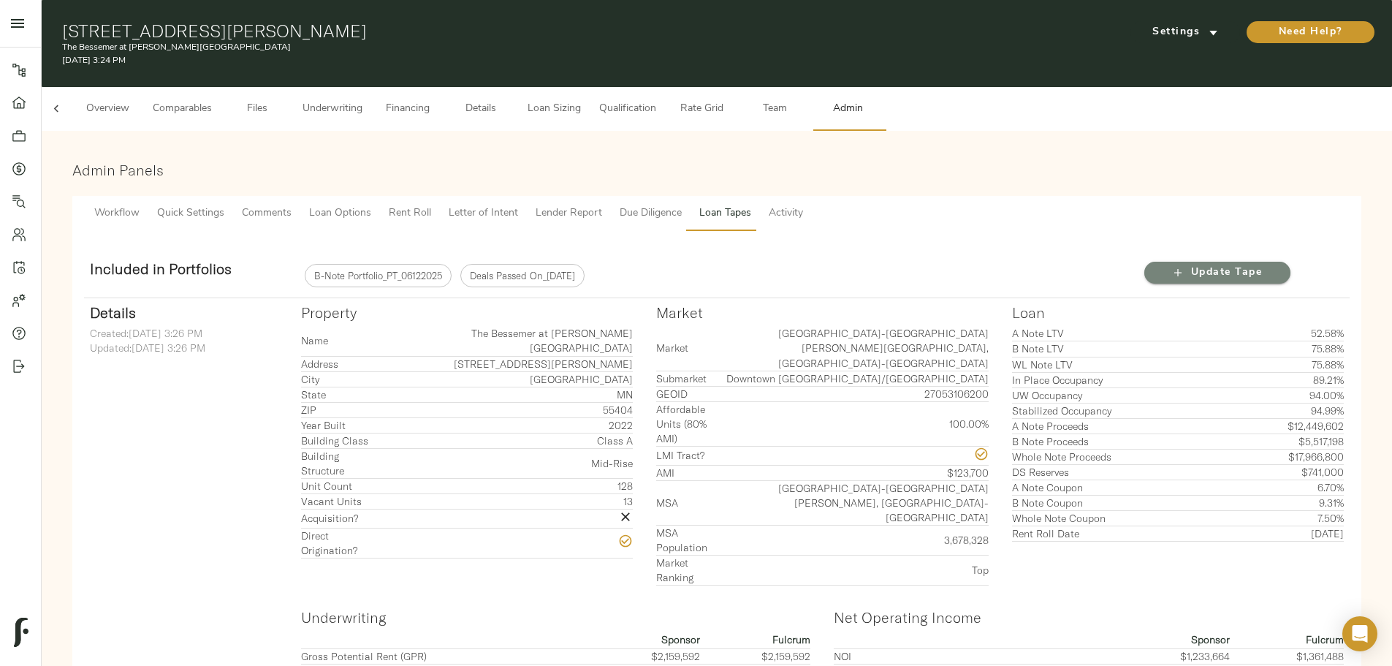
click at [1171, 265] on icon "button" at bounding box center [1178, 272] width 15 height 15
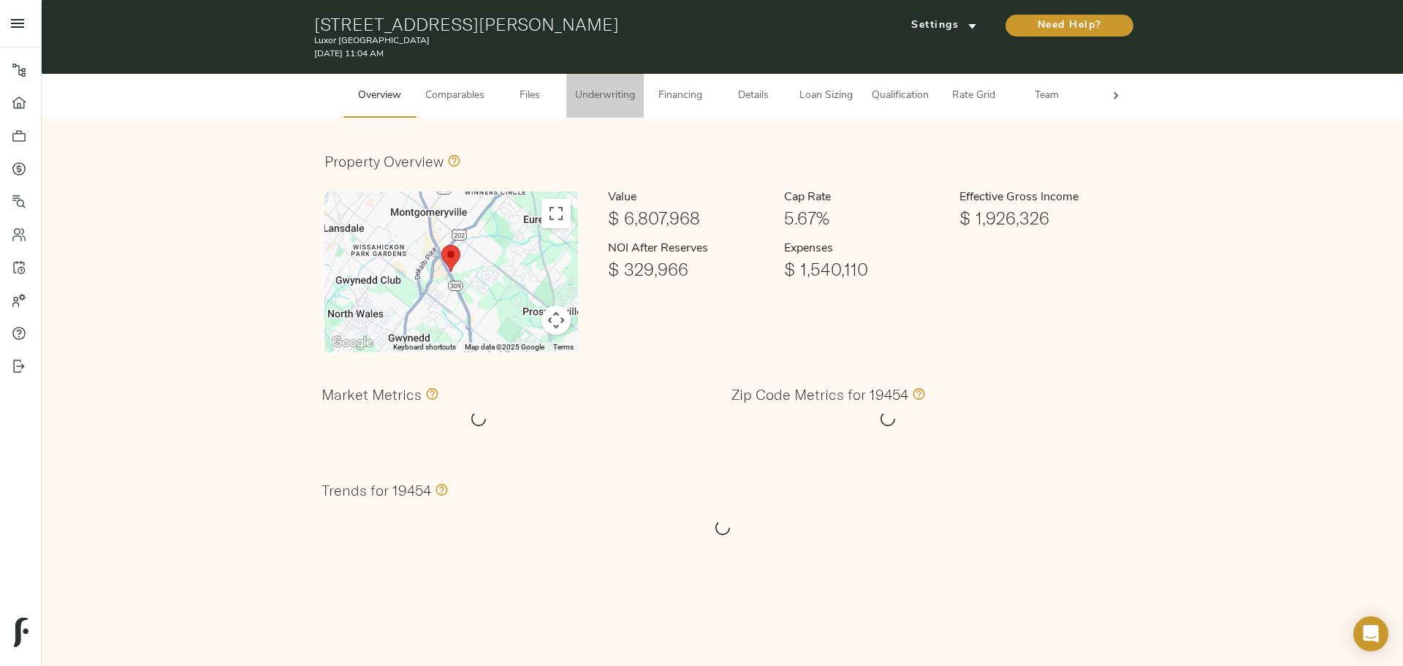
drag, startPoint x: 607, startPoint y: 95, endPoint x: 590, endPoint y: 116, distance: 27.5
click at [607, 96] on span "Underwriting" at bounding box center [605, 96] width 60 height 18
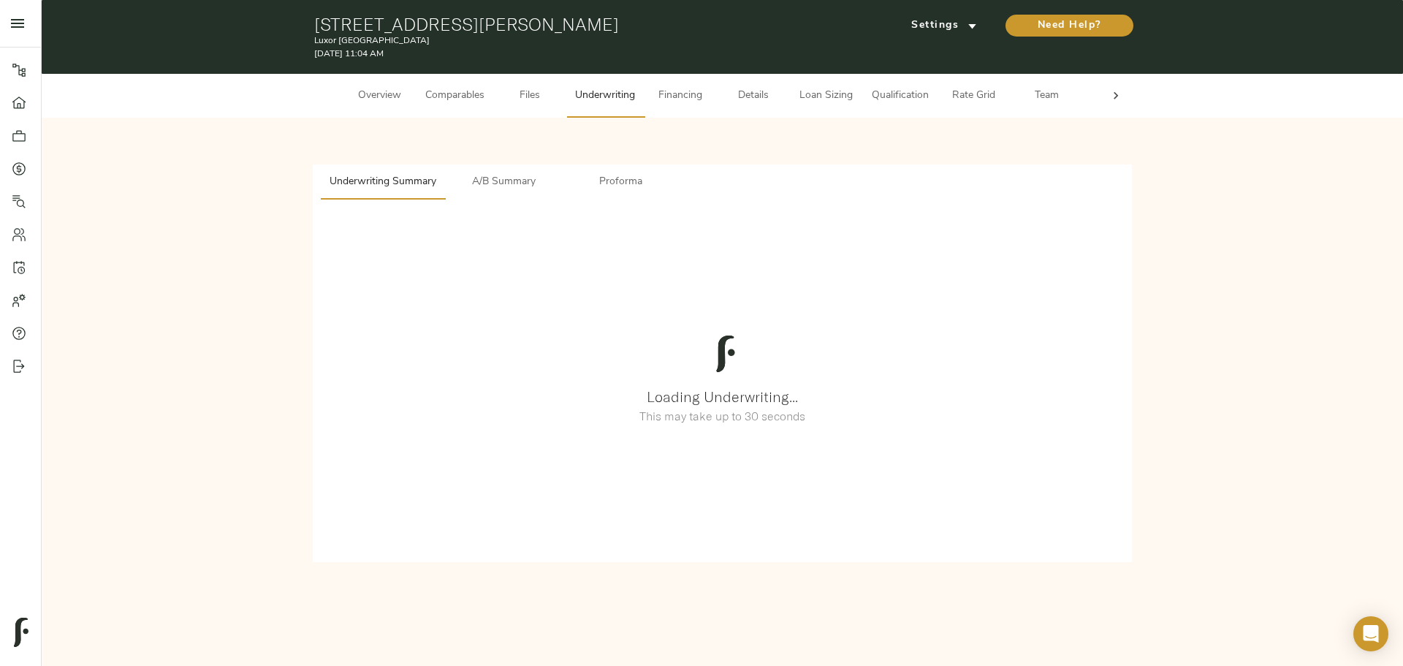
click at [504, 193] on button "A/B Summary" at bounding box center [503, 181] width 117 height 35
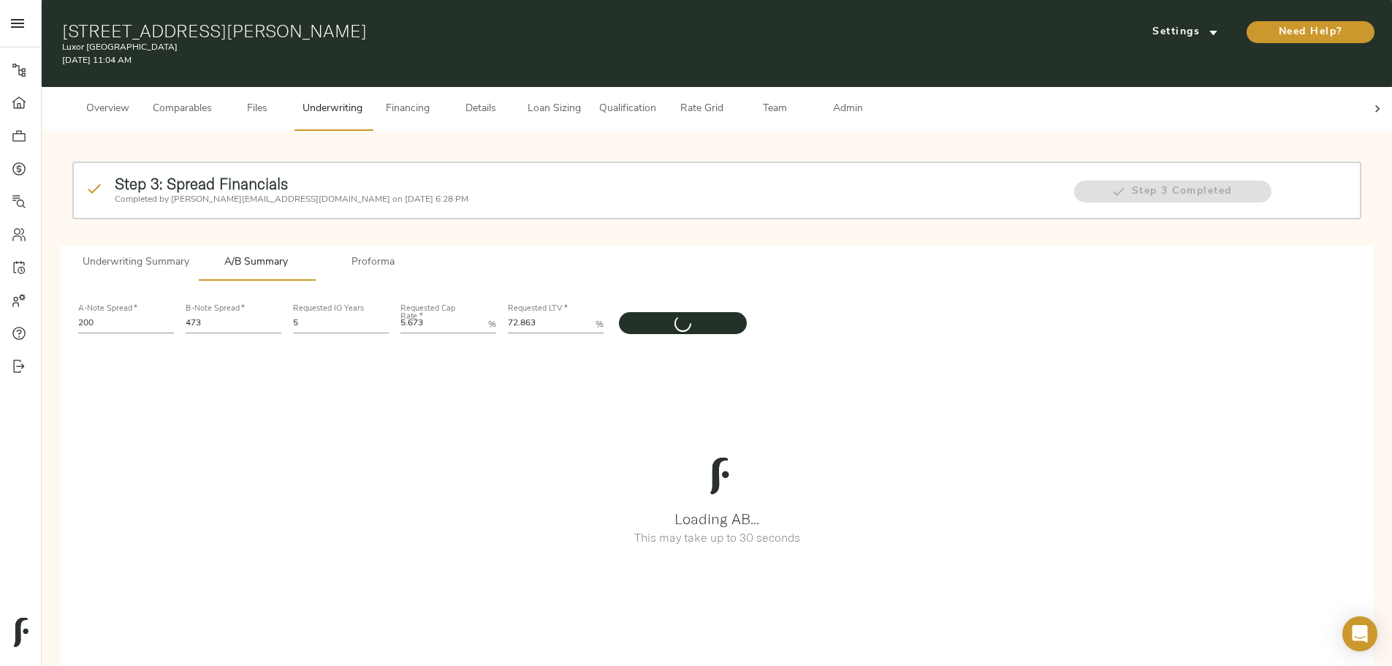
click at [802, 100] on span "Team" at bounding box center [775, 109] width 56 height 18
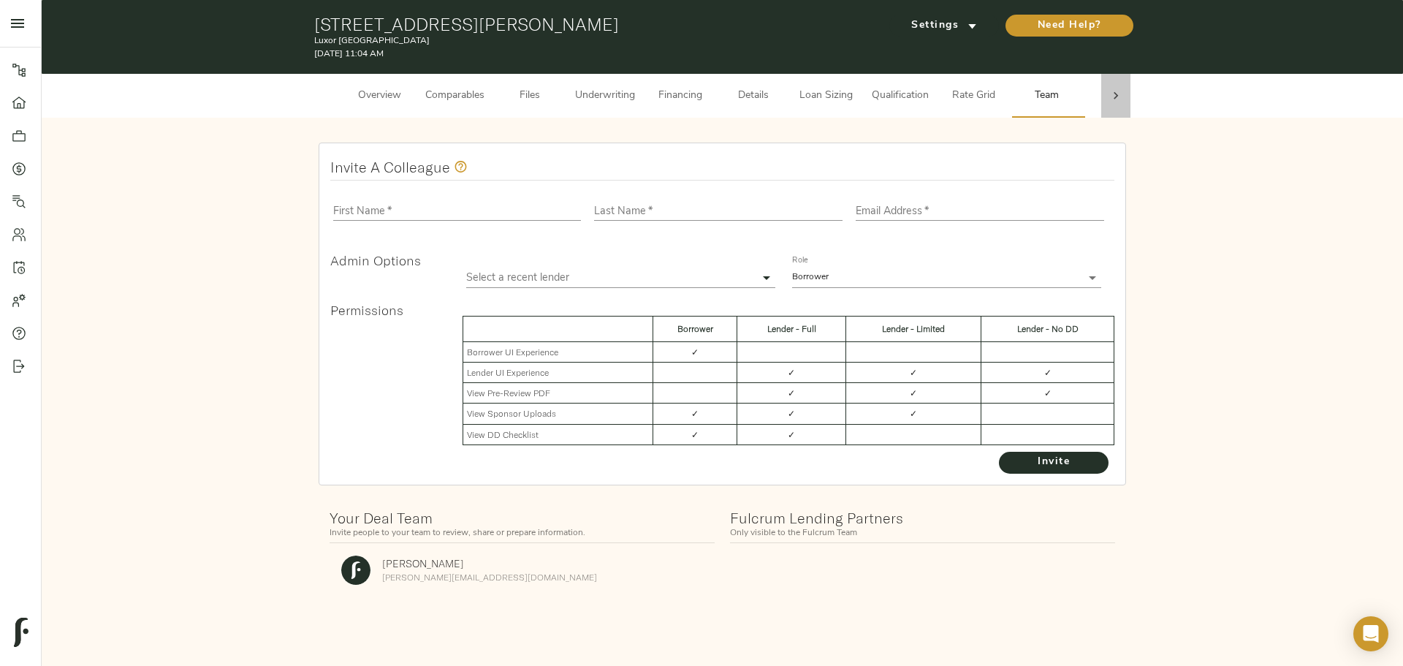
click at [1129, 96] on div at bounding box center [1115, 96] width 29 height 44
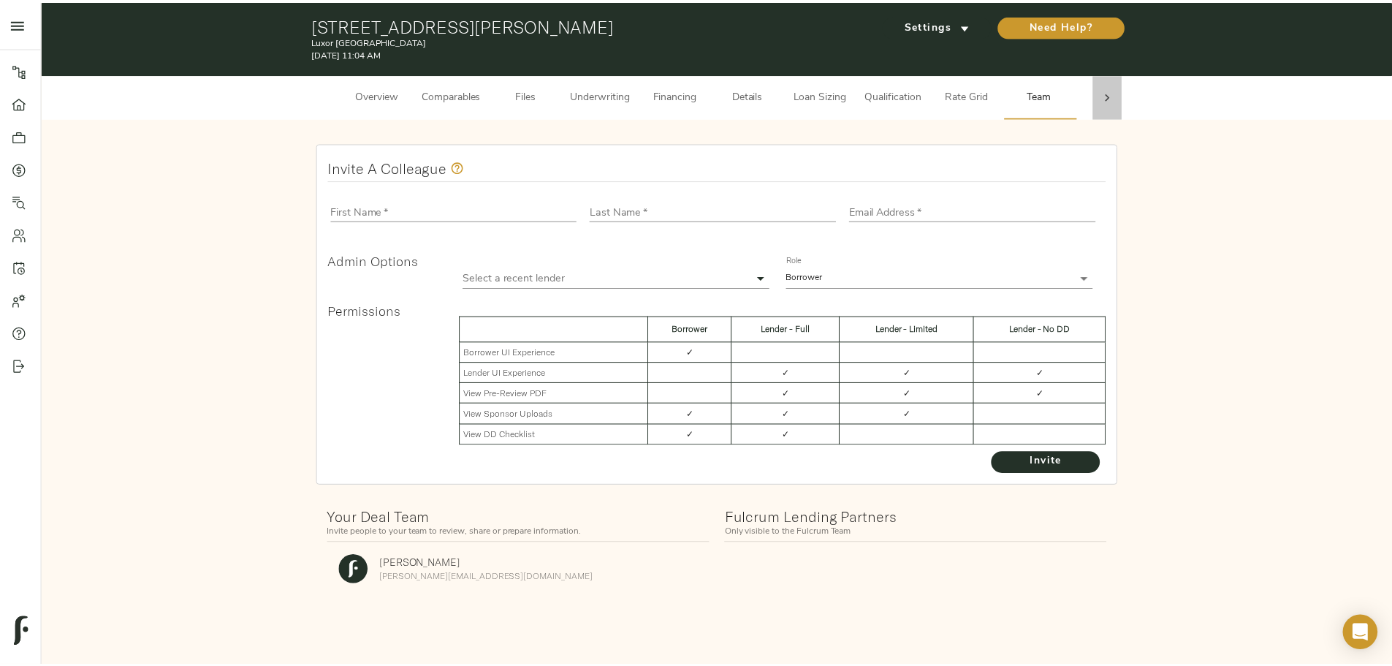
scroll to position [0, 57]
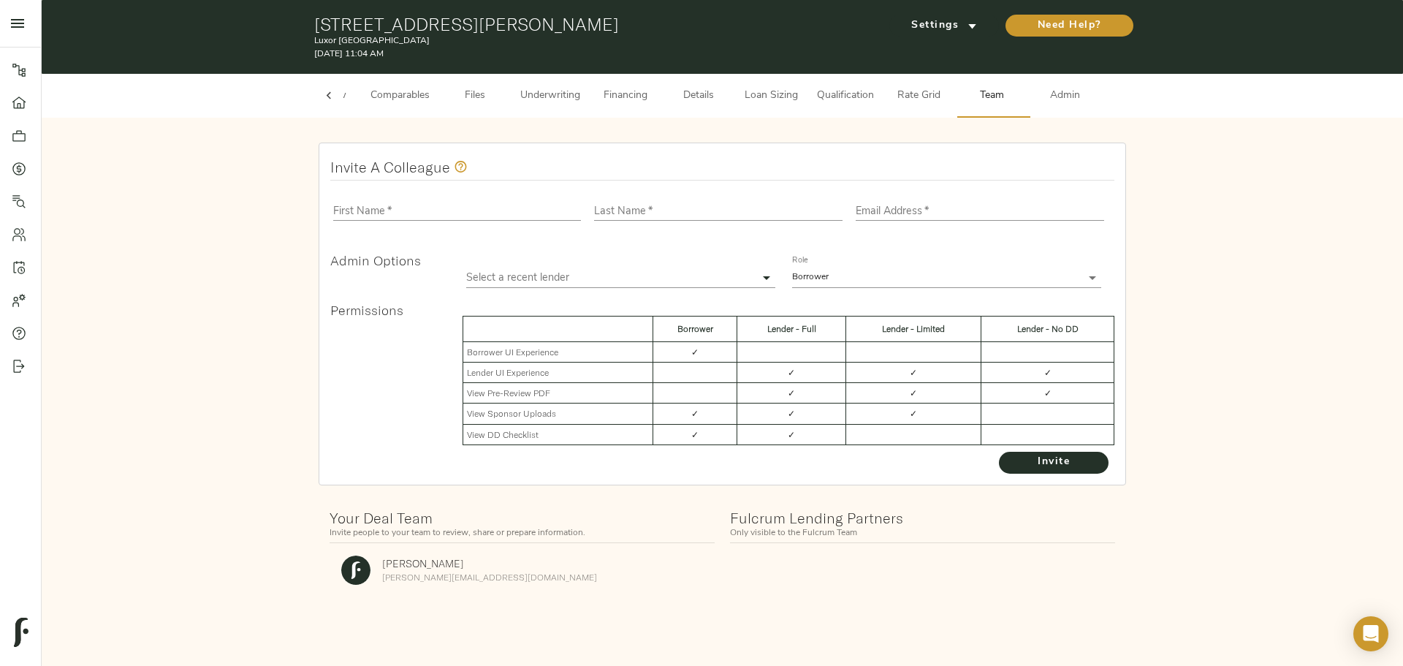
click at [1084, 96] on span "Admin" at bounding box center [1066, 96] width 56 height 18
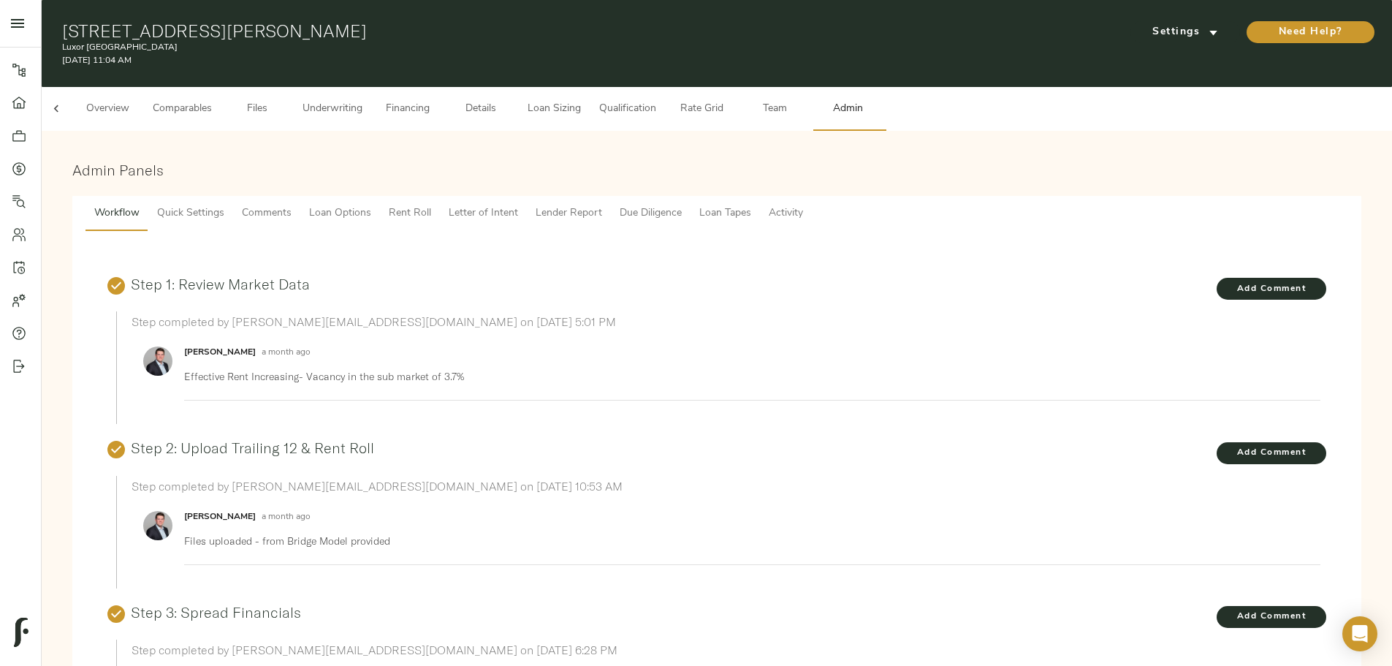
click at [751, 205] on span "Loan Tapes" at bounding box center [725, 214] width 52 height 18
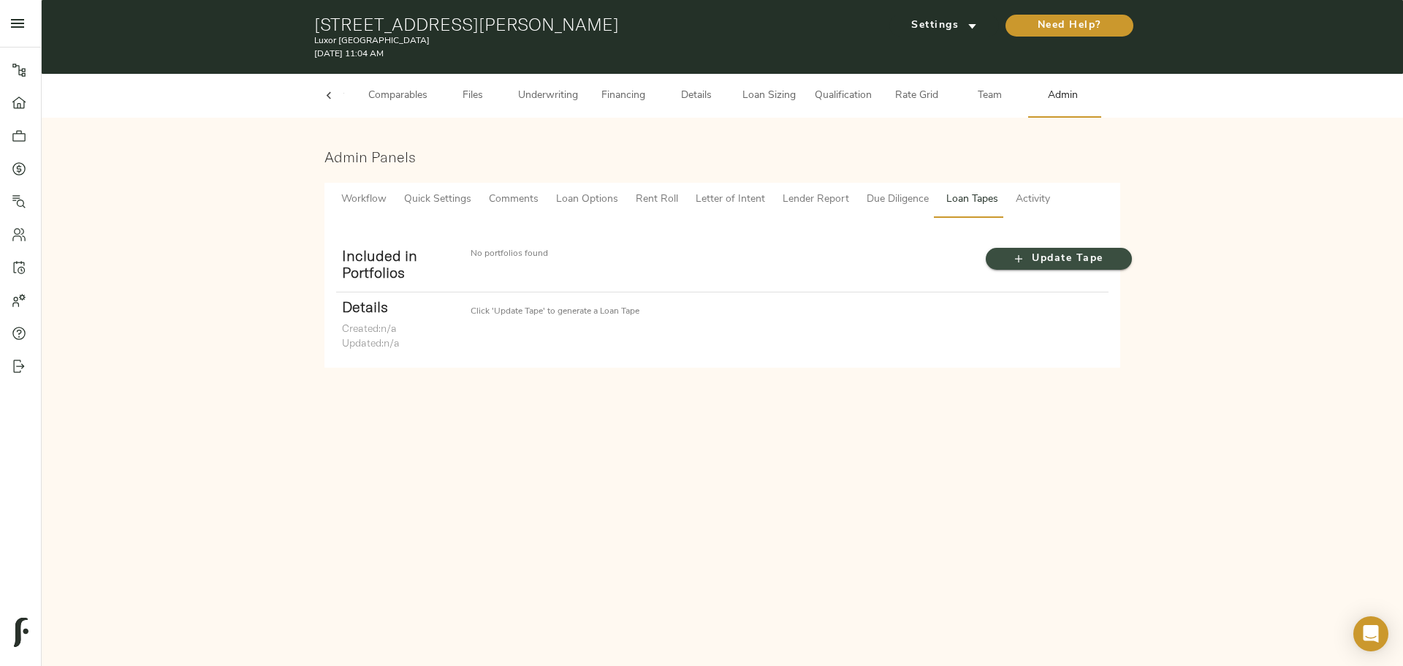
click at [1034, 255] on span "Update Tape" at bounding box center [1058, 259] width 117 height 18
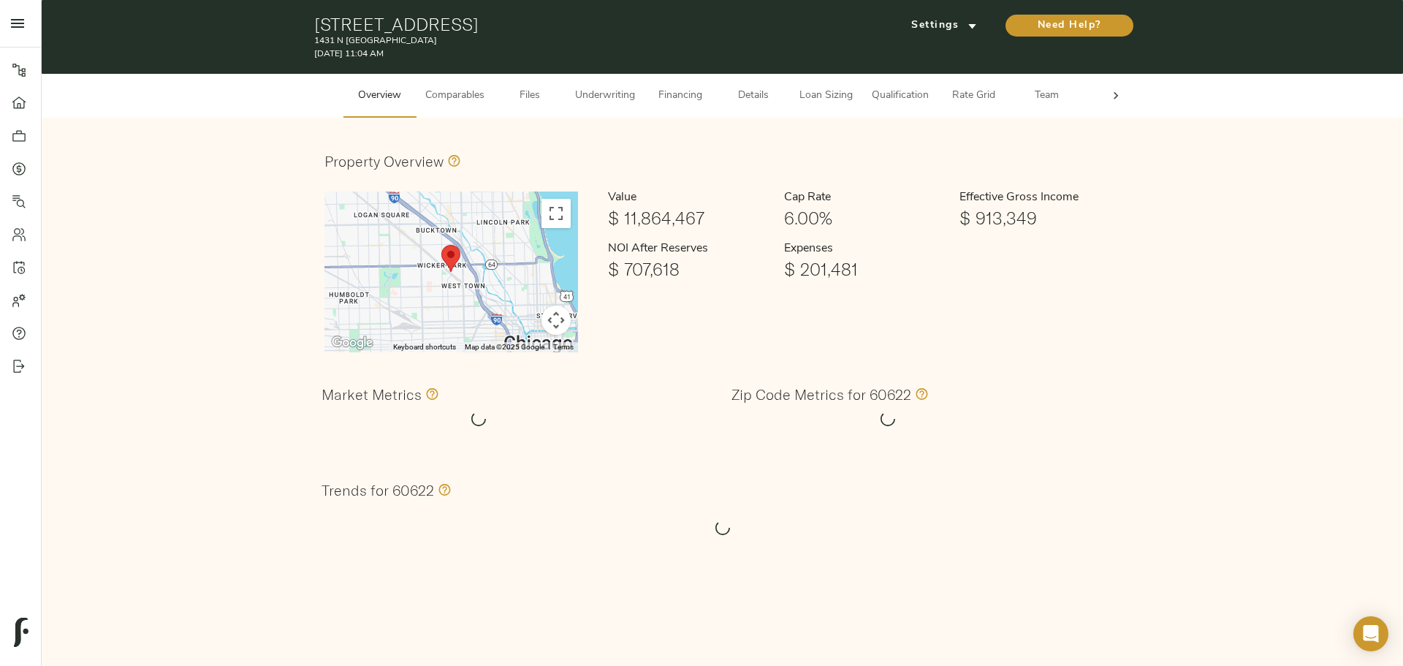
click at [1120, 94] on icon at bounding box center [1116, 95] width 15 height 15
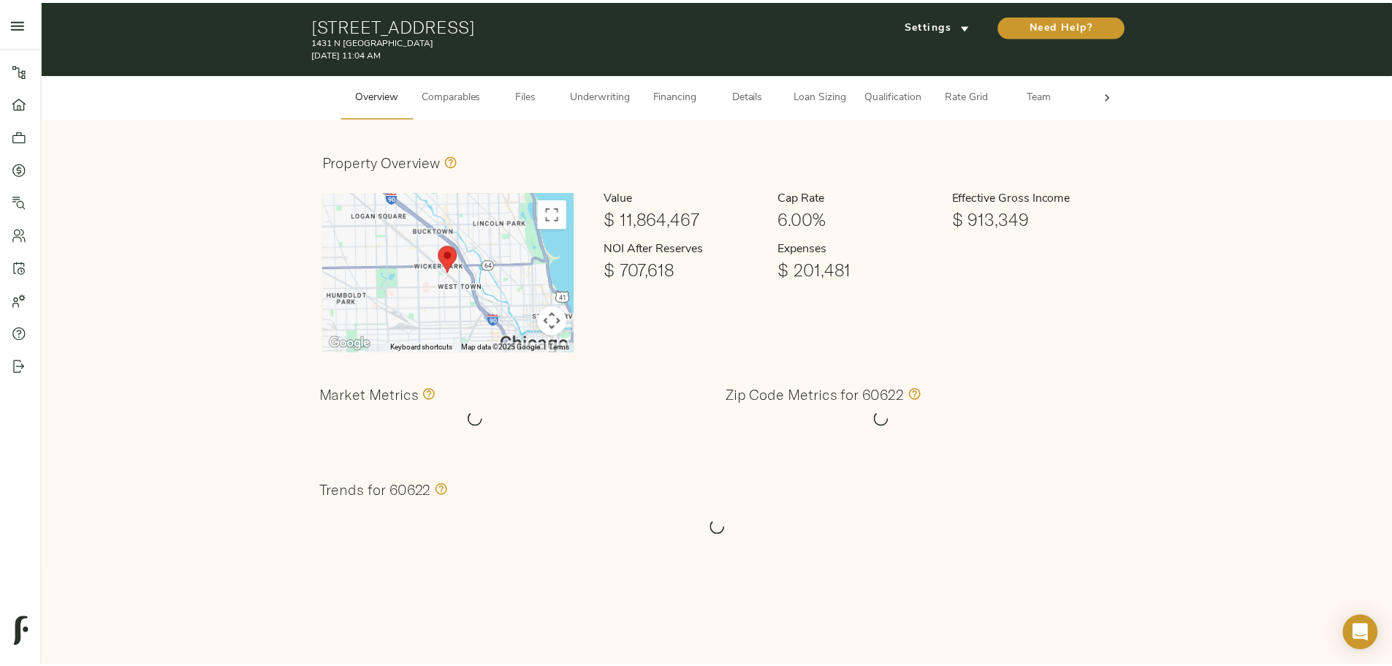
scroll to position [0, 57]
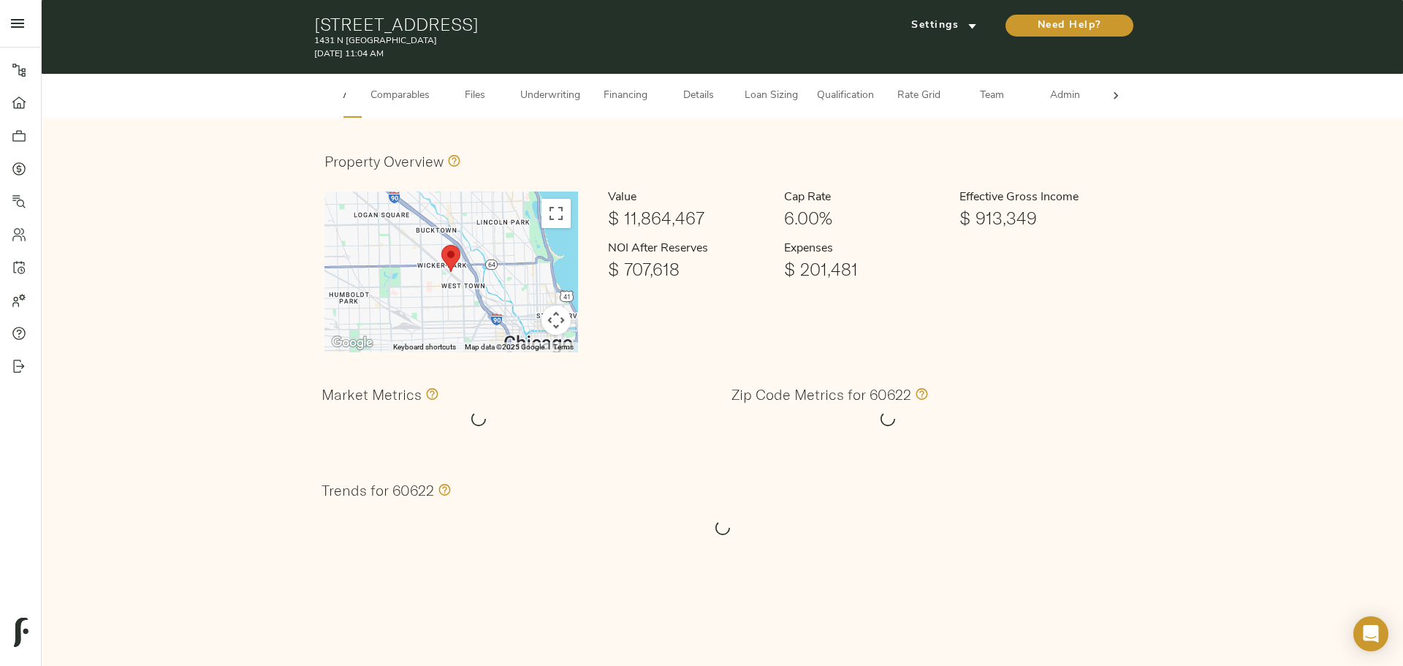
click at [1087, 96] on span "Admin" at bounding box center [1066, 96] width 56 height 18
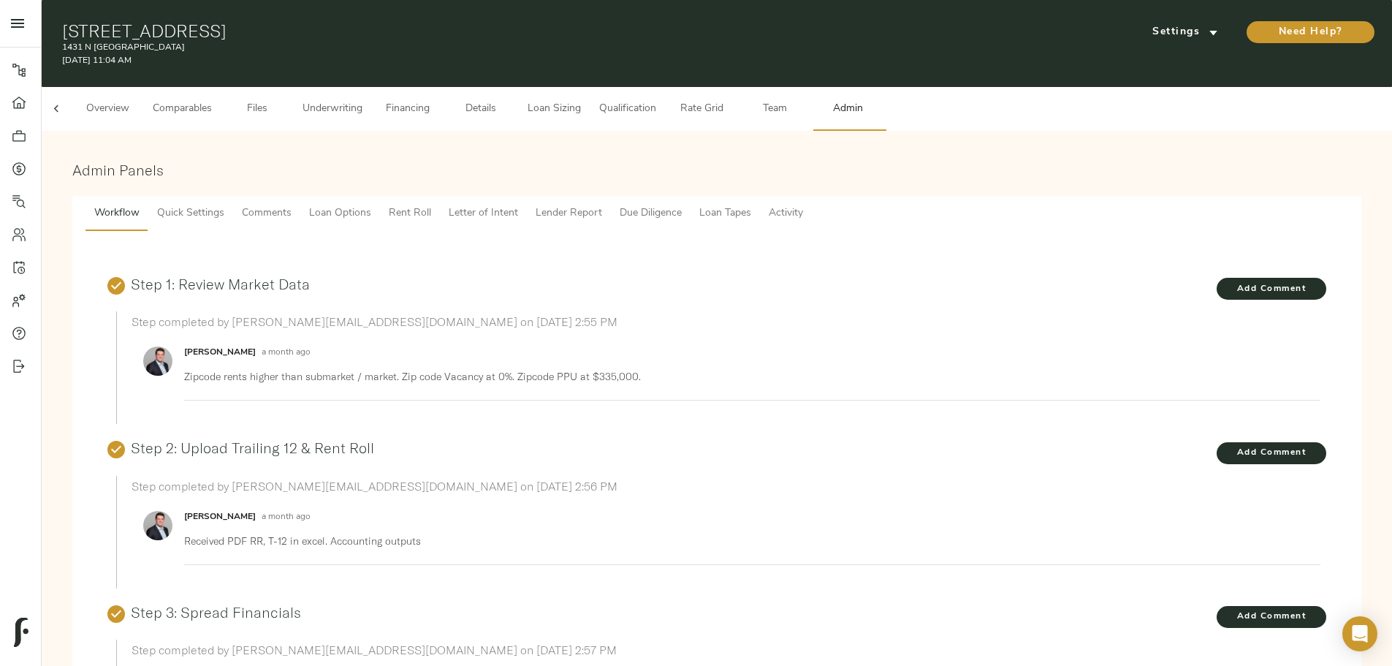
click at [751, 205] on span "Loan Tapes" at bounding box center [725, 214] width 52 height 18
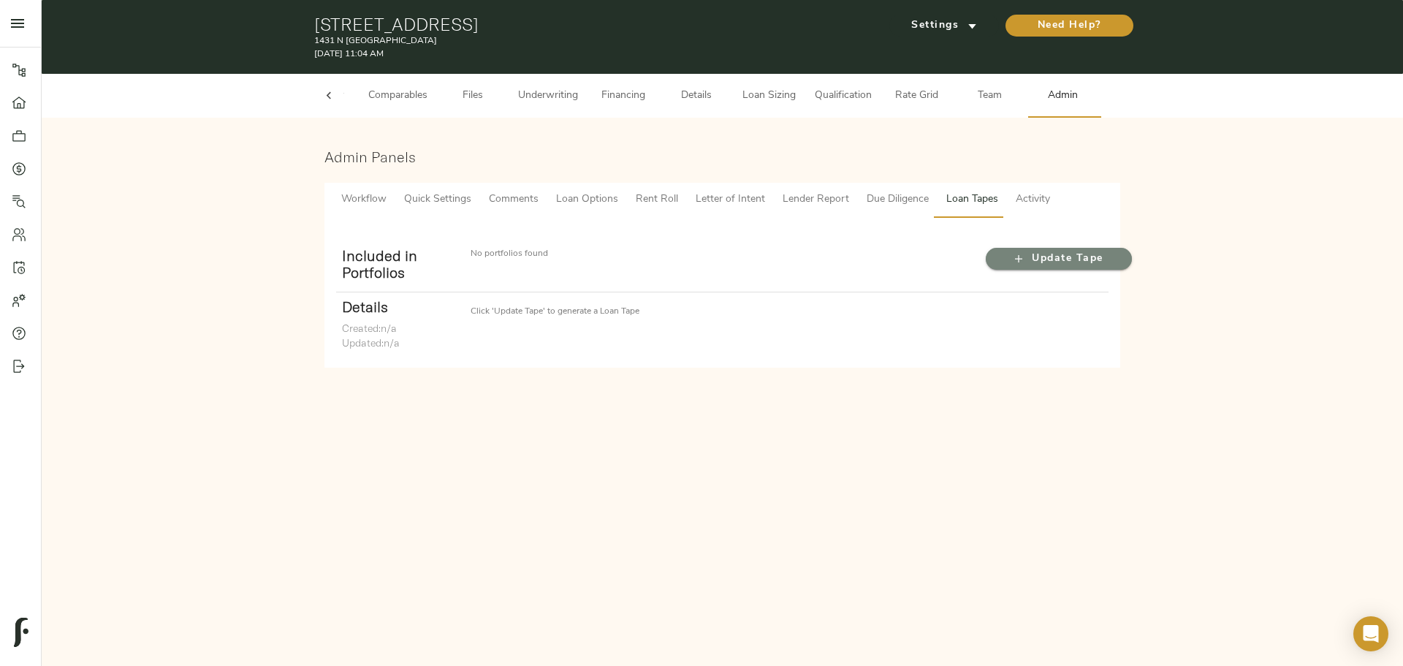
click at [1087, 262] on span "Update Tape" at bounding box center [1058, 259] width 117 height 18
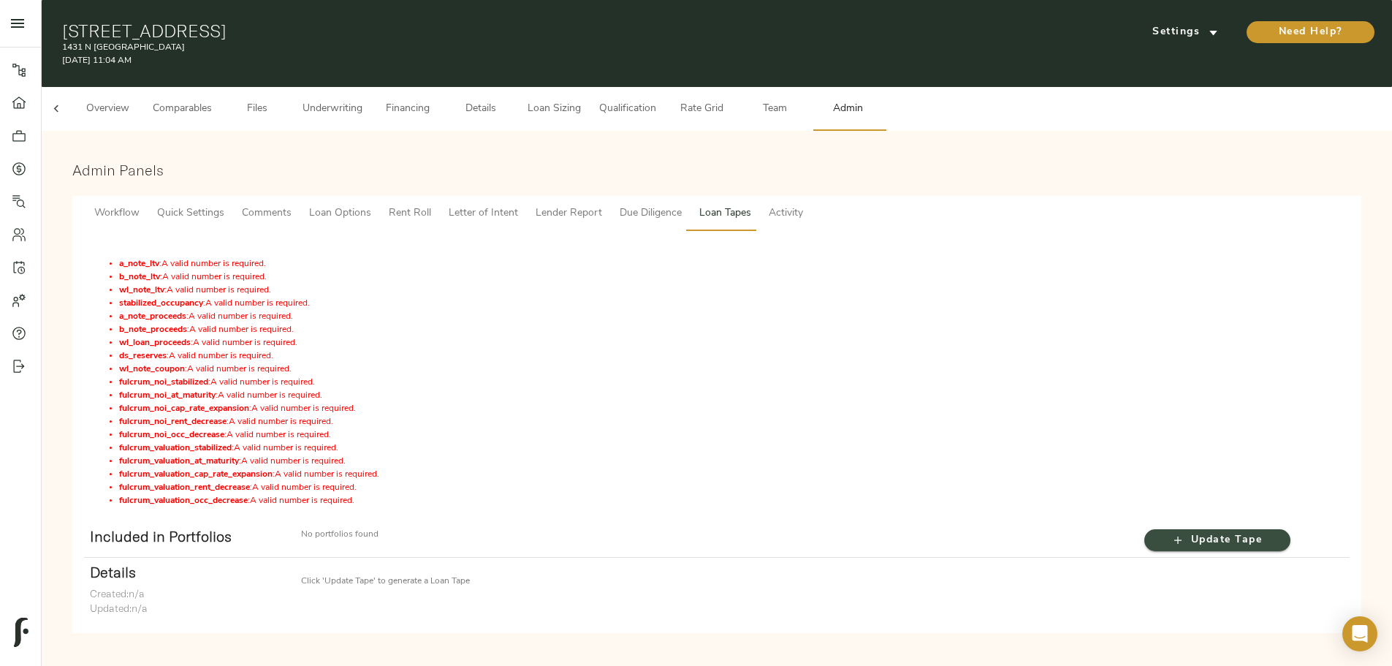
click at [1171, 533] on icon "button" at bounding box center [1178, 540] width 15 height 15
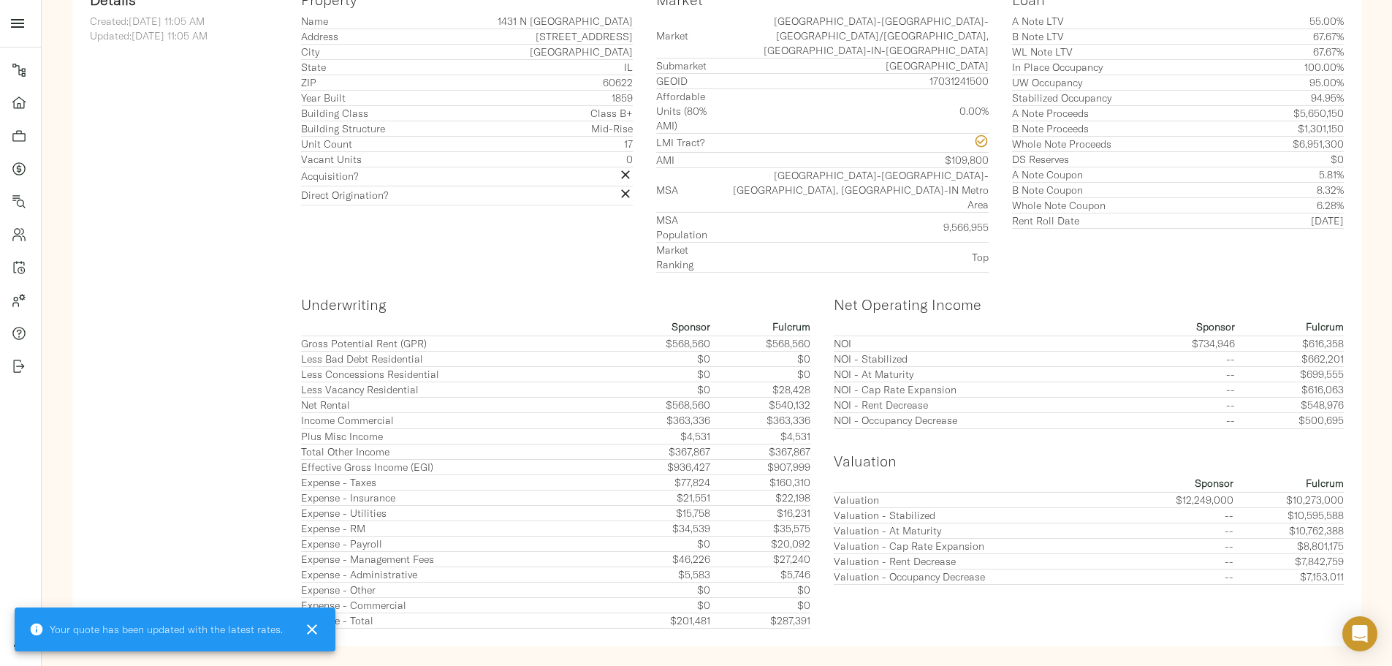
scroll to position [134, 0]
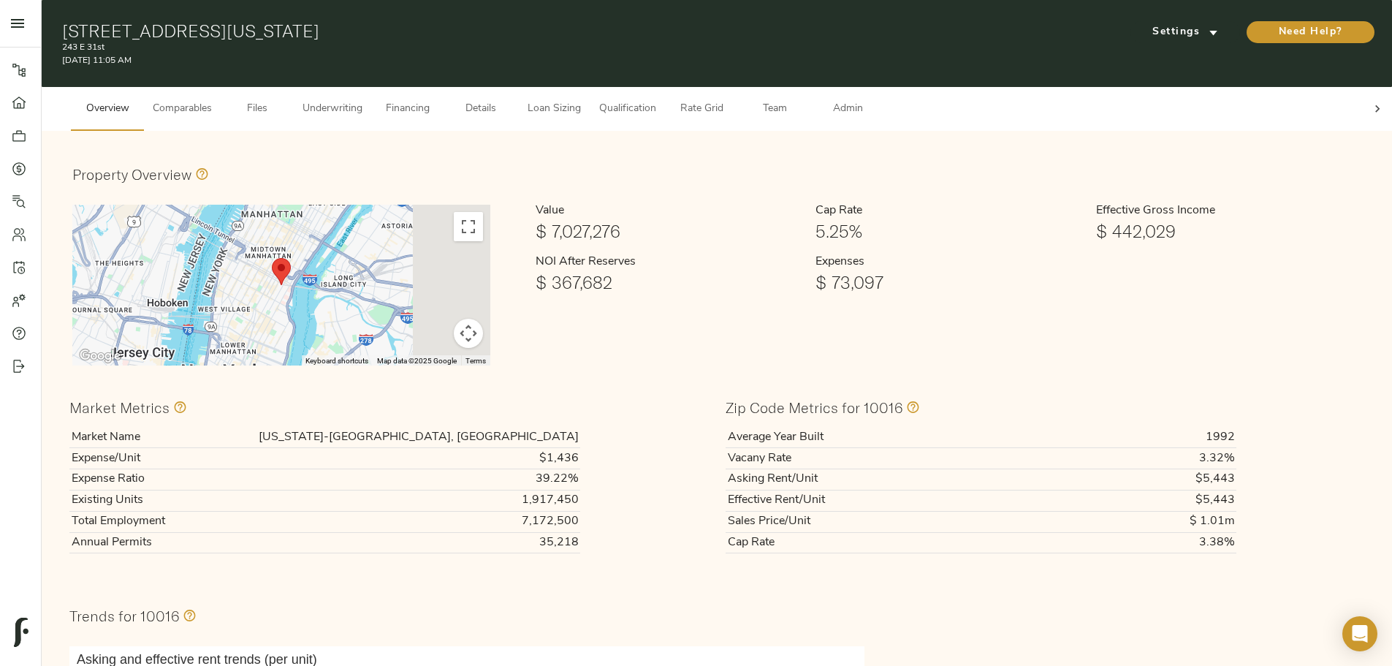
click at [1370, 102] on icon at bounding box center [1377, 109] width 15 height 15
click at [875, 100] on span "Admin" at bounding box center [848, 109] width 56 height 18
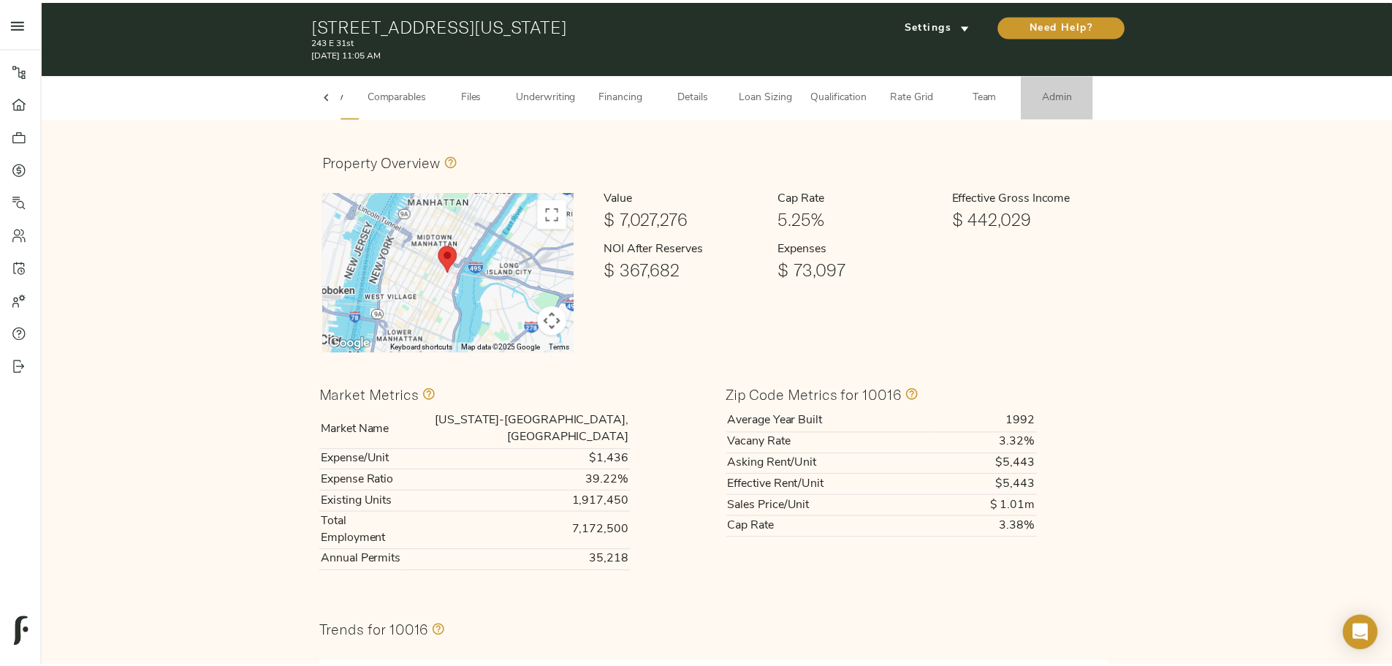
scroll to position [0, 57]
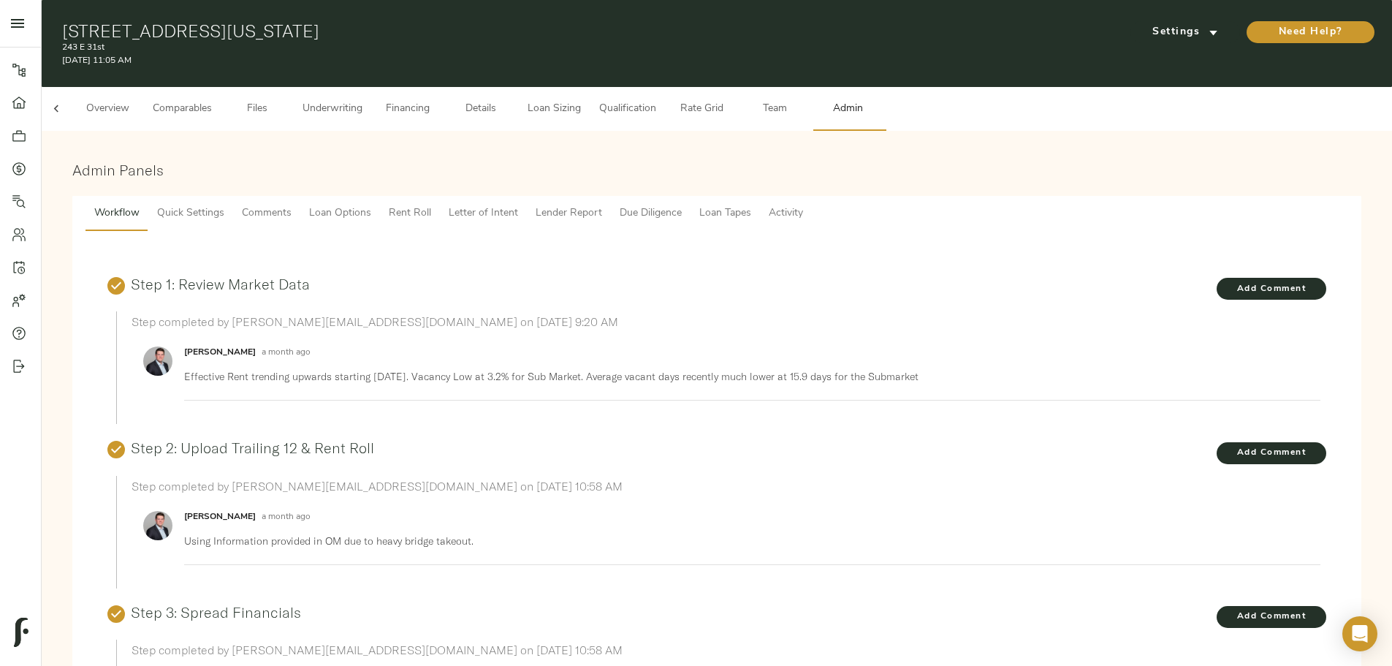
click at [751, 205] on span "Loan Tapes" at bounding box center [725, 214] width 52 height 18
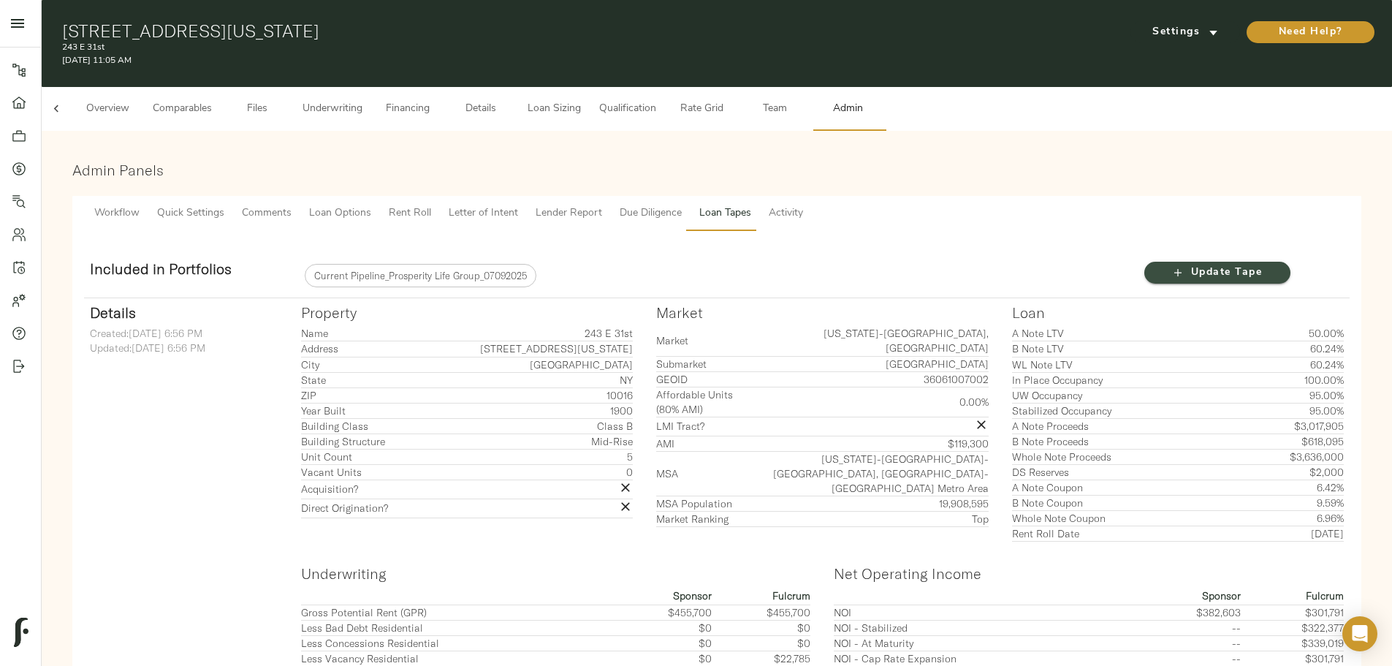
click at [1159, 264] on span "Update Tape" at bounding box center [1217, 273] width 117 height 18
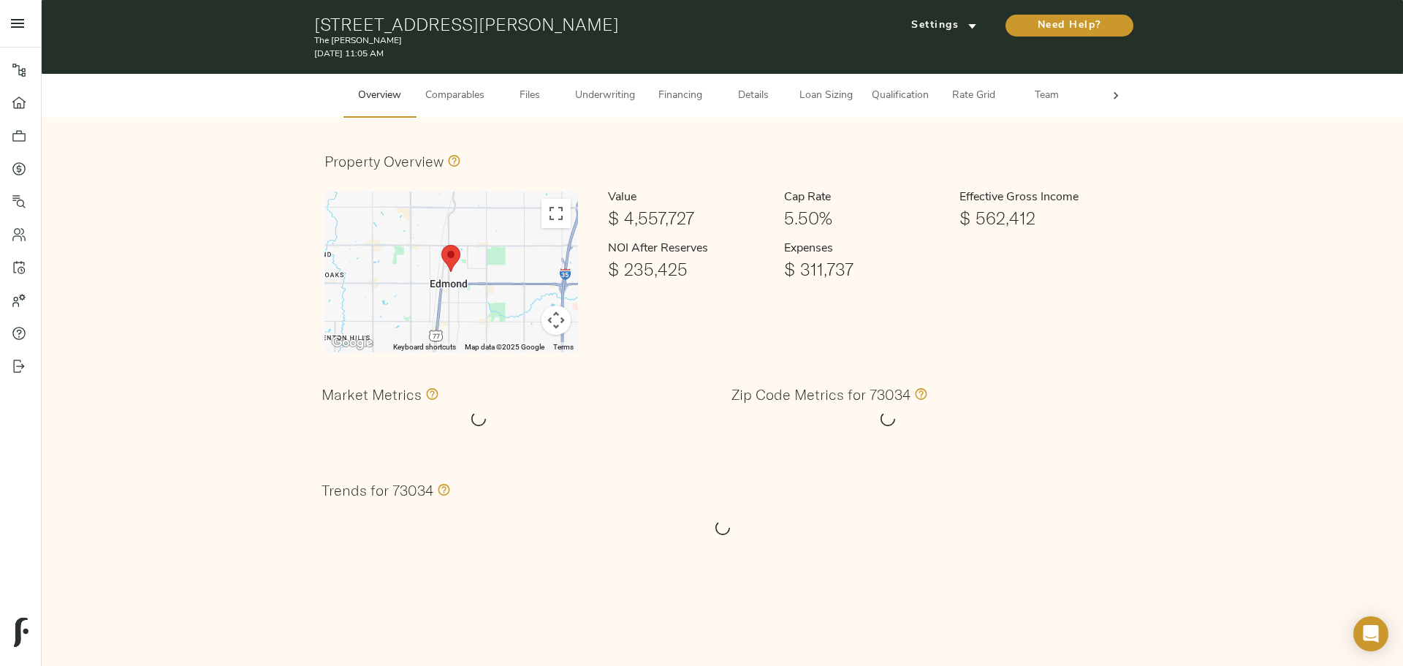
click at [1108, 99] on div at bounding box center [1115, 96] width 29 height 44
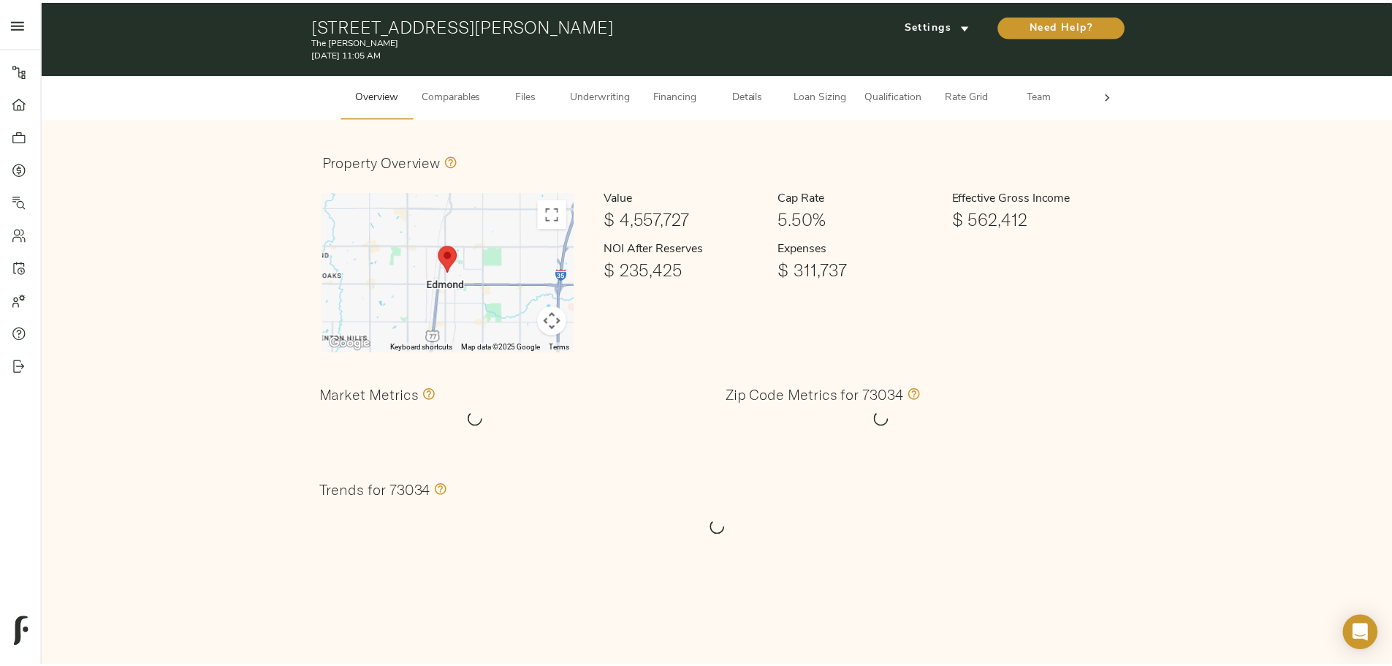
scroll to position [0, 57]
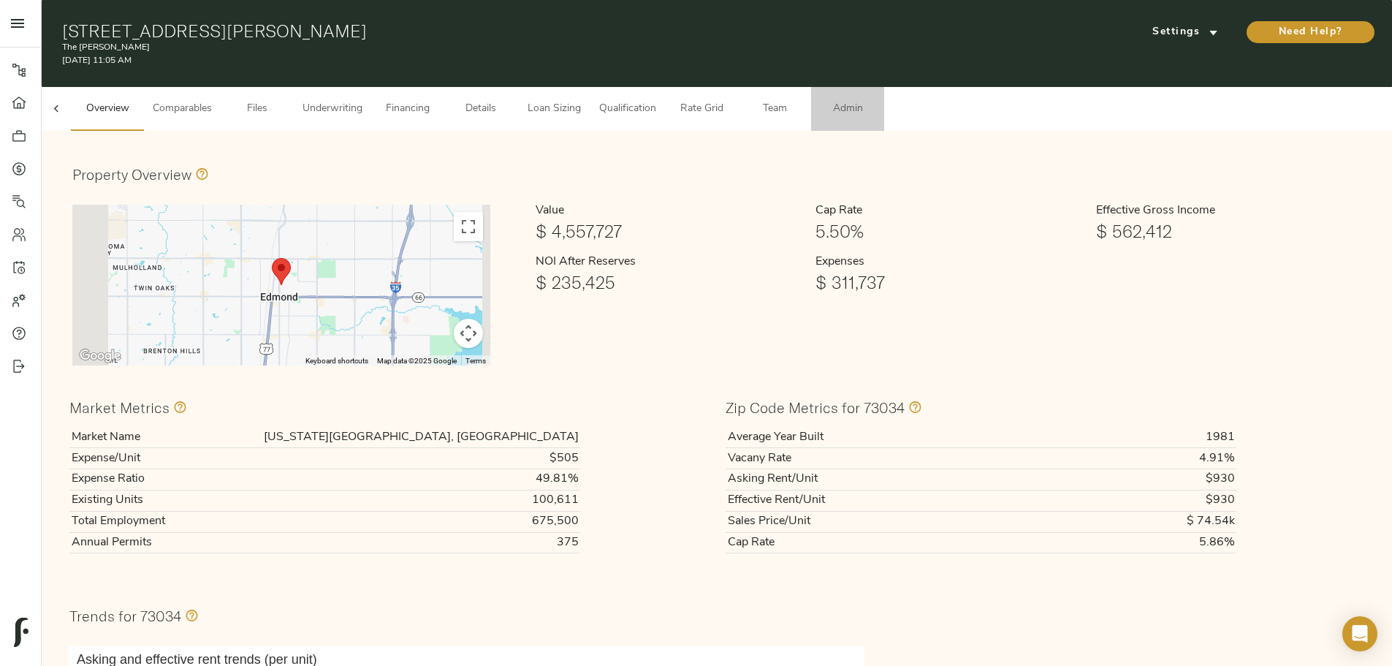
click at [875, 102] on span "Admin" at bounding box center [848, 109] width 56 height 18
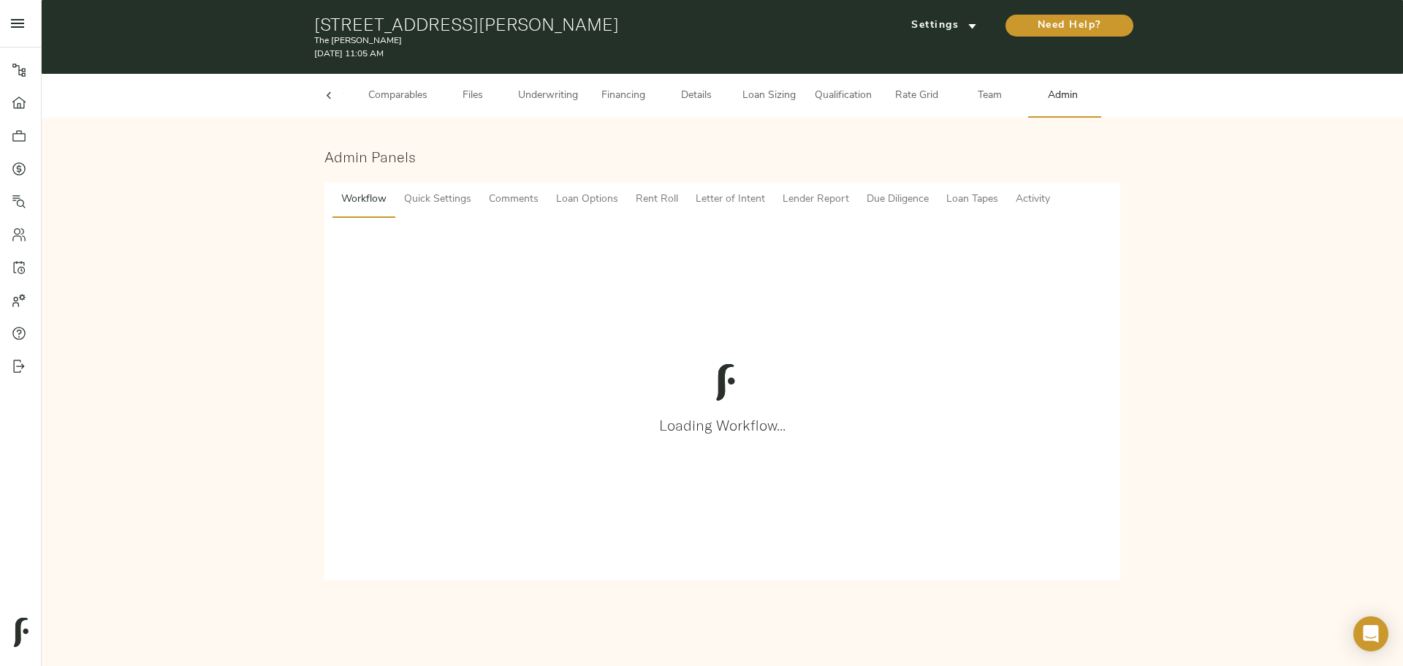
click at [971, 199] on span "Loan Tapes" at bounding box center [972, 200] width 52 height 18
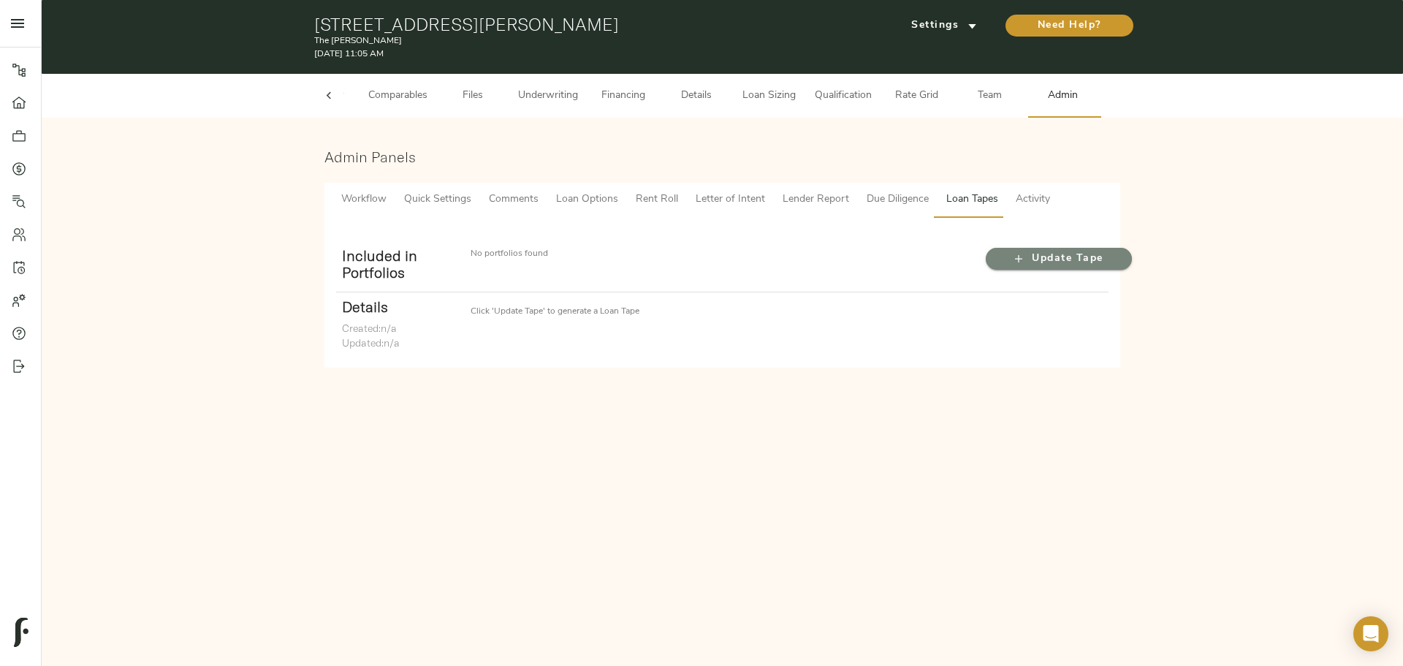
click at [1028, 258] on span "Update Tape" at bounding box center [1058, 259] width 117 height 18
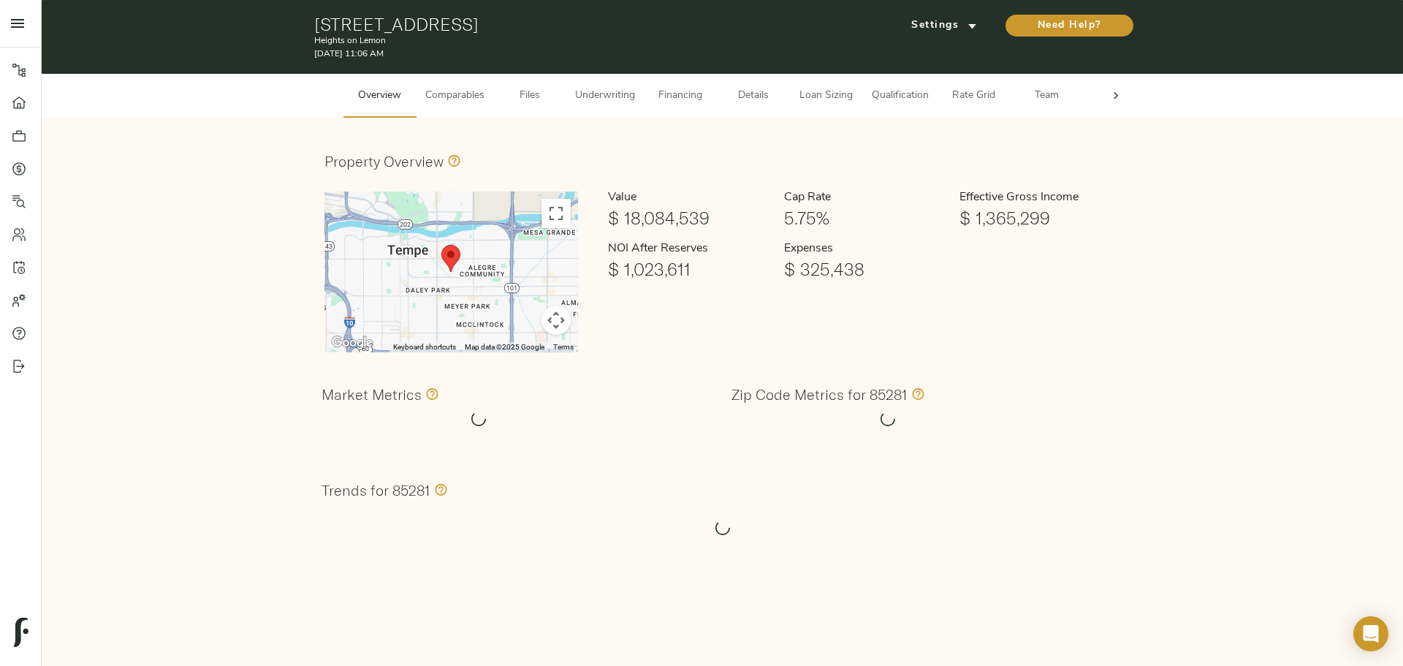
click at [1109, 96] on icon at bounding box center [1116, 95] width 15 height 15
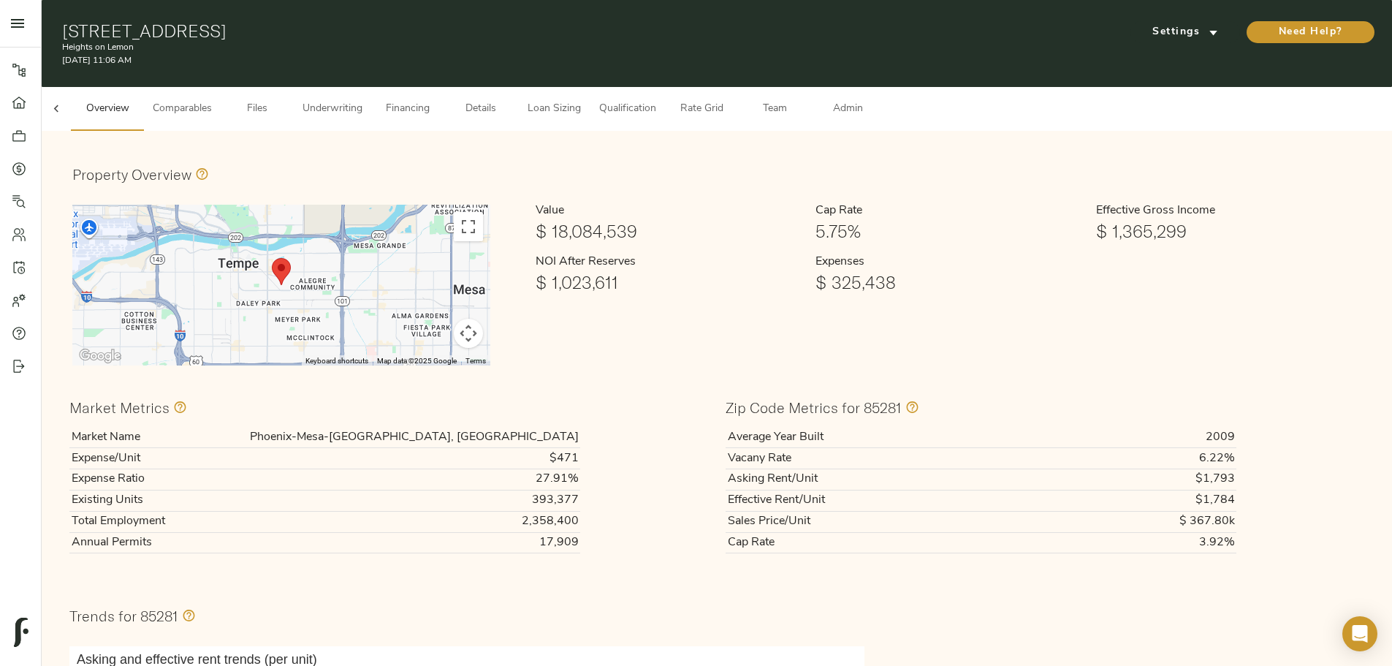
click at [875, 100] on span "Admin" at bounding box center [848, 109] width 56 height 18
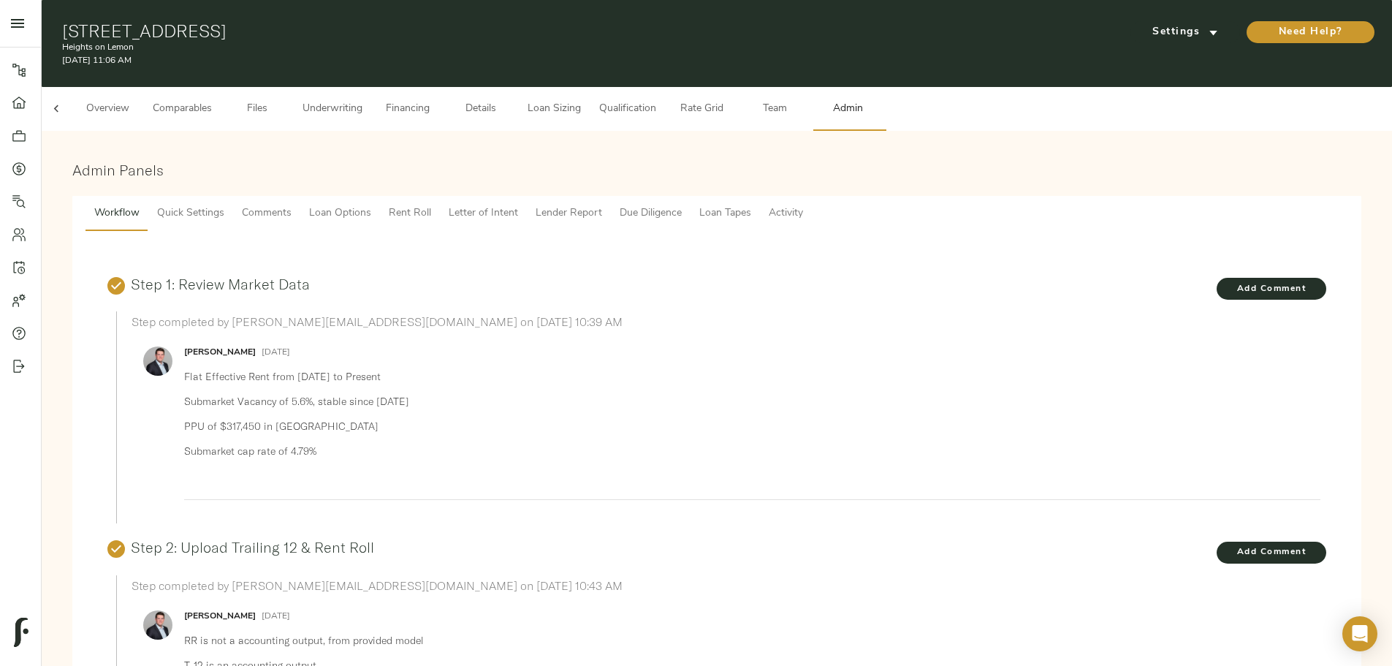
click at [751, 205] on span "Loan Tapes" at bounding box center [725, 214] width 52 height 18
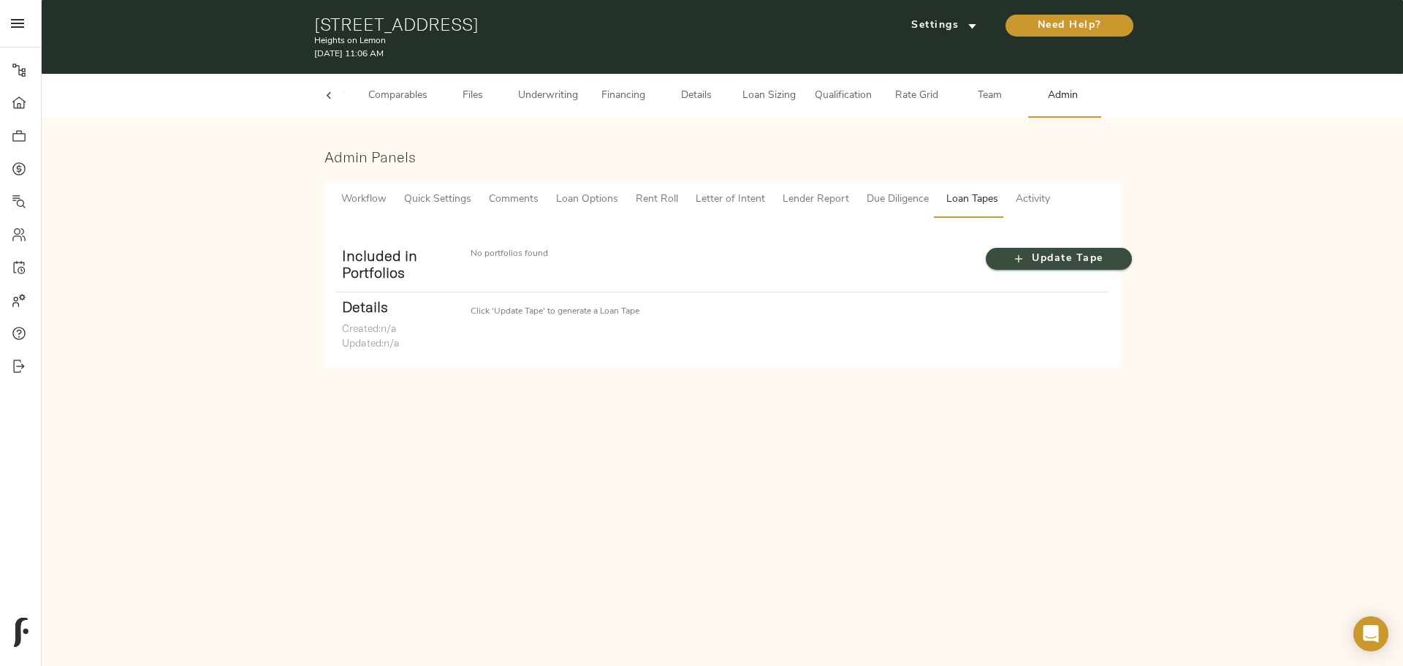
click at [1054, 256] on span "Update Tape" at bounding box center [1058, 259] width 117 height 18
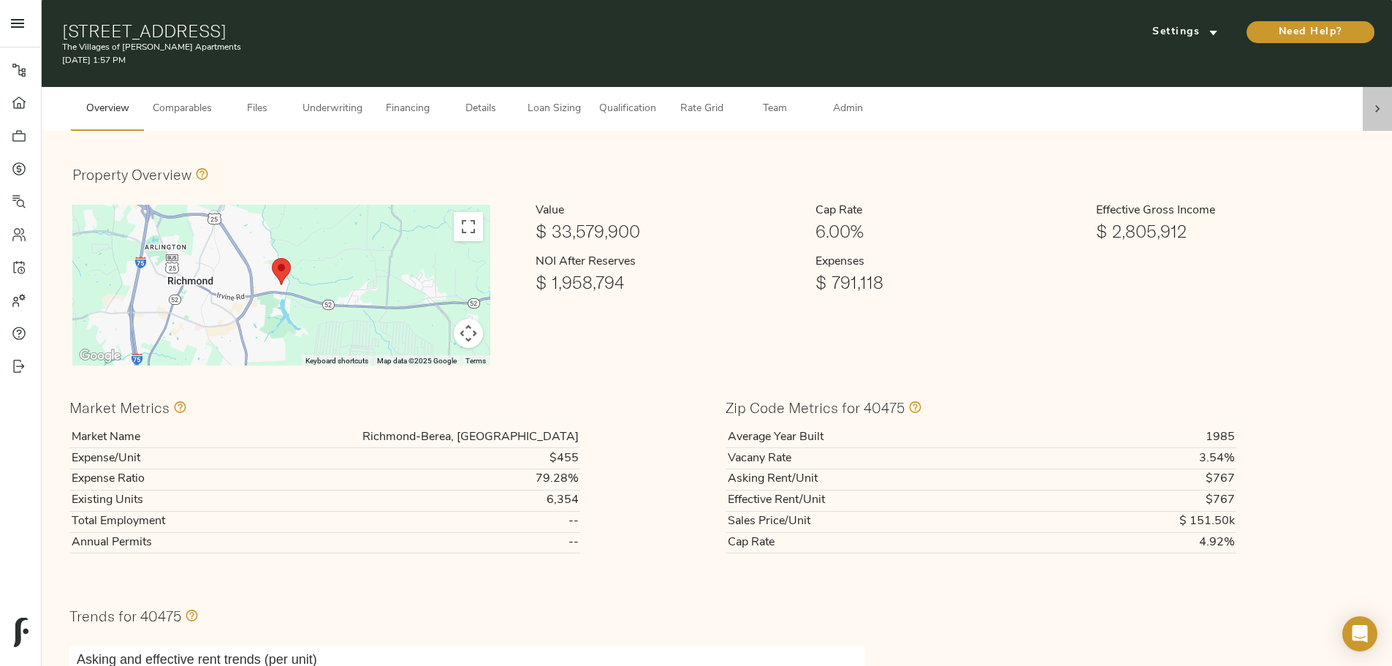
drag, startPoint x: 1098, startPoint y: 92, endPoint x: 1111, endPoint y: 102, distance: 16.2
click at [1363, 94] on div at bounding box center [1377, 109] width 29 height 44
click at [875, 100] on span "Admin" at bounding box center [848, 109] width 56 height 18
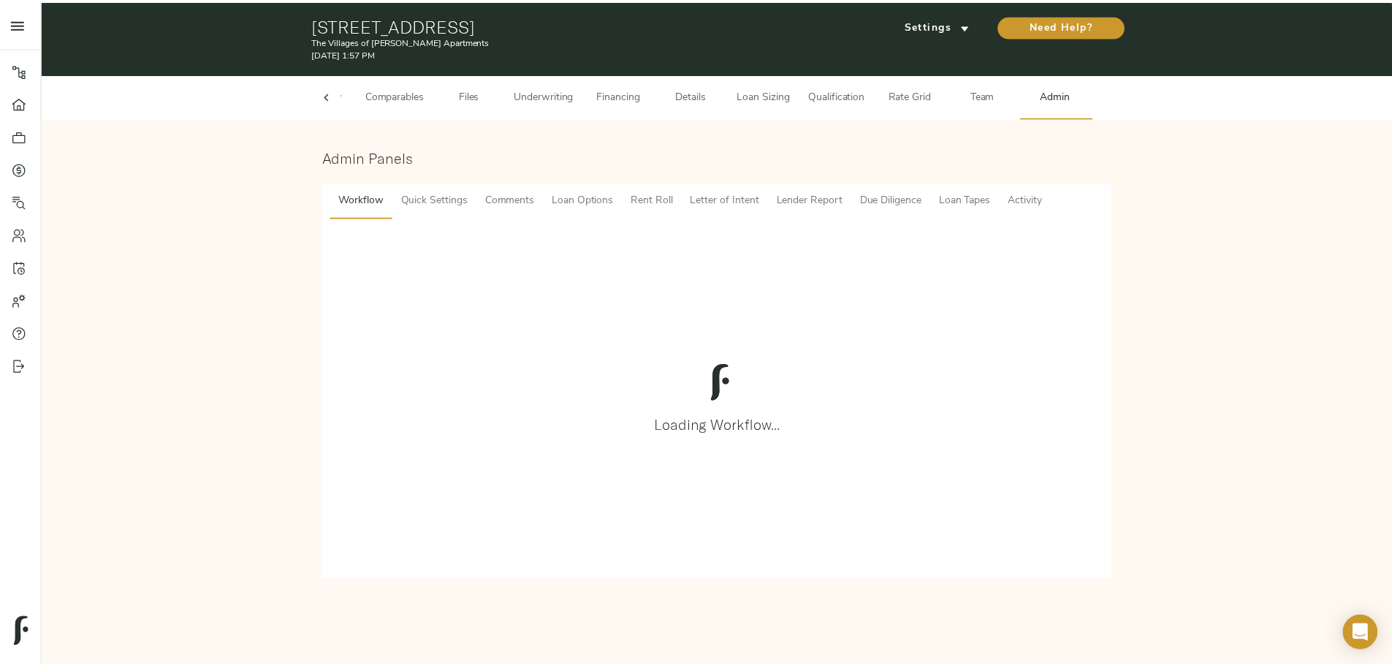
scroll to position [0, 57]
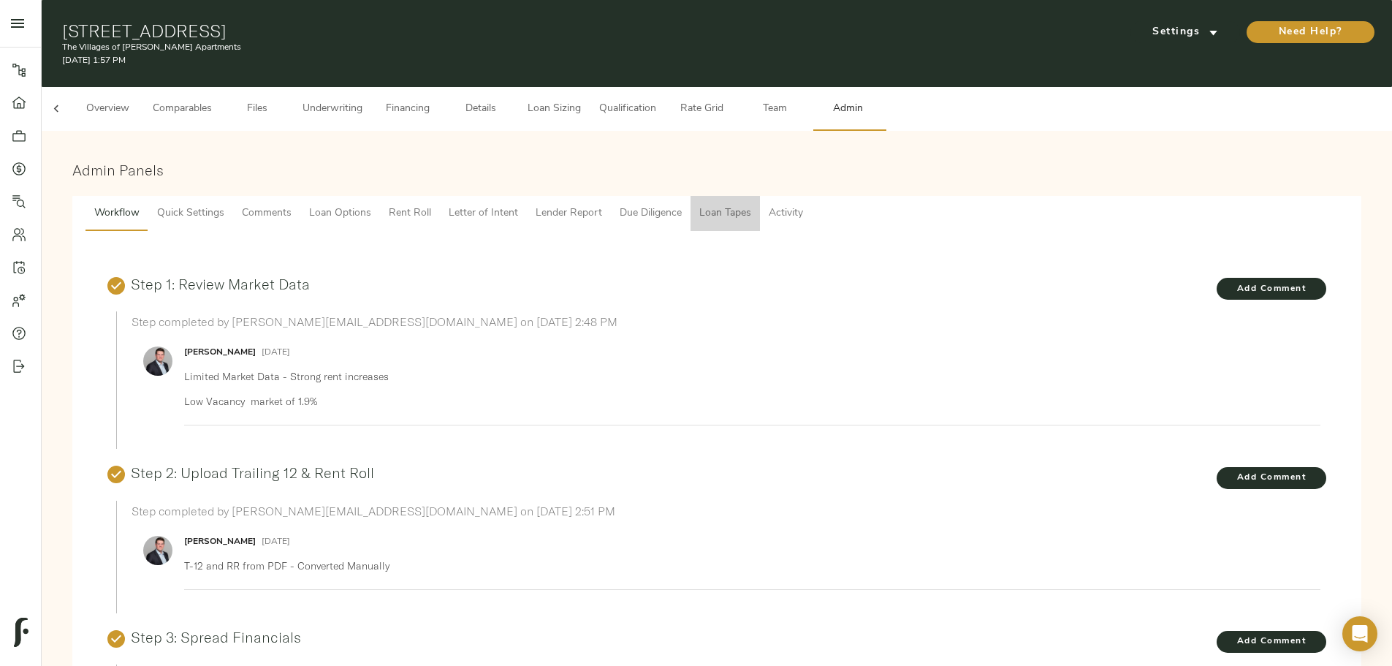
click at [751, 205] on span "Loan Tapes" at bounding box center [725, 214] width 52 height 18
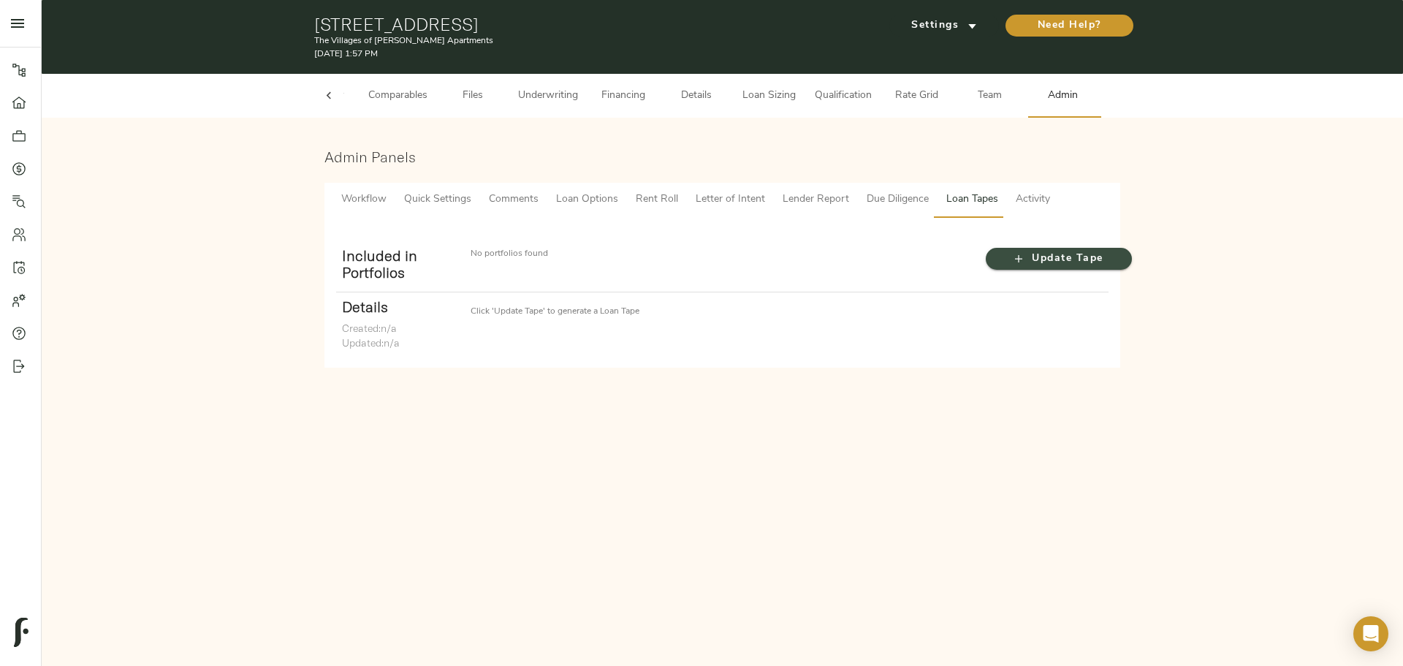
click at [1043, 251] on span "Update Tape" at bounding box center [1058, 259] width 117 height 18
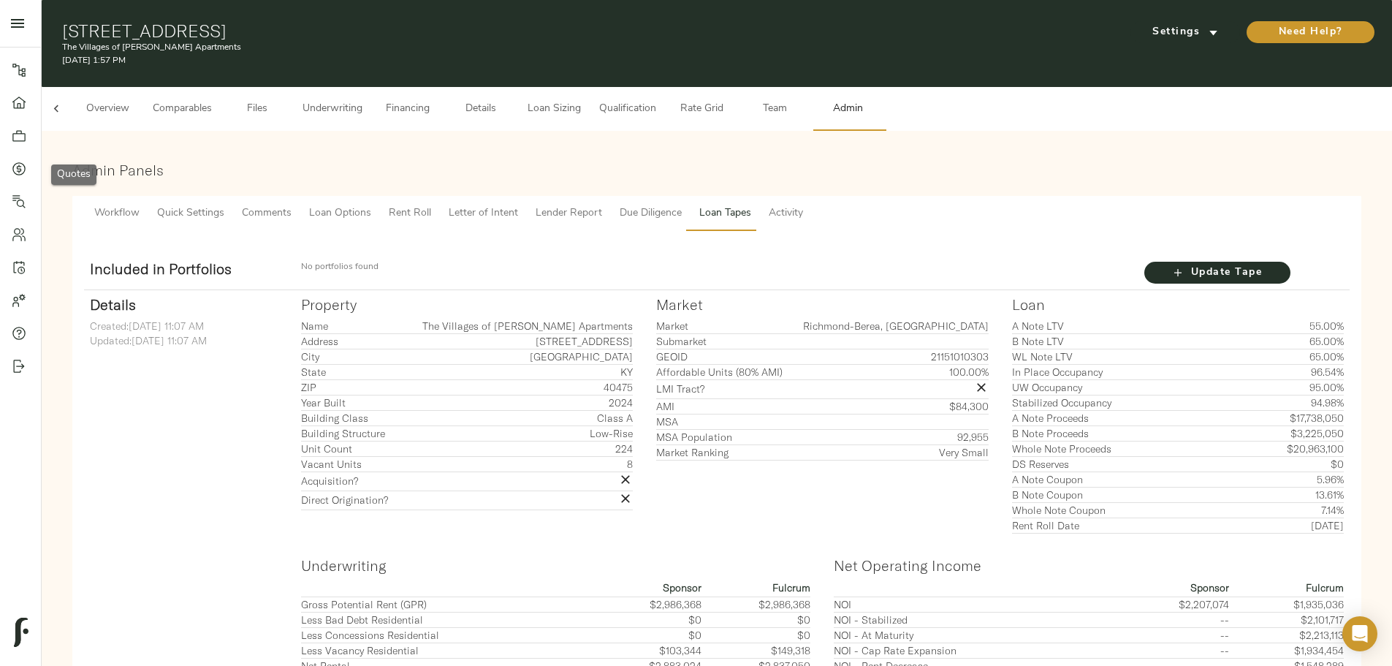
click at [17, 166] on icon at bounding box center [19, 168] width 15 height 15
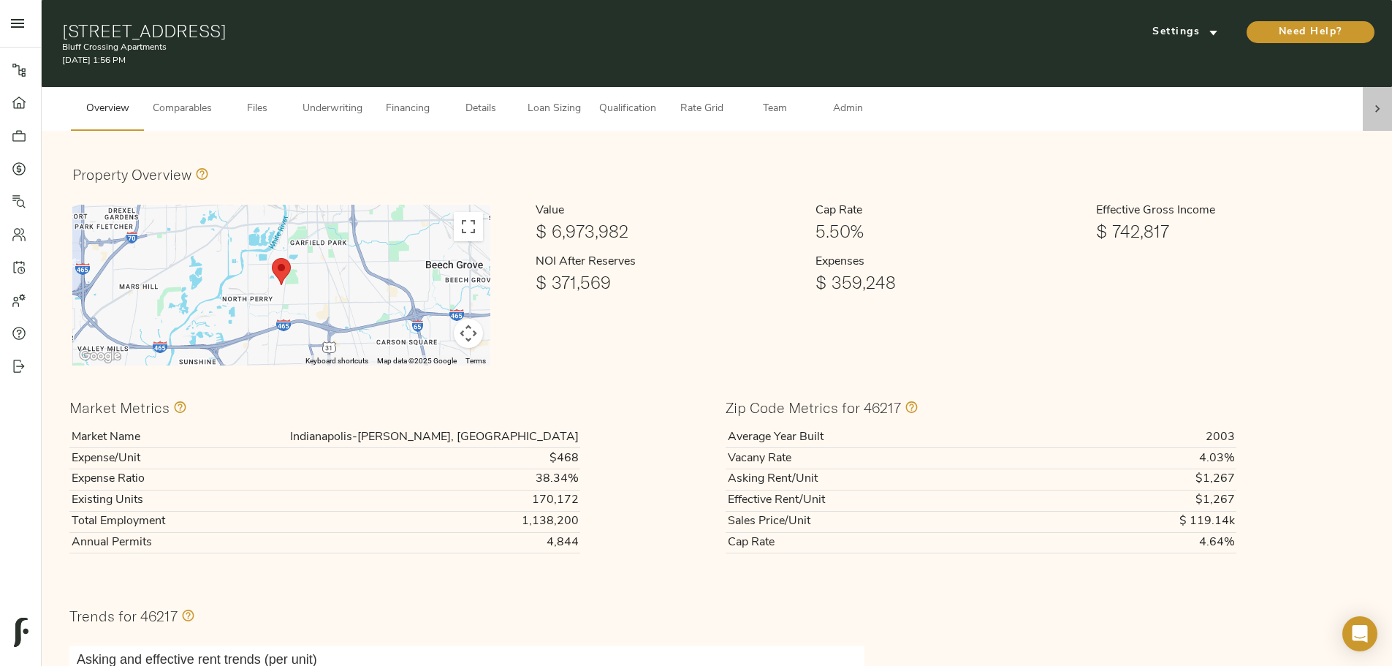
click at [1370, 102] on icon at bounding box center [1377, 109] width 15 height 15
click at [875, 100] on span "Admin" at bounding box center [848, 109] width 56 height 18
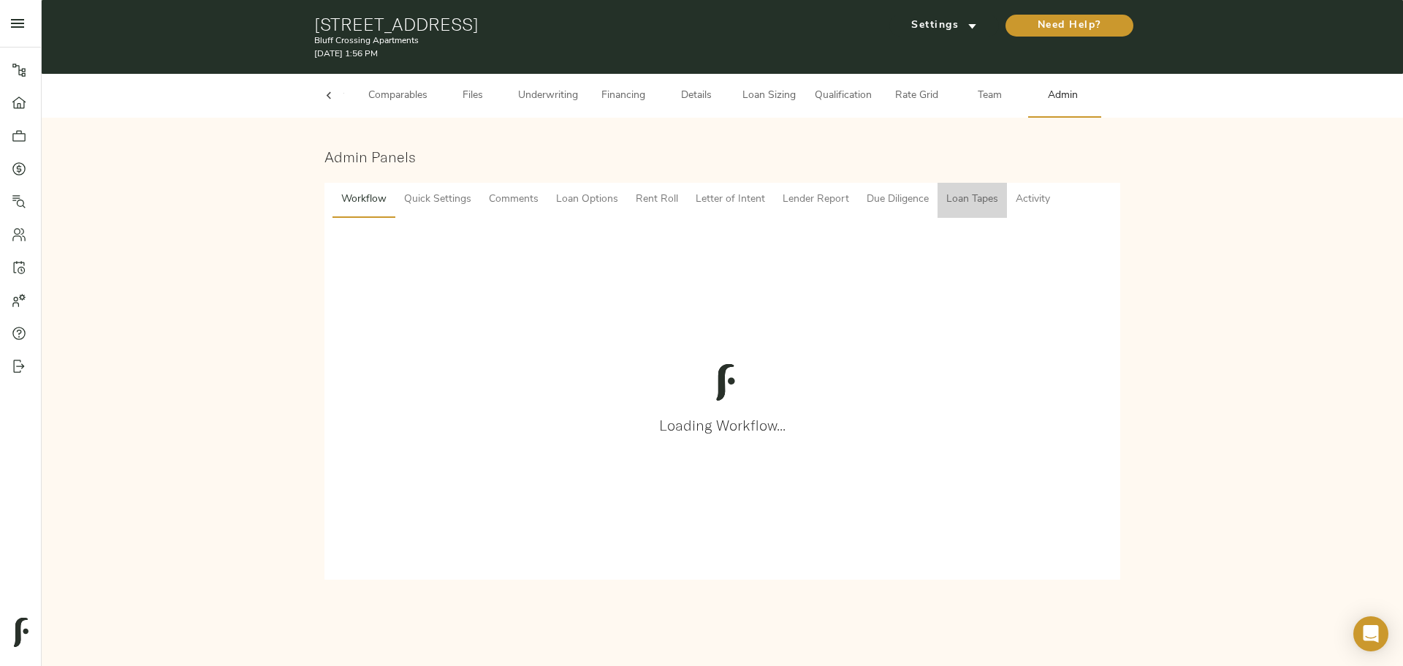
click at [954, 197] on span "Loan Tapes" at bounding box center [972, 200] width 52 height 18
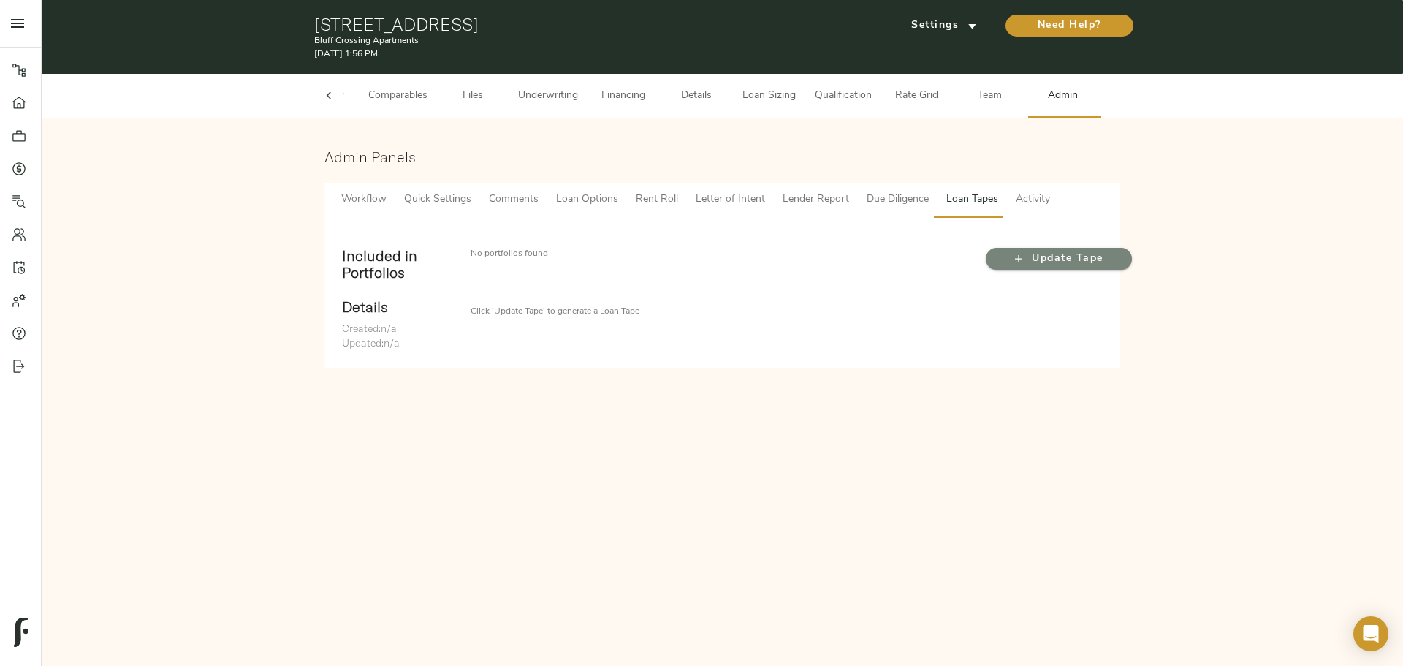
click at [1025, 261] on icon "button" at bounding box center [1018, 258] width 15 height 15
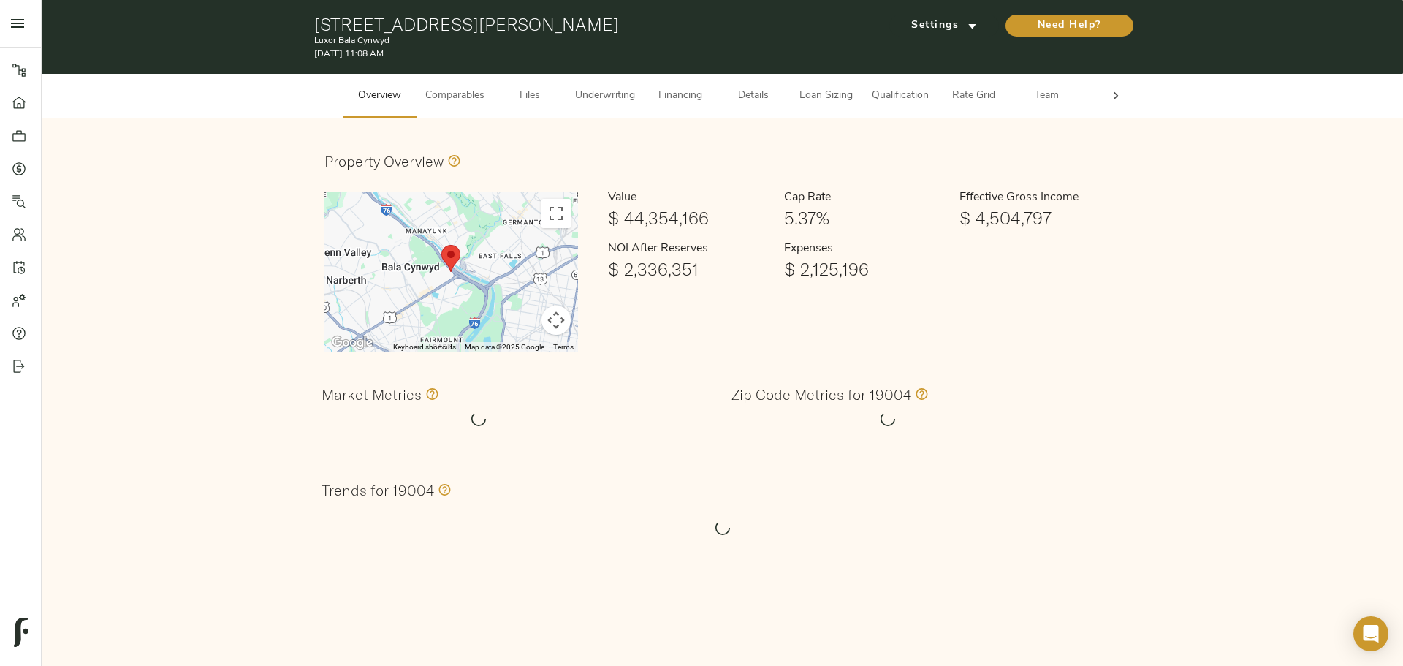
click at [1120, 94] on icon at bounding box center [1116, 95] width 15 height 15
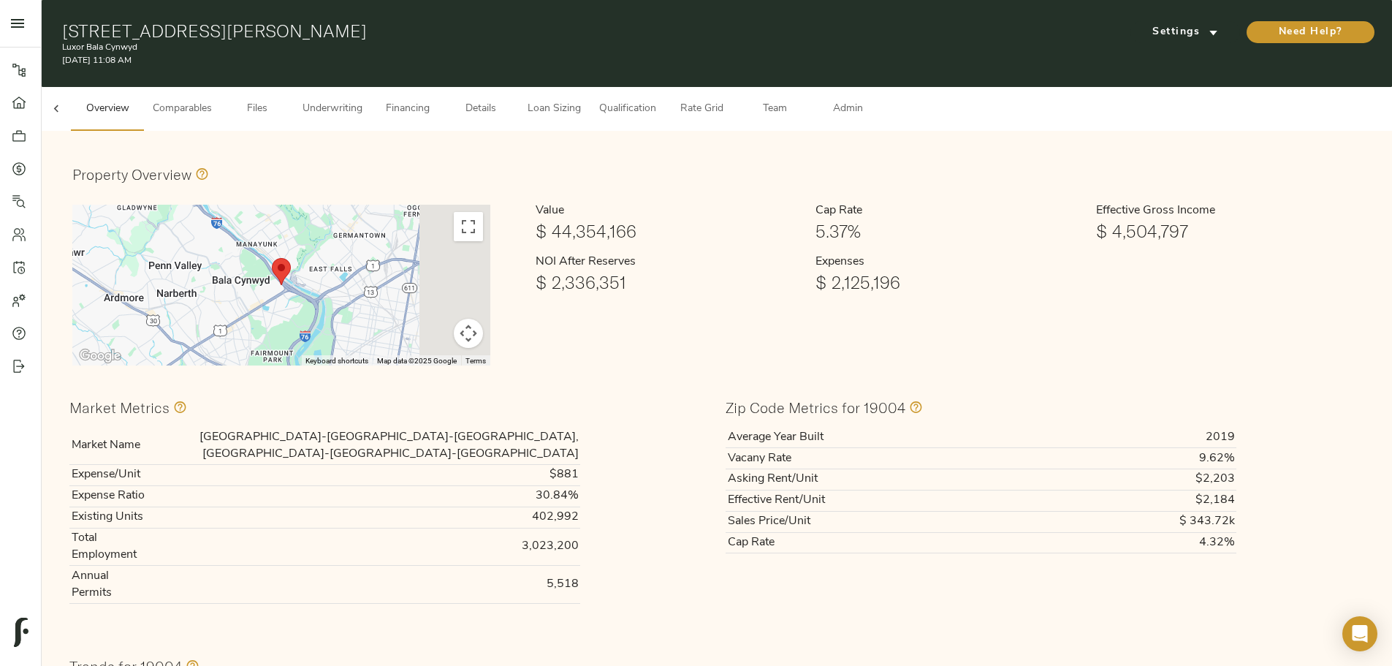
click at [875, 100] on span "Admin" at bounding box center [848, 109] width 56 height 18
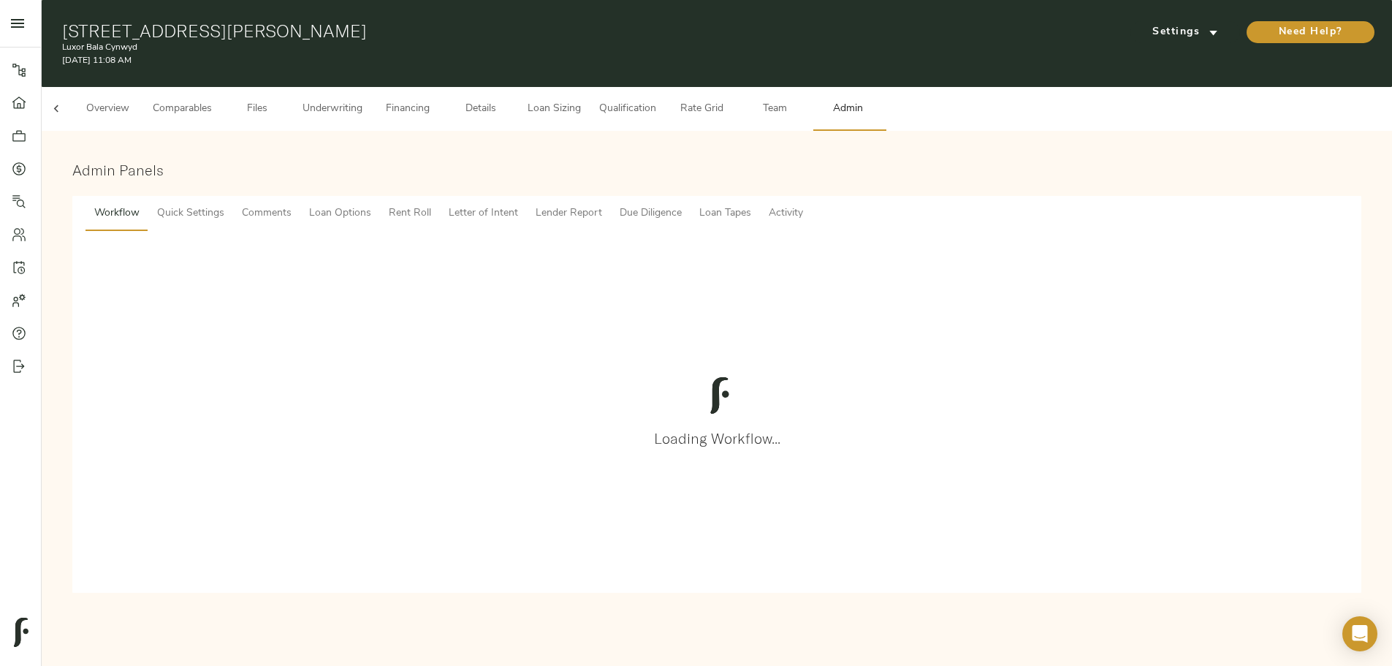
scroll to position [0, 57]
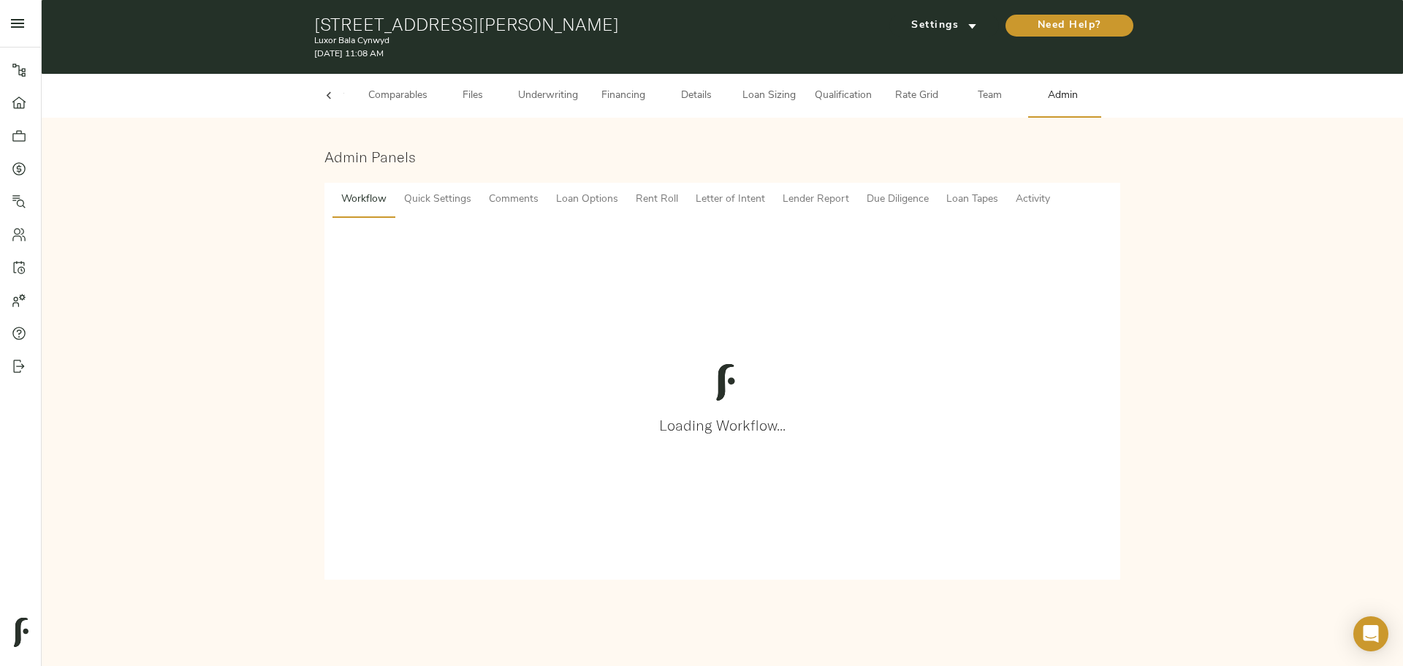
click at [970, 191] on span "Loan Tapes" at bounding box center [972, 200] width 52 height 18
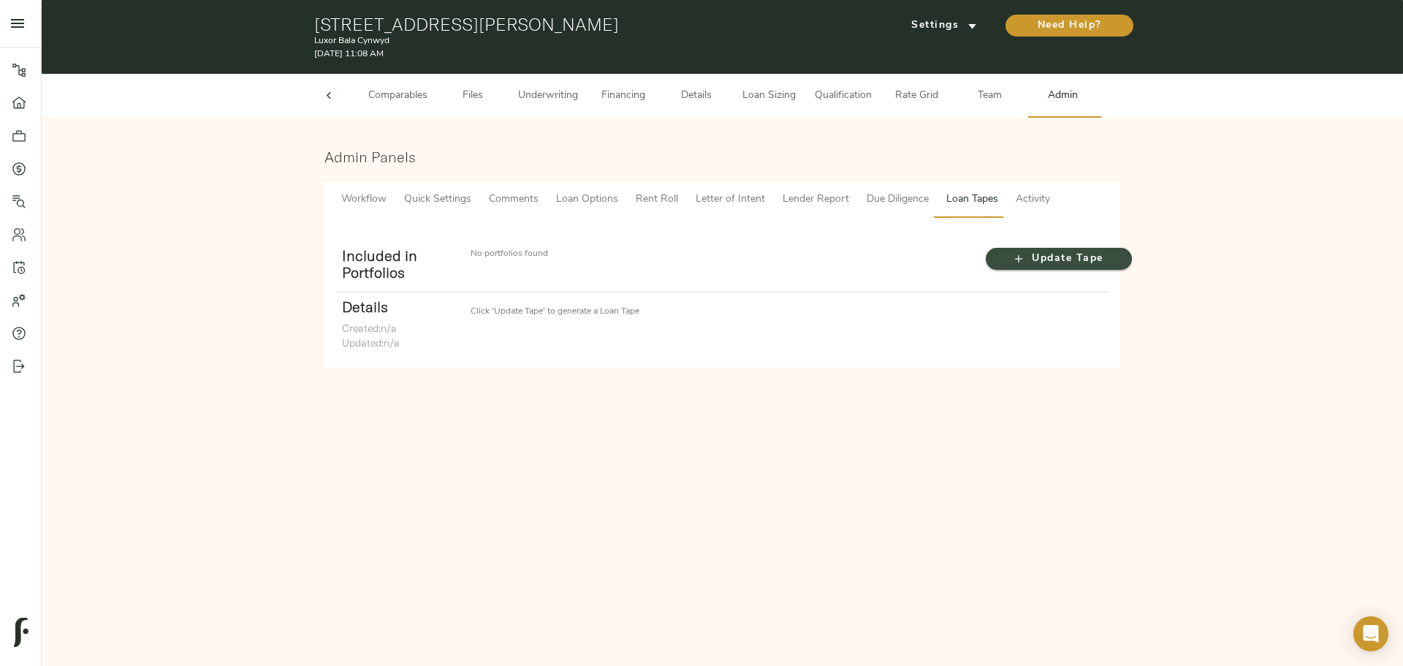
click at [1009, 258] on span "Update Tape" at bounding box center [1058, 259] width 117 height 18
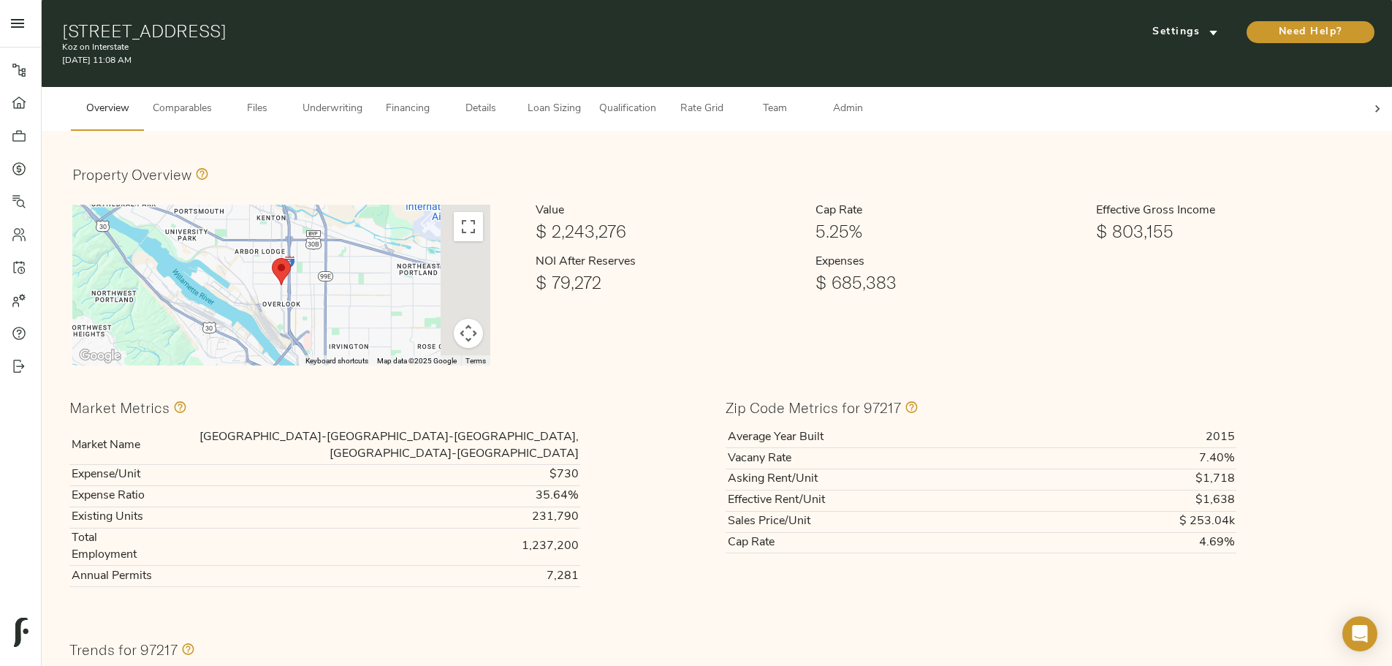
click at [1363, 92] on div at bounding box center [1377, 109] width 29 height 44
click at [875, 102] on span "Admin" at bounding box center [848, 109] width 56 height 18
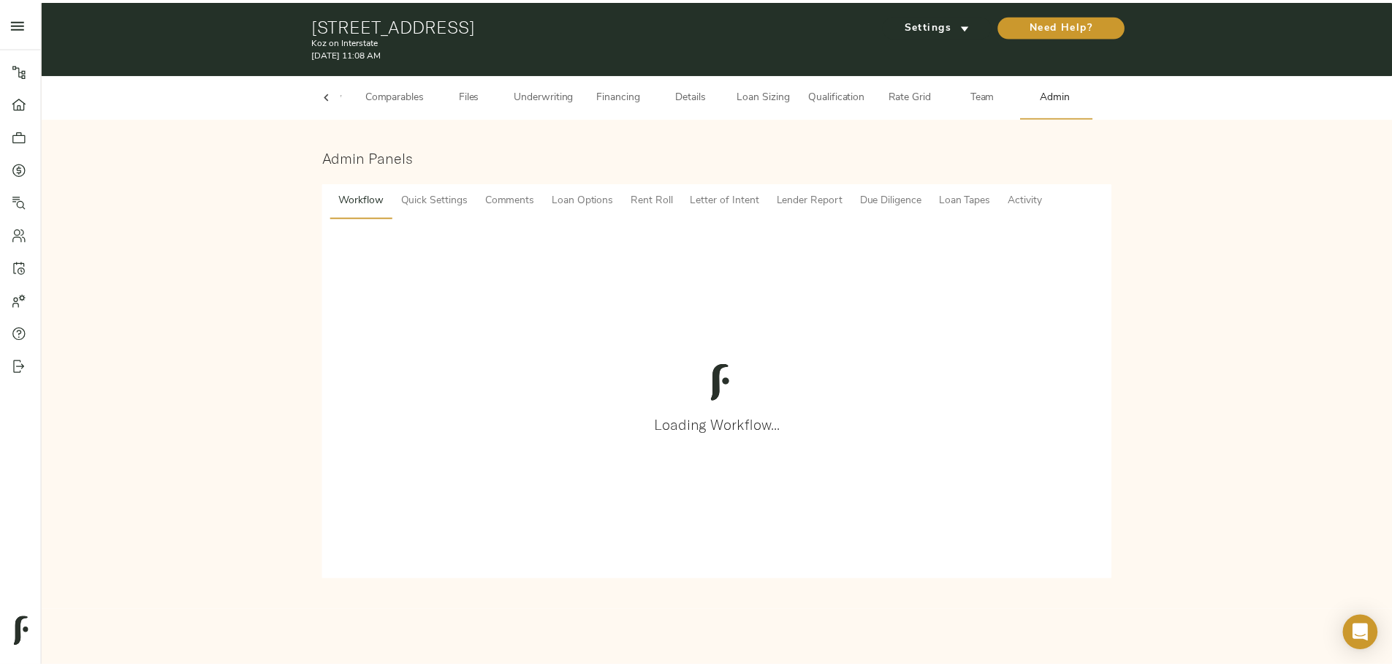
scroll to position [0, 57]
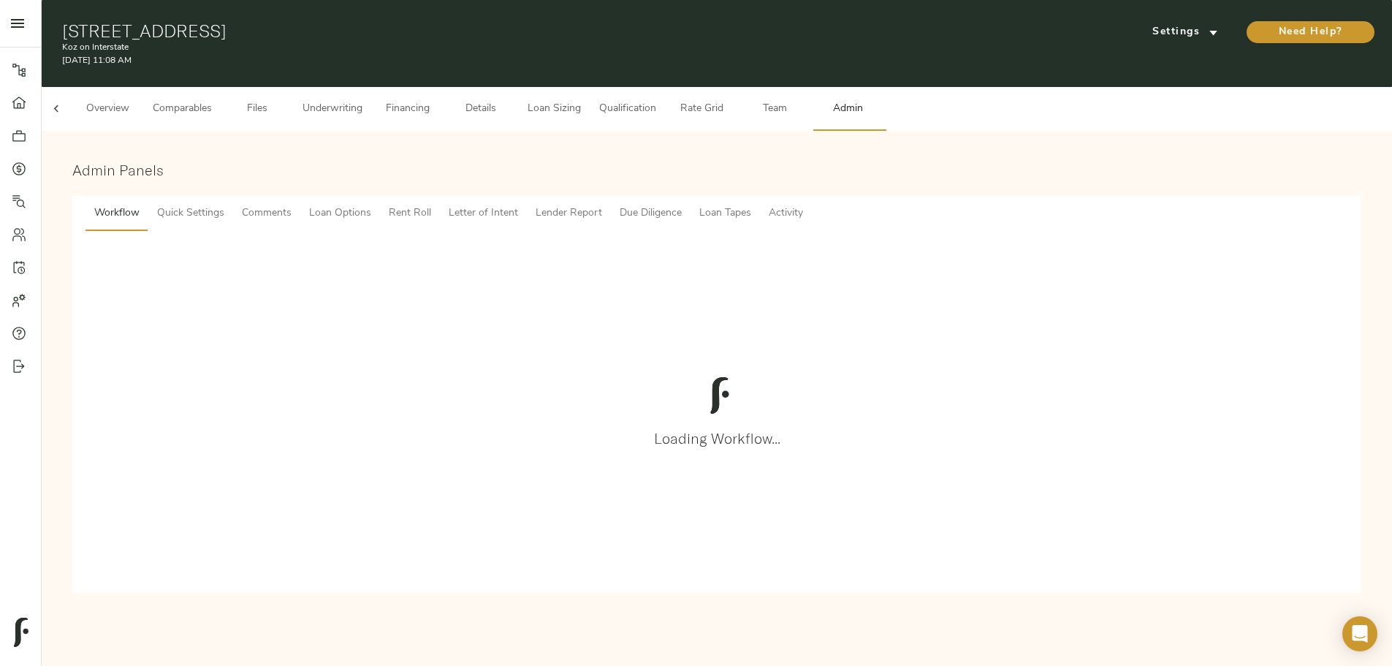
click at [751, 205] on span "Loan Tapes" at bounding box center [725, 214] width 52 height 18
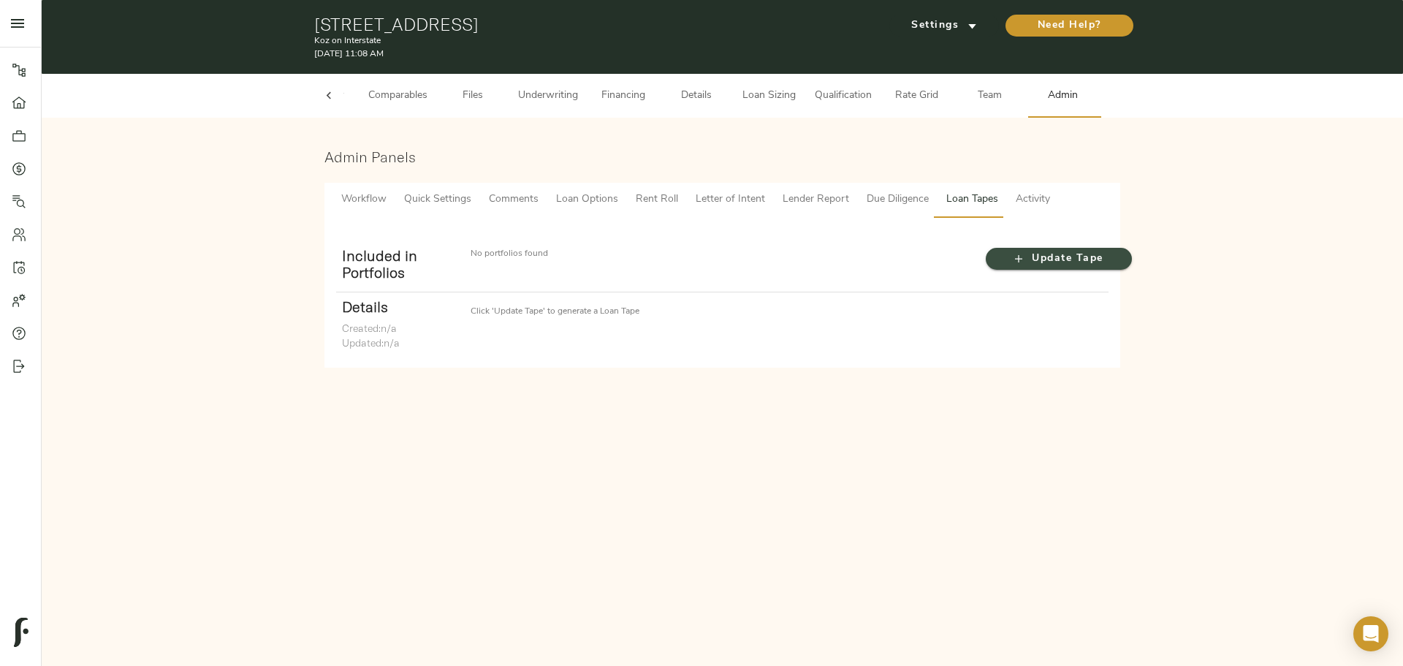
click at [1054, 254] on span "Update Tape" at bounding box center [1058, 259] width 117 height 18
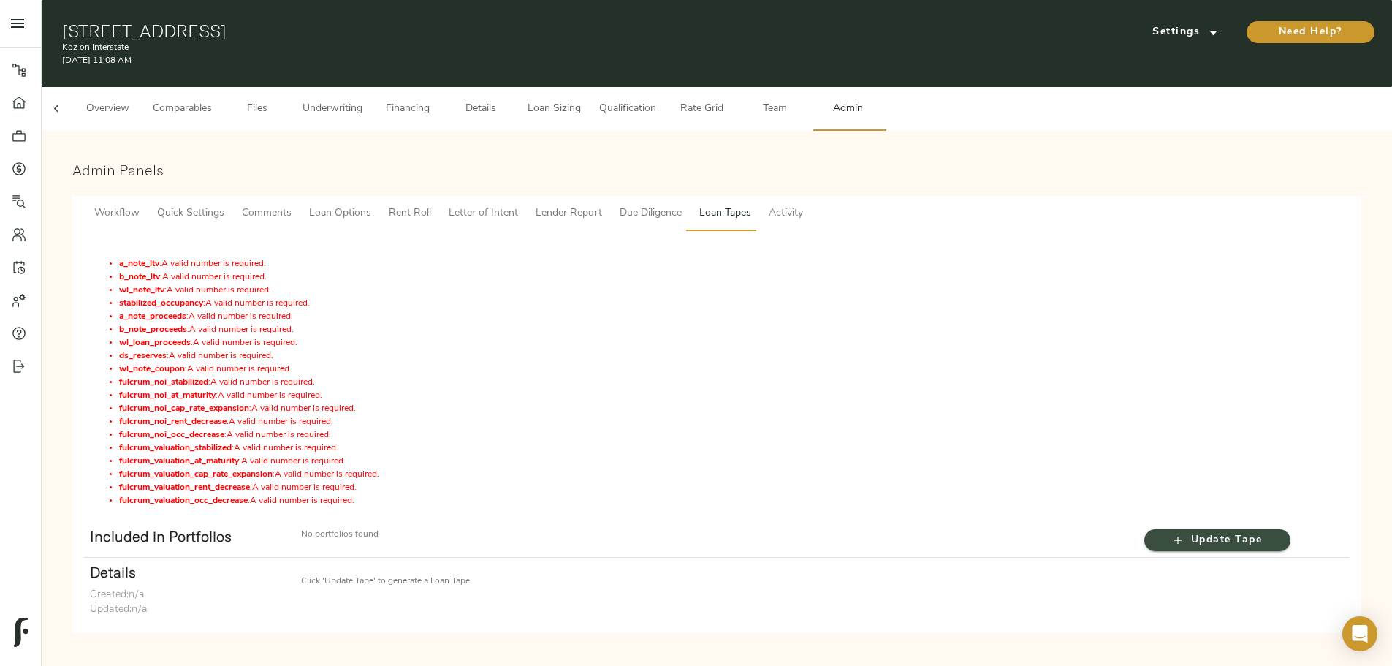
click at [1171, 533] on icon "button" at bounding box center [1178, 540] width 15 height 15
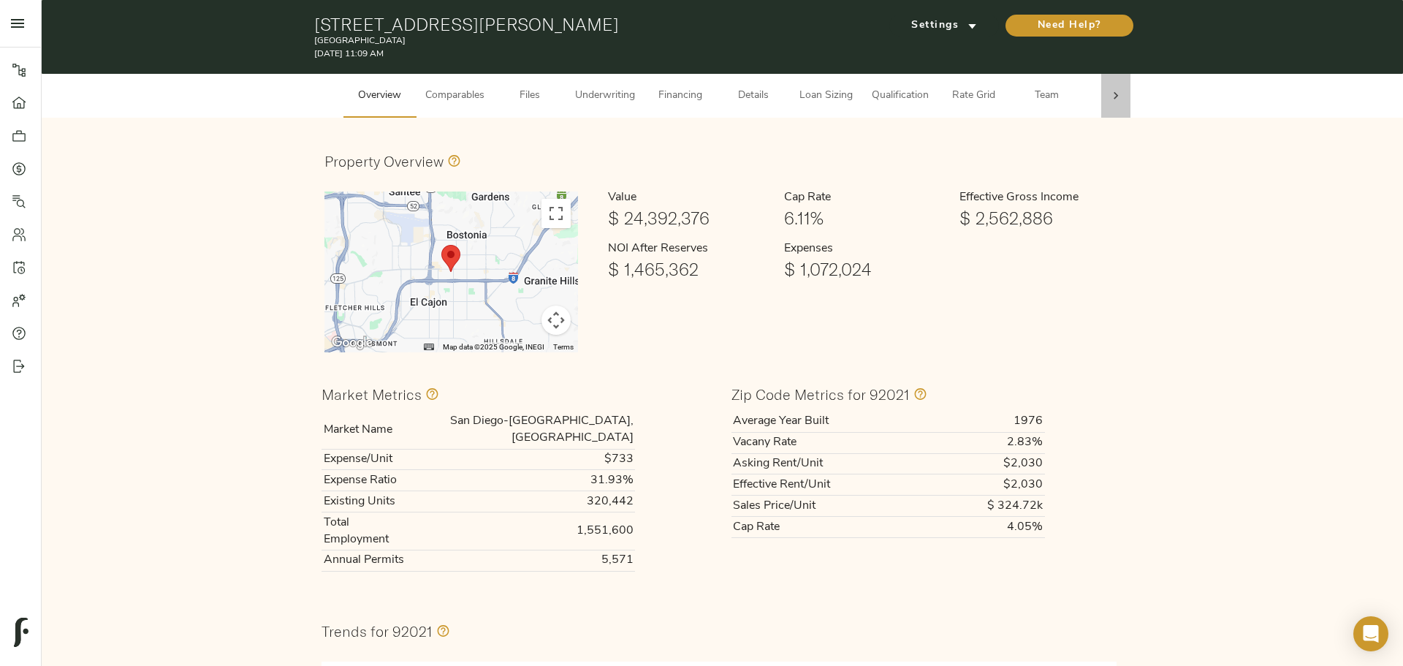
click at [1113, 115] on div at bounding box center [1115, 96] width 29 height 44
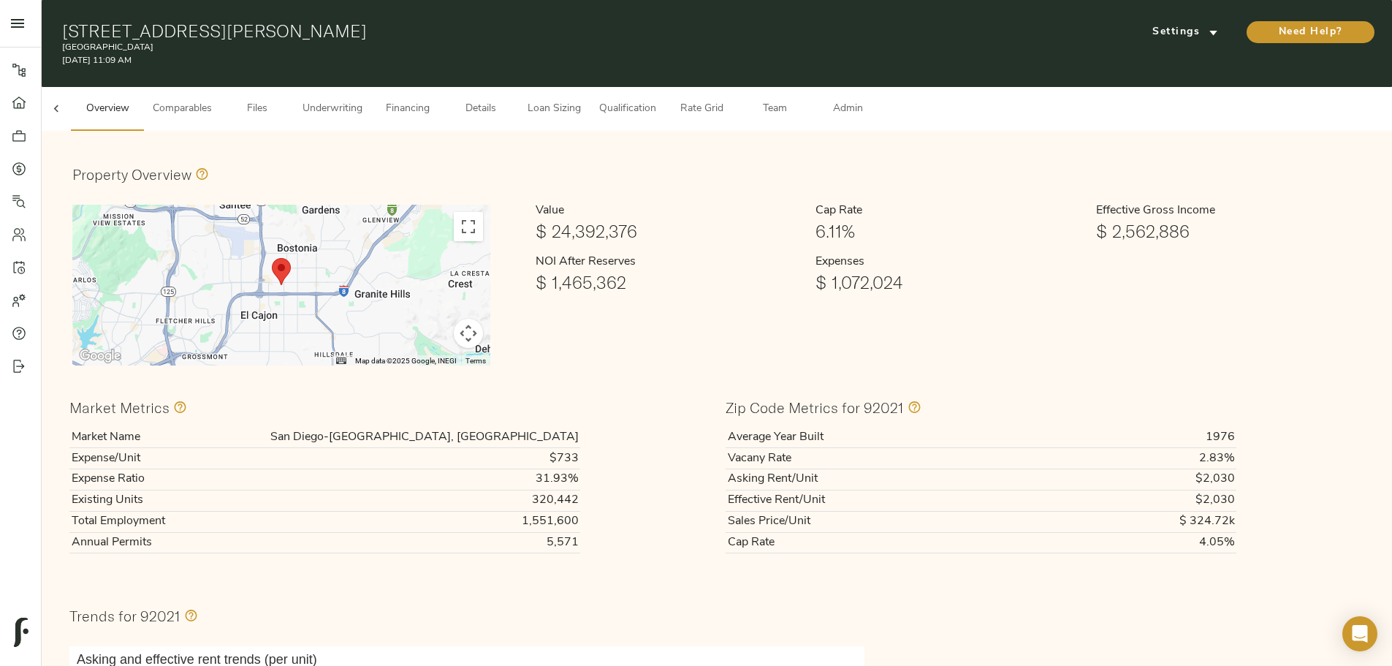
click at [875, 100] on span "Admin" at bounding box center [848, 109] width 56 height 18
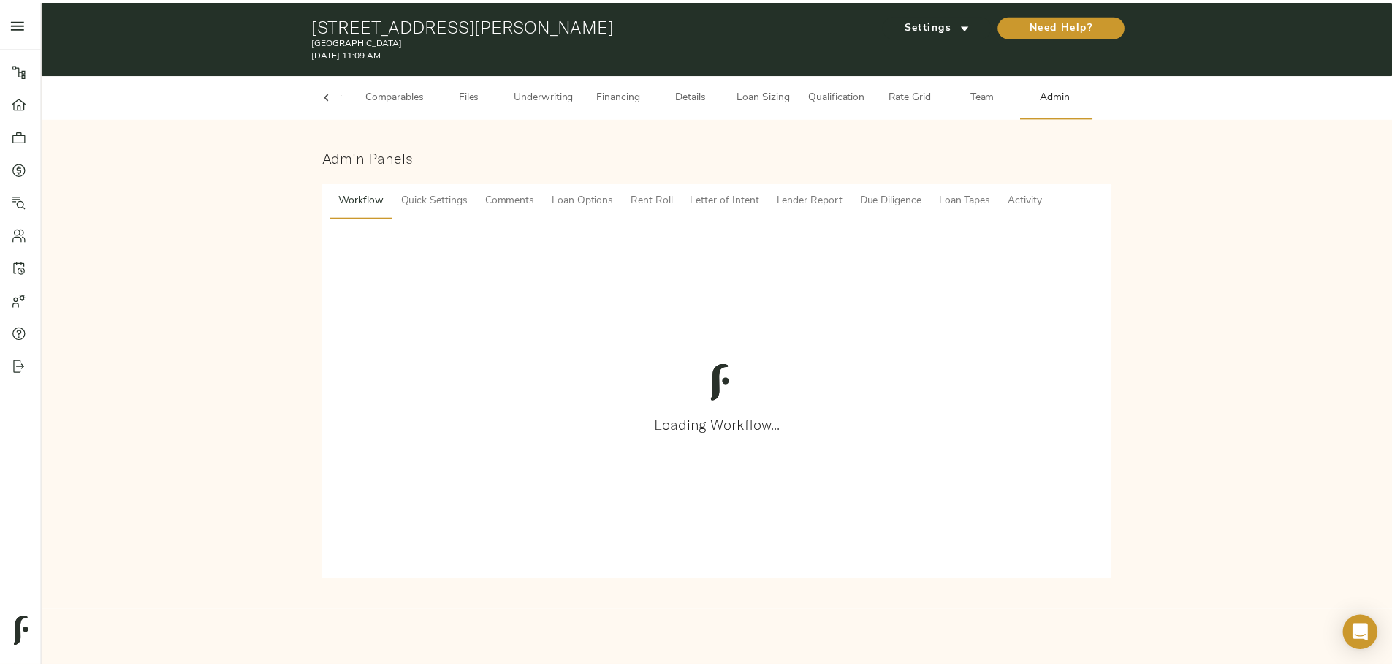
scroll to position [0, 57]
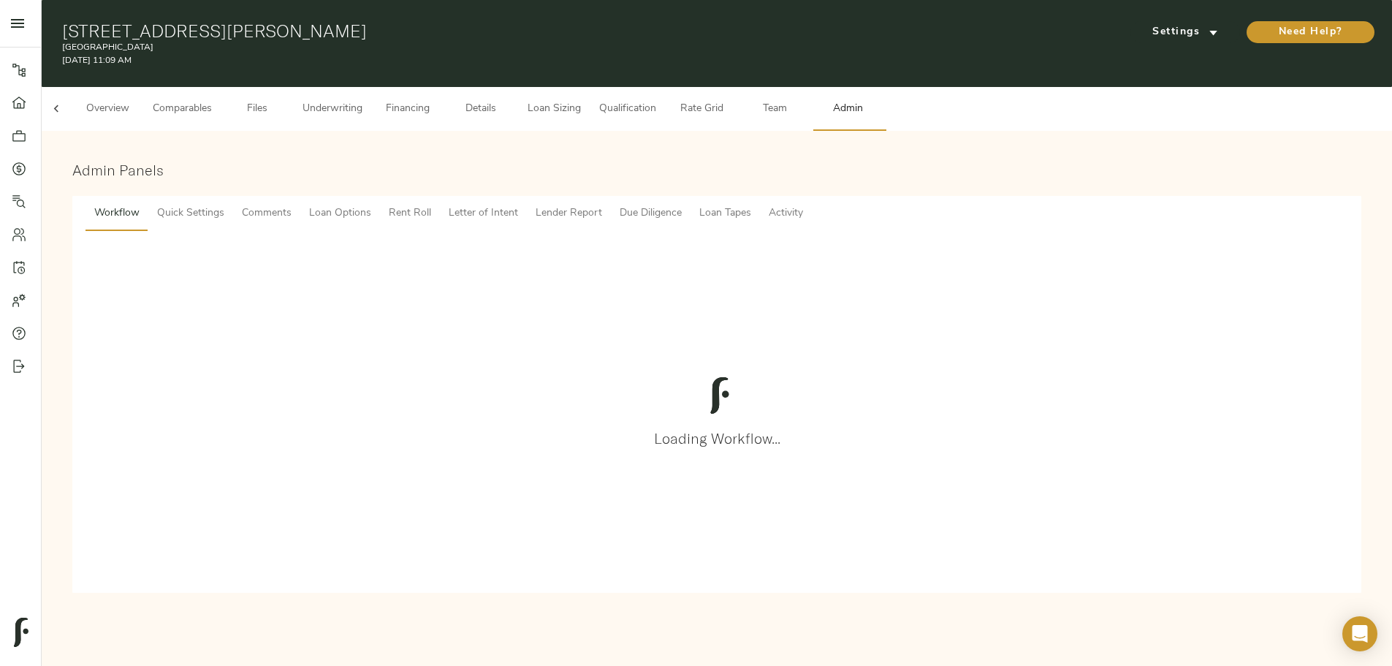
click at [751, 205] on span "Loan Tapes" at bounding box center [725, 214] width 52 height 18
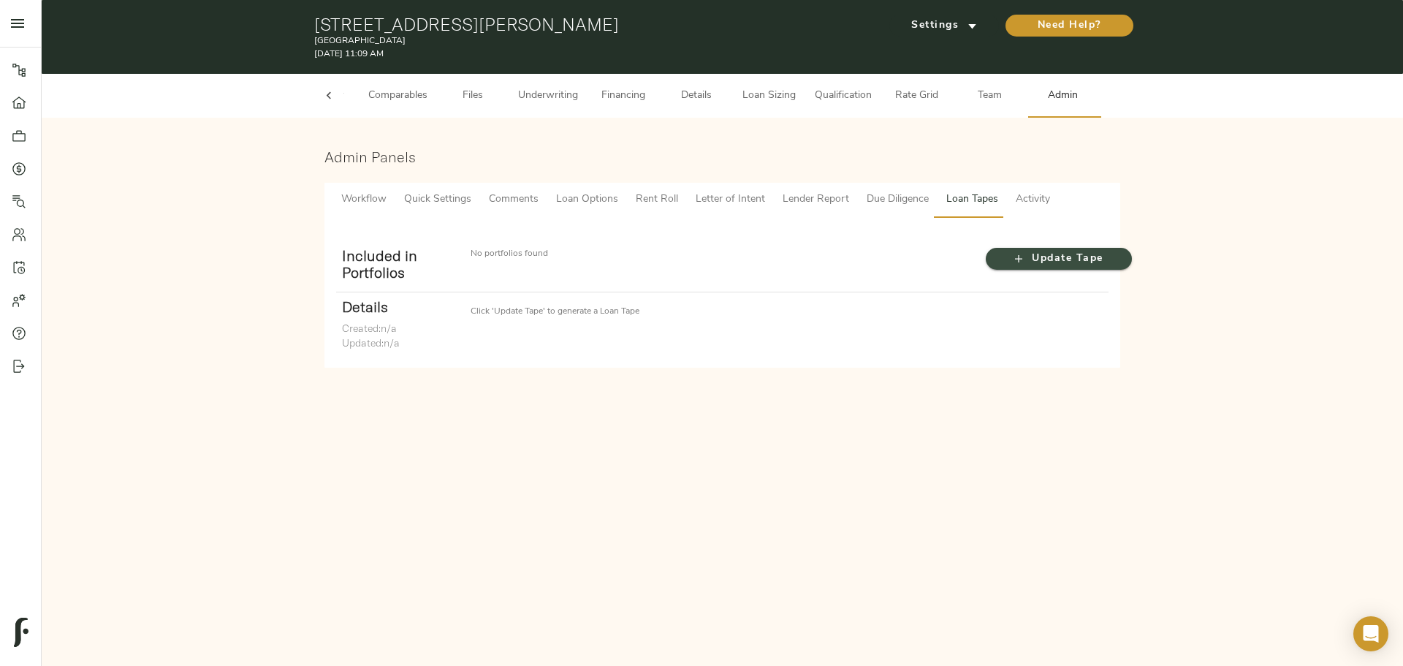
click at [1008, 251] on span "Update Tape" at bounding box center [1058, 259] width 117 height 18
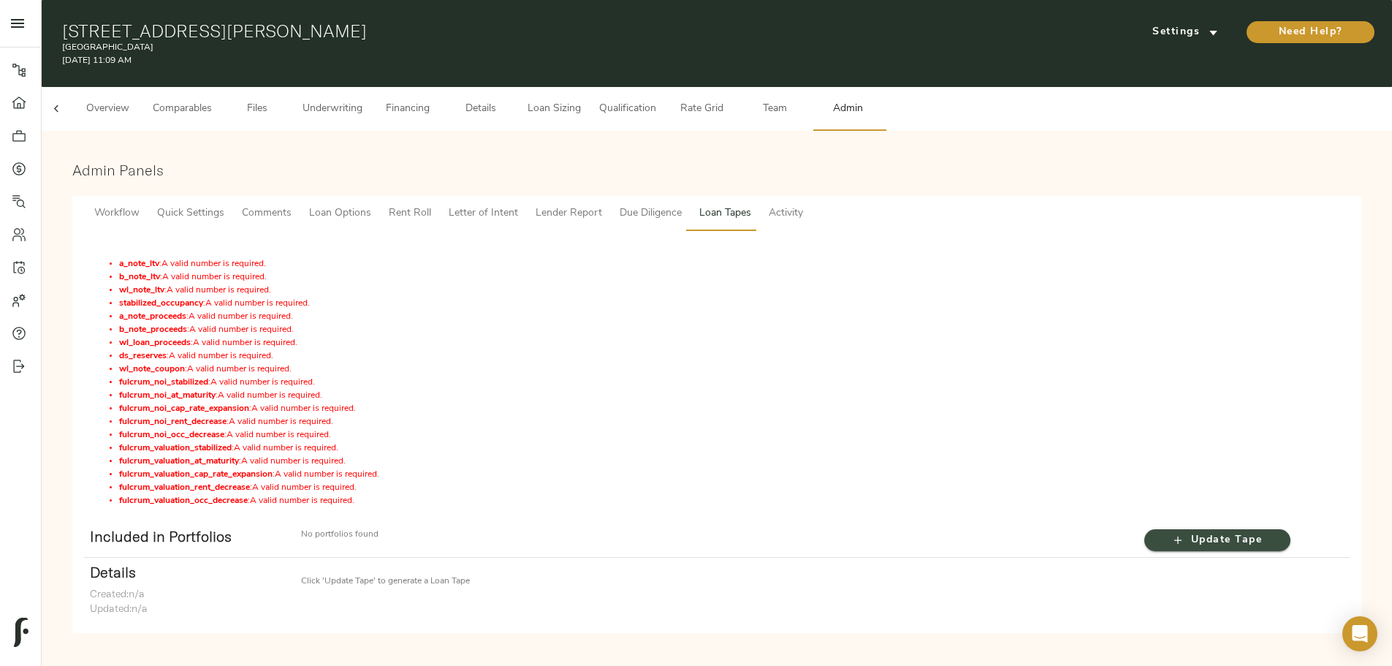
click at [1159, 531] on span "Update Tape" at bounding box center [1217, 540] width 117 height 18
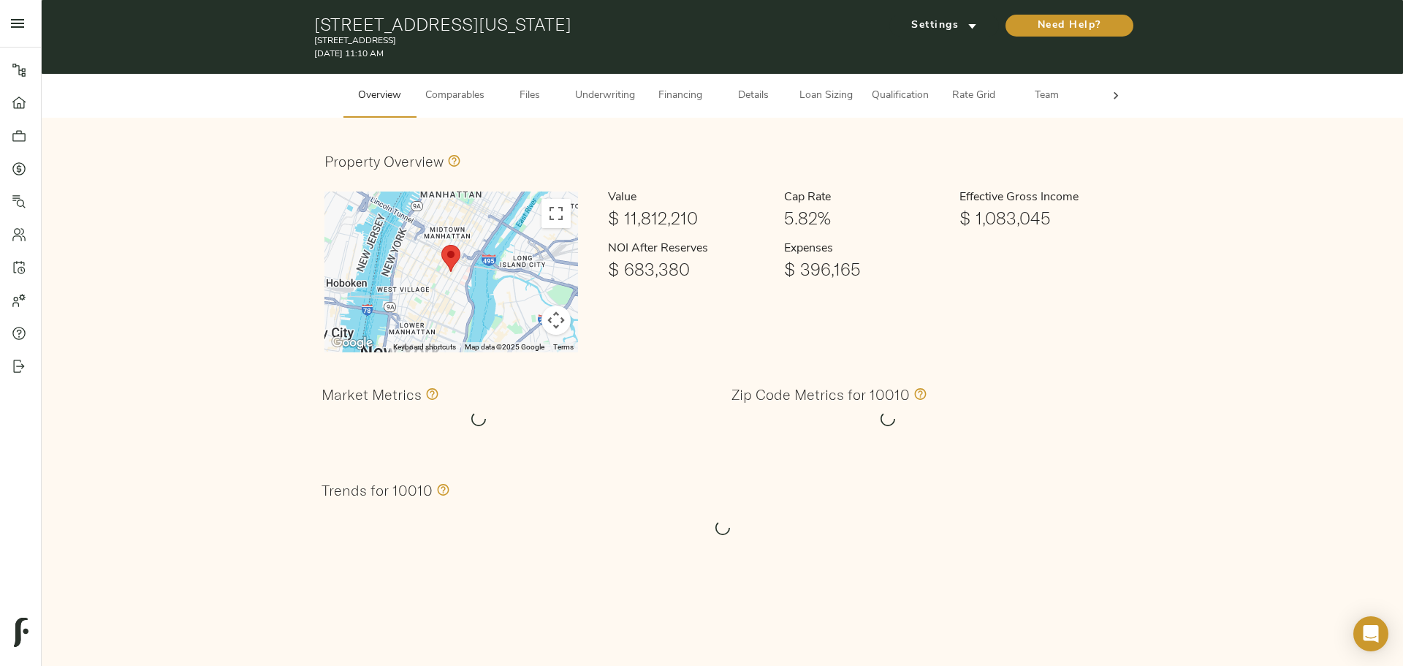
click at [1104, 83] on div at bounding box center [1115, 96] width 29 height 44
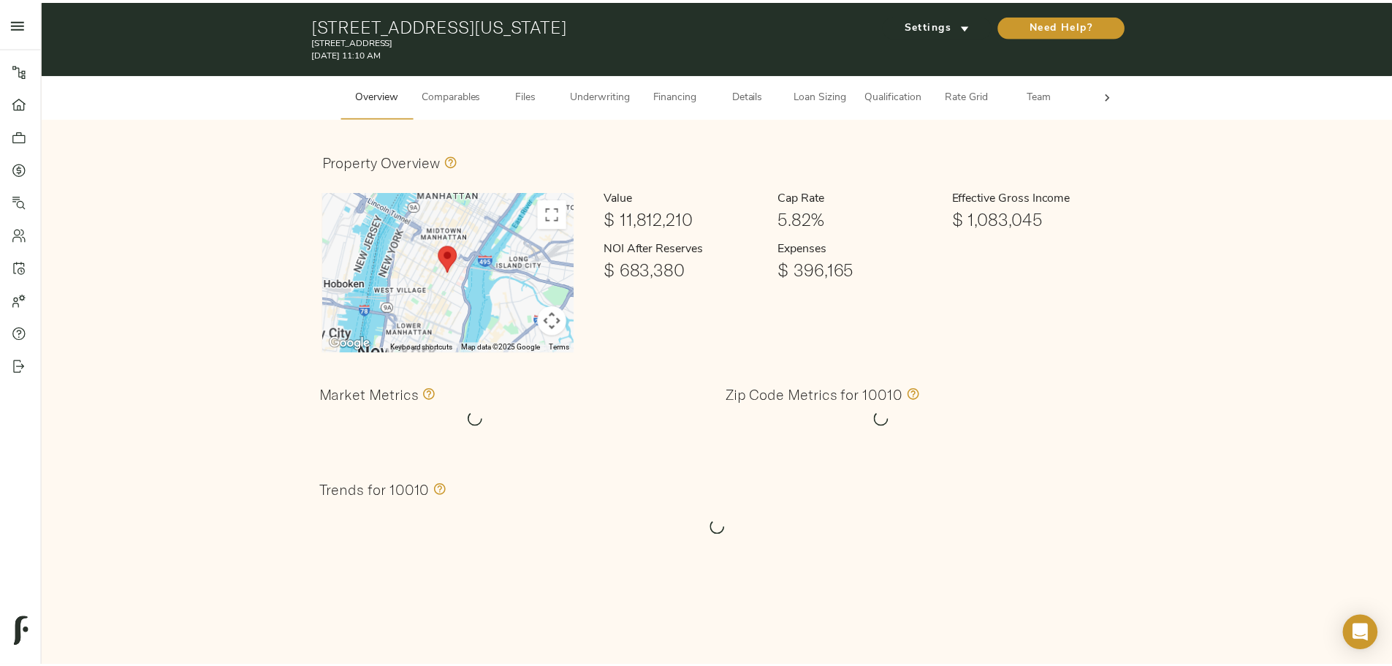
scroll to position [0, 57]
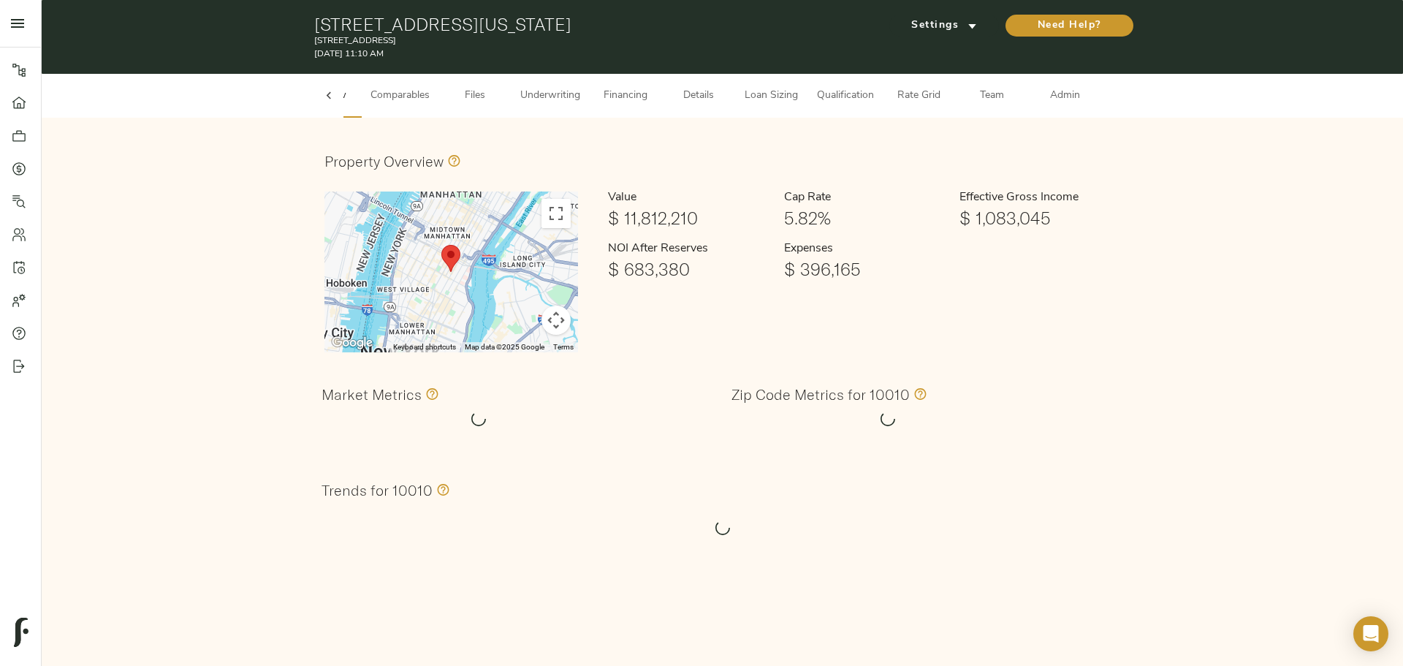
click at [1072, 94] on span "Admin" at bounding box center [1066, 96] width 56 height 18
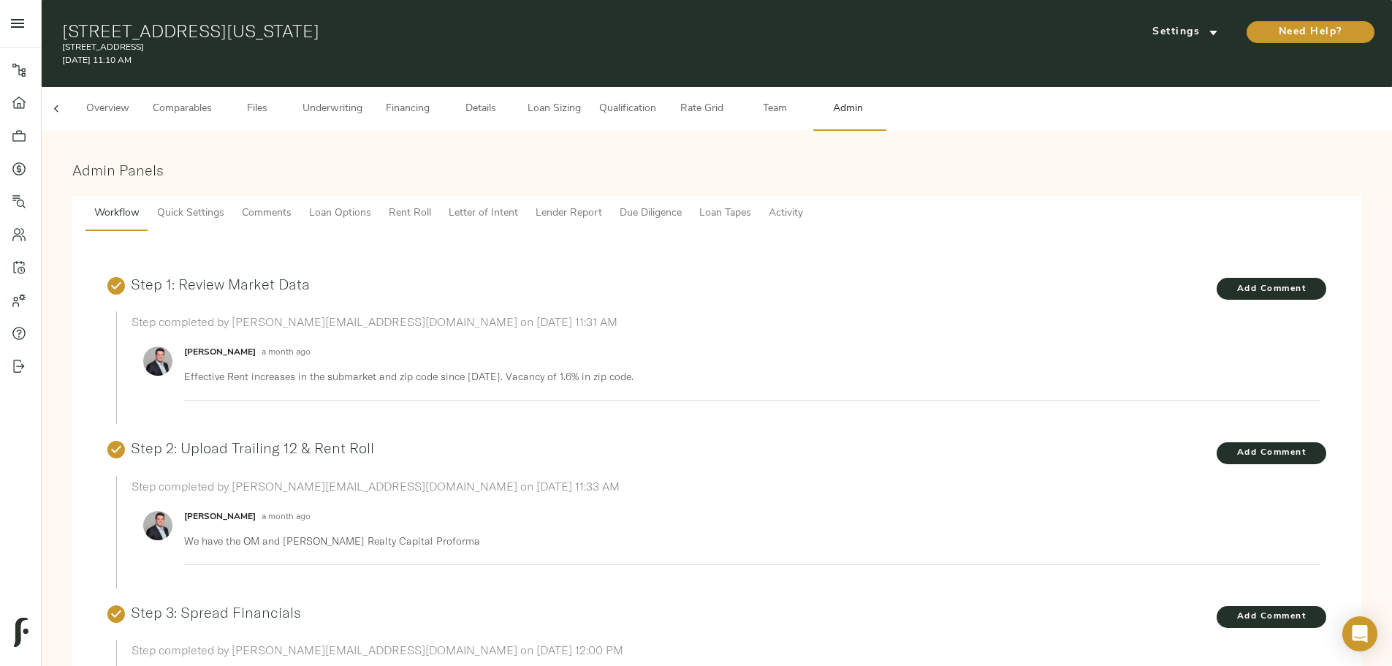
click at [751, 205] on span "Loan Tapes" at bounding box center [725, 214] width 52 height 18
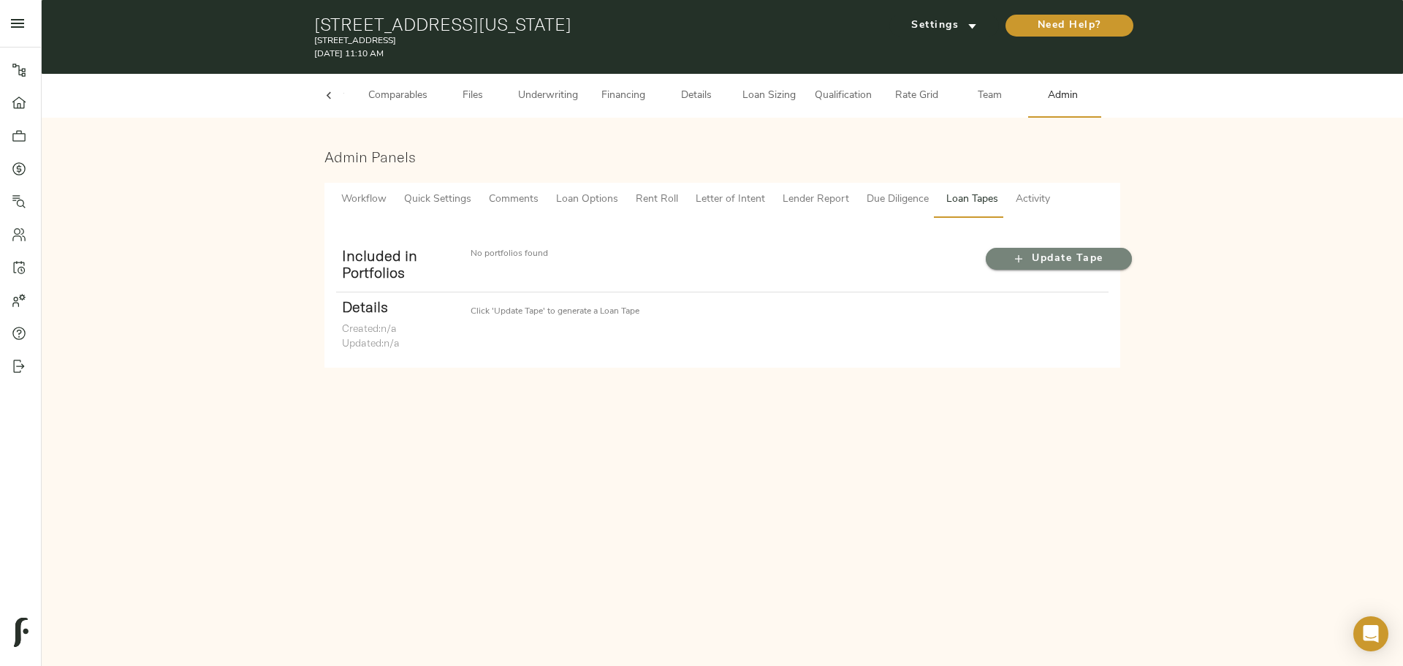
click at [1044, 254] on span "Update Tape" at bounding box center [1058, 259] width 117 height 18
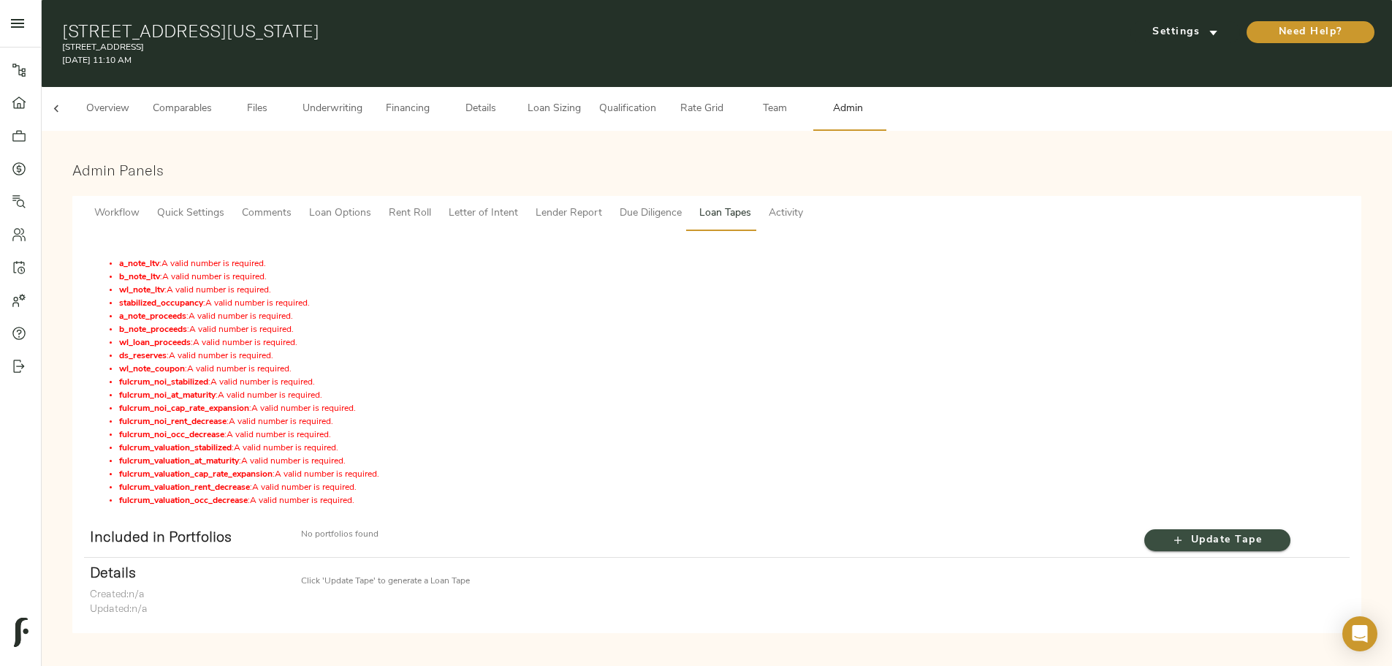
click at [1159, 531] on span "Update Tape" at bounding box center [1217, 540] width 117 height 18
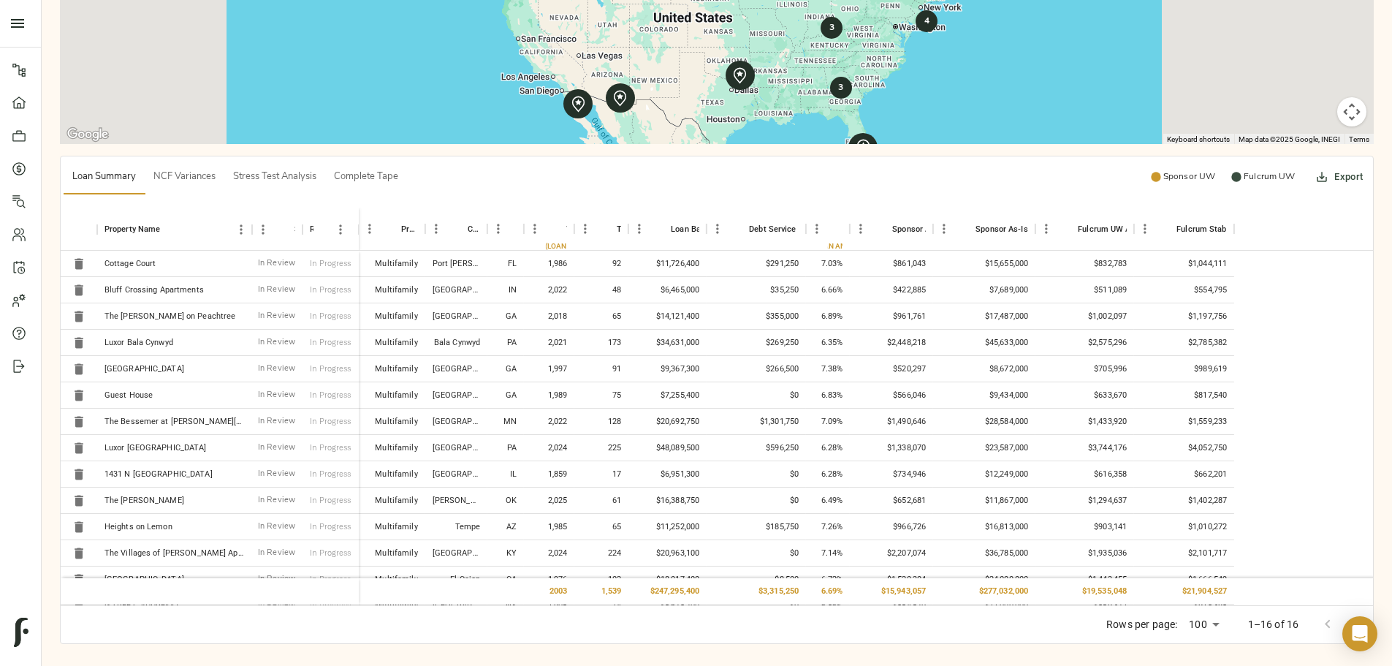
click at [216, 169] on span "NCF Variances" at bounding box center [184, 177] width 62 height 17
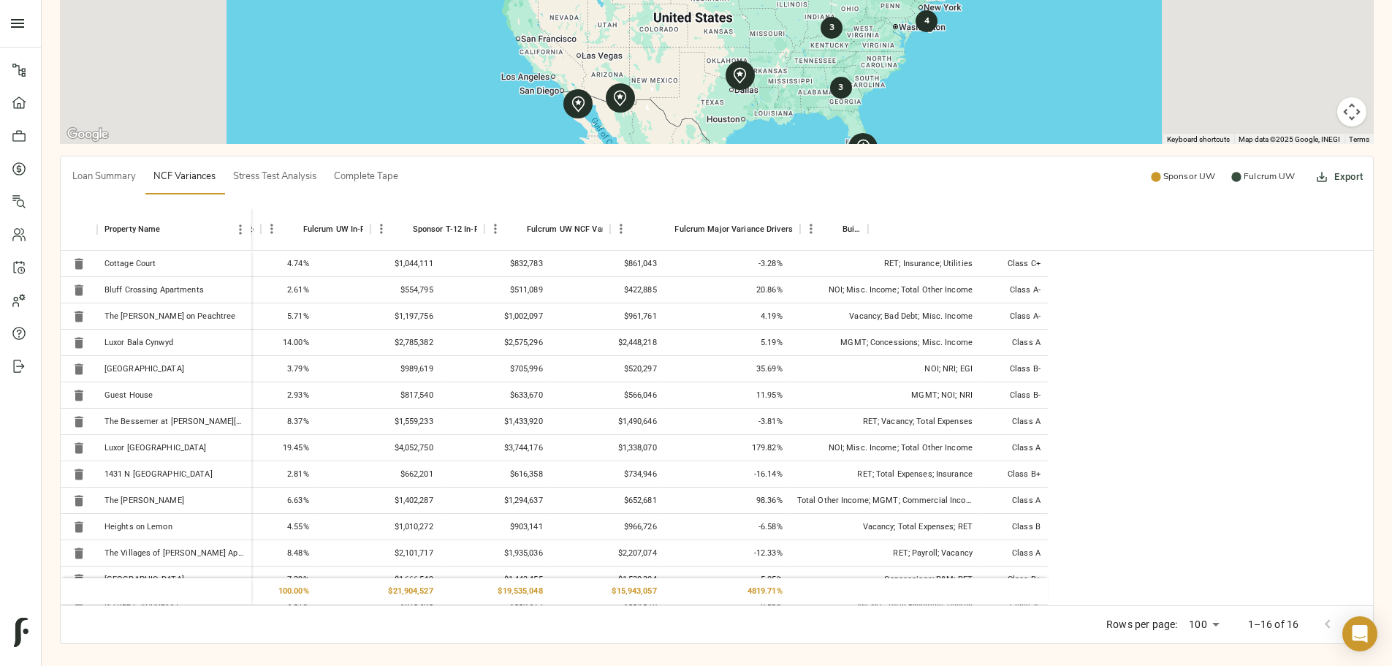
scroll to position [0, 180]
click at [316, 169] on span "Stress Test Analysis" at bounding box center [274, 177] width 83 height 17
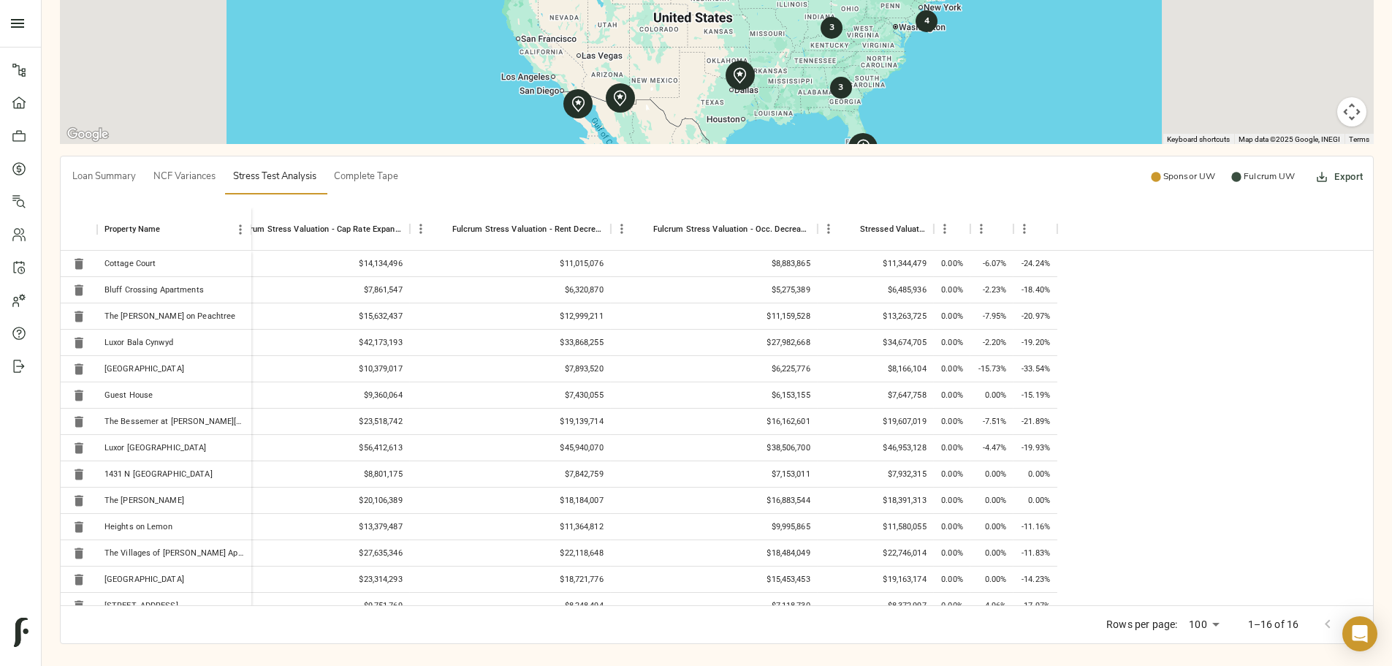
click at [398, 169] on span "Complete Tape" at bounding box center [366, 177] width 64 height 17
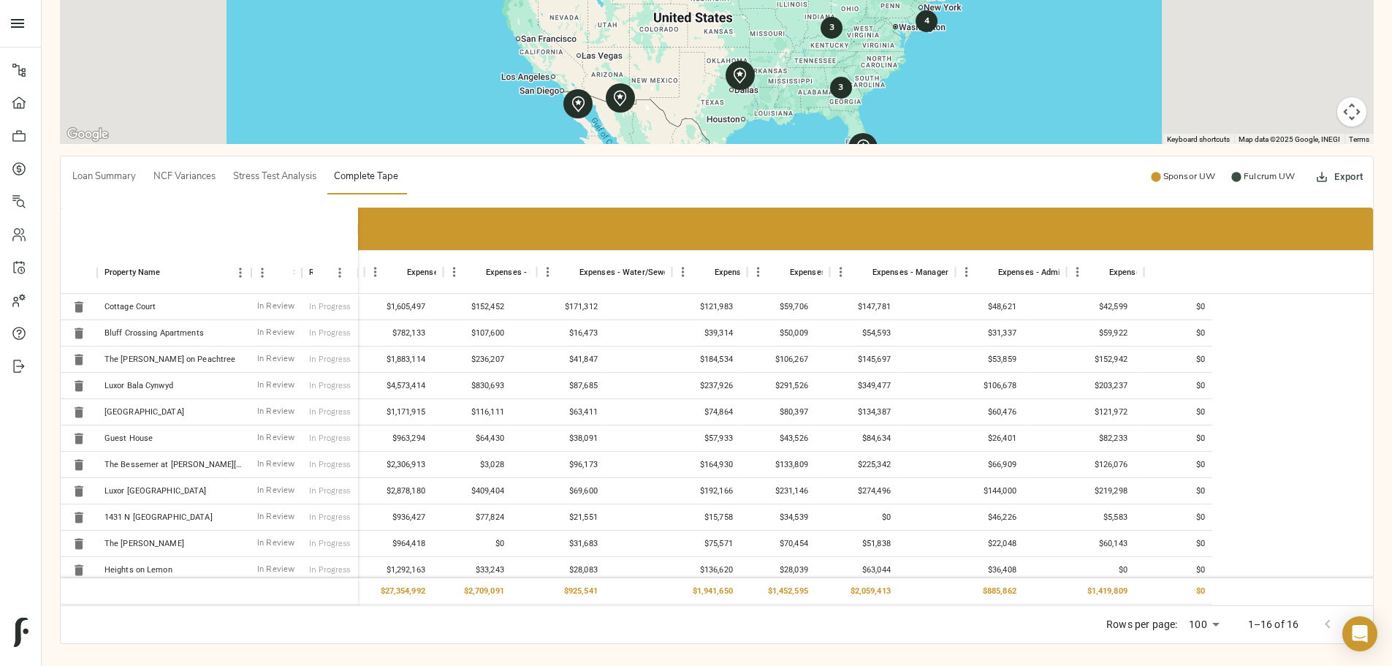
scroll to position [0, 3989]
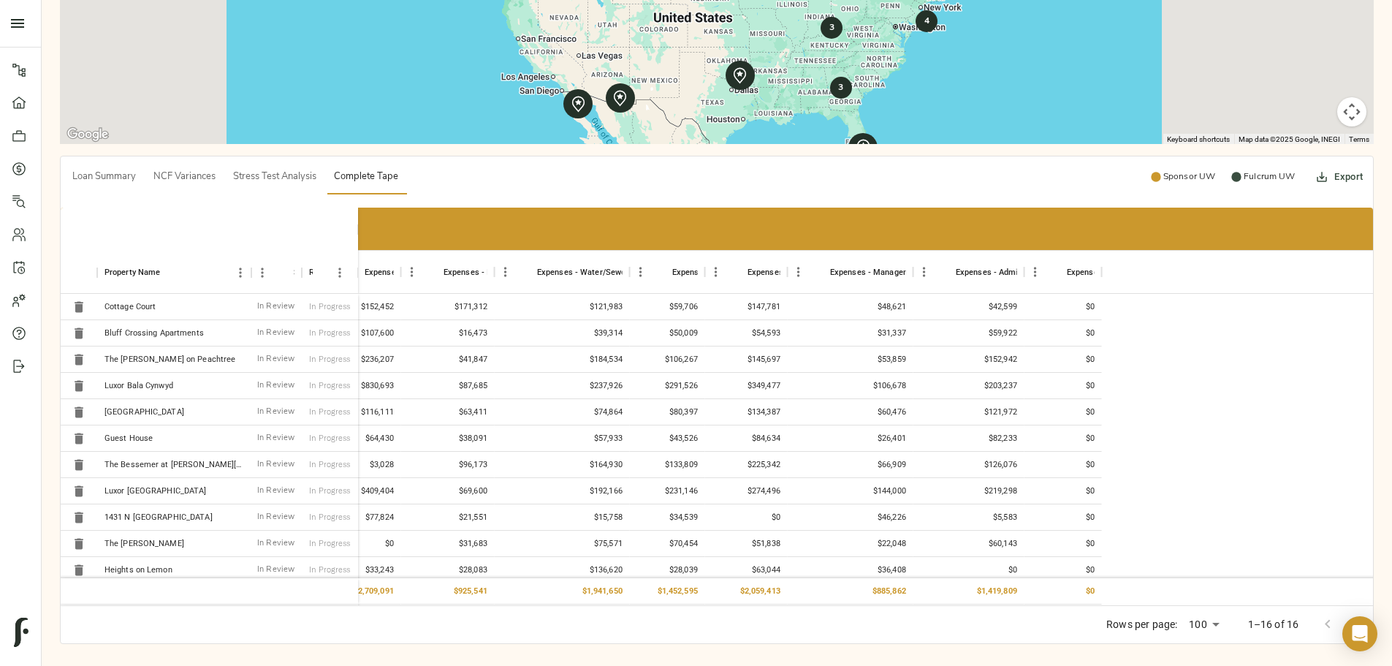
click at [1315, 159] on button "Export" at bounding box center [1341, 176] width 52 height 35
click at [1119, 221] on li "Download as Excel" at bounding box center [1127, 217] width 123 height 26
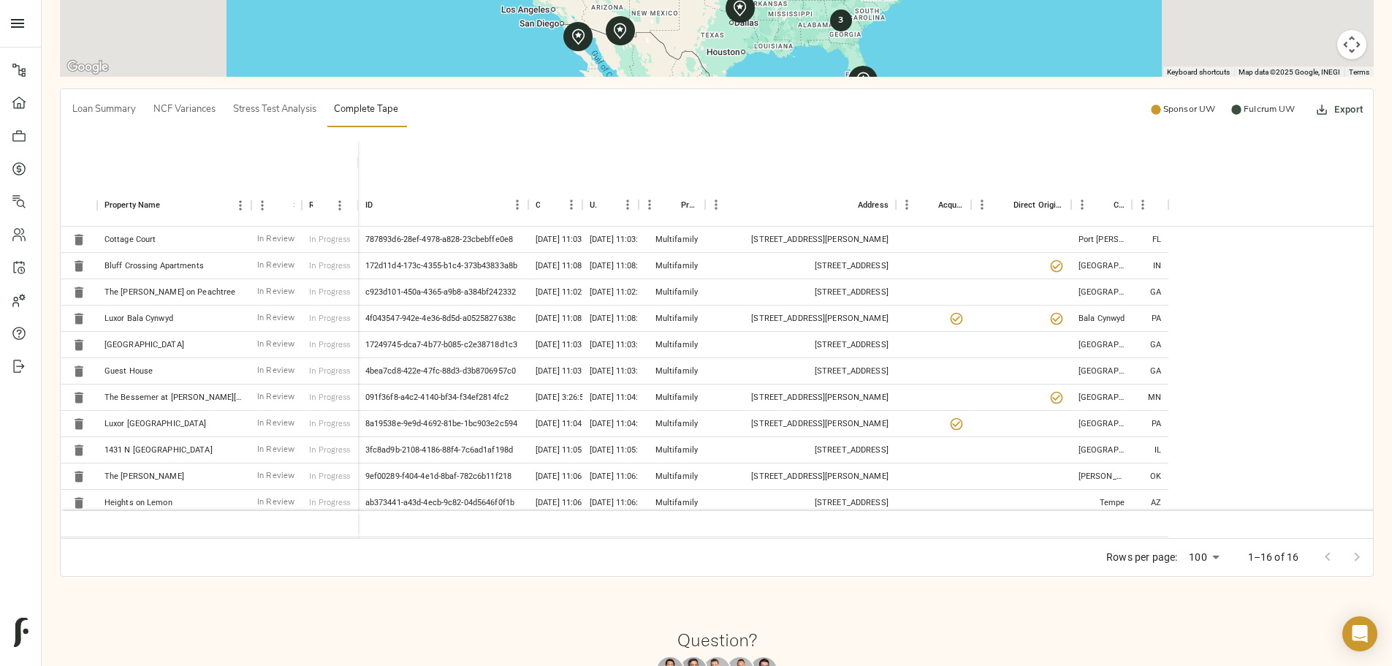
scroll to position [512, 0]
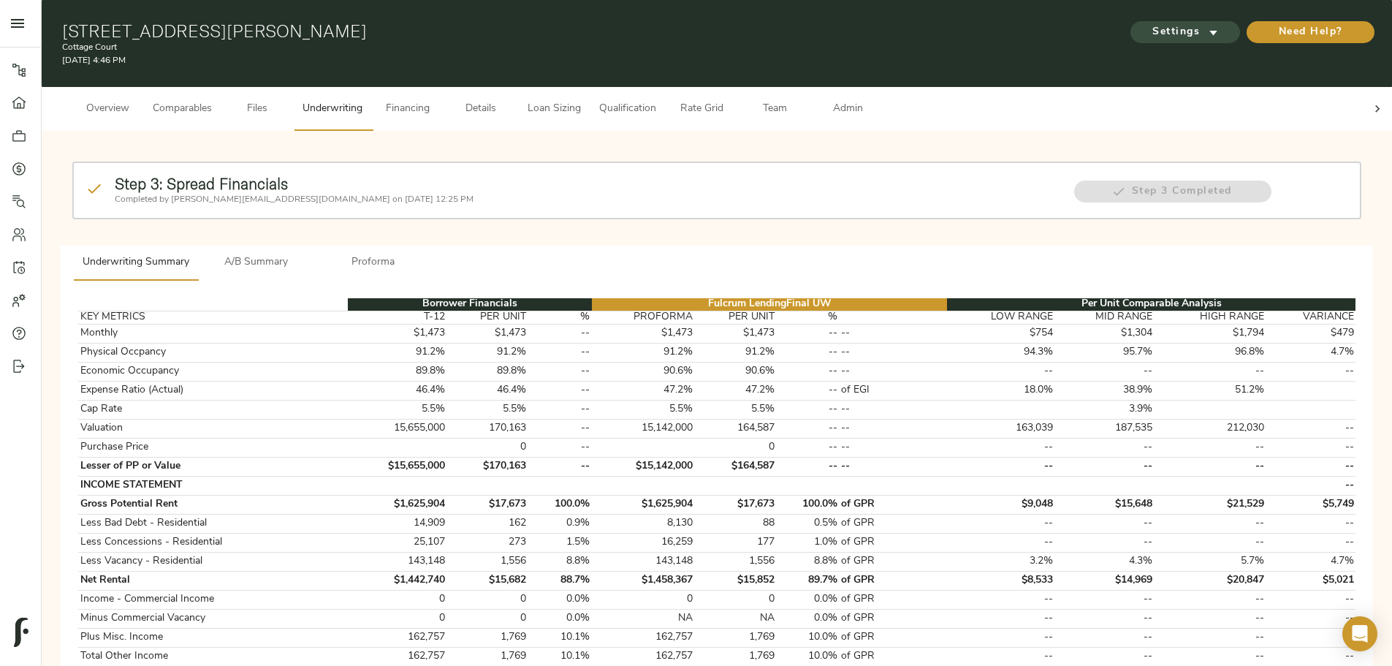
click at [1145, 23] on span "Settings" at bounding box center [1185, 32] width 80 height 18
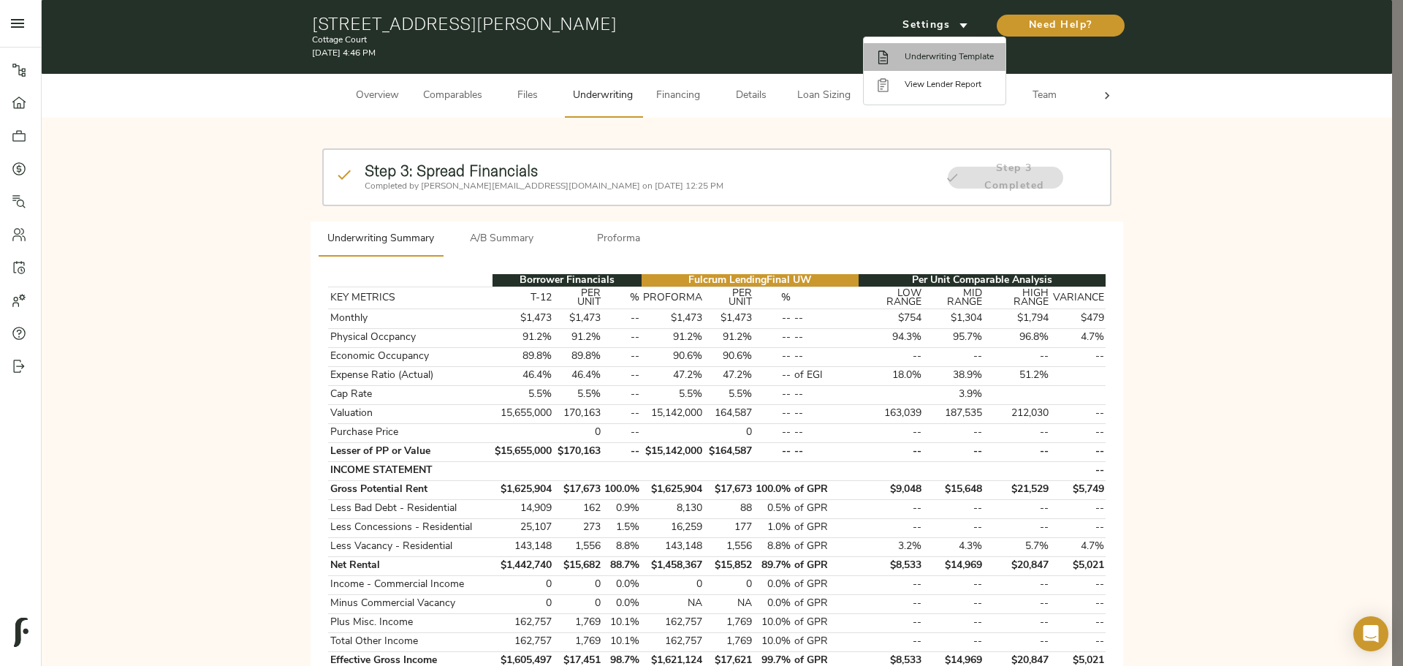
click at [943, 59] on span "Underwriting Template" at bounding box center [949, 56] width 89 height 13
